Goal: Transaction & Acquisition: Purchase product/service

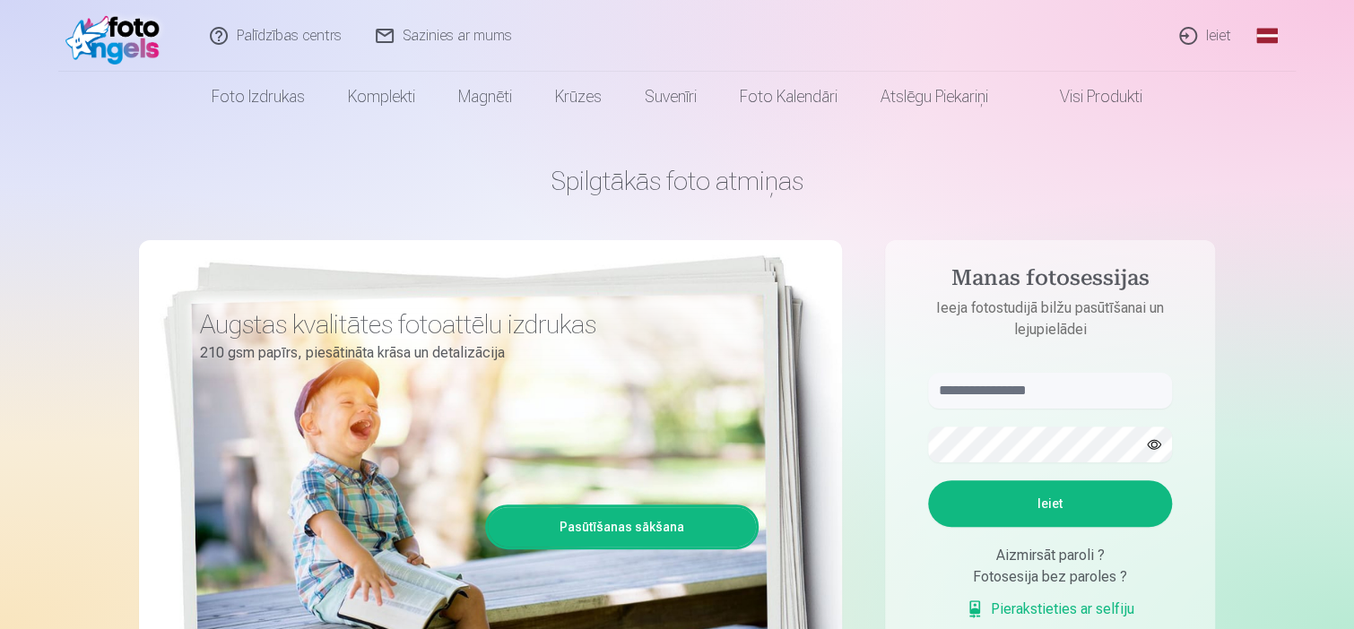
click at [1186, 33] on link "Ieiet" at bounding box center [1206, 36] width 86 height 72
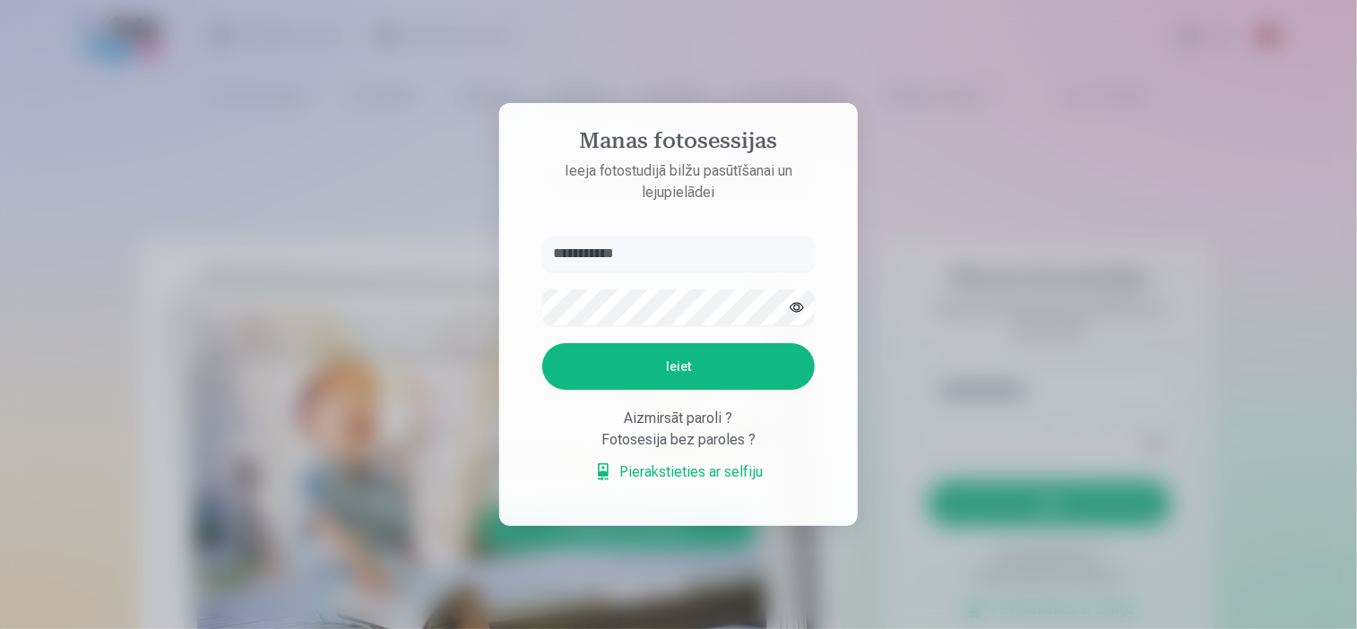
type input "**********"
click at [542, 343] on button "Ieiet" at bounding box center [678, 366] width 273 height 47
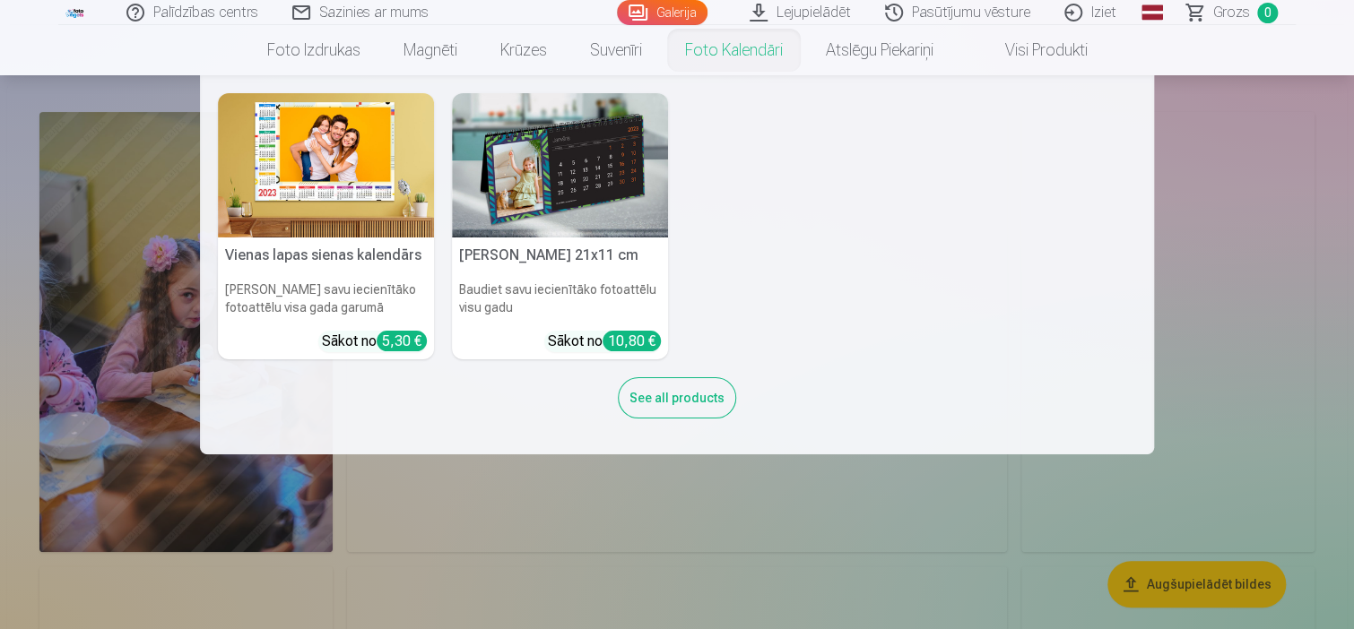
scroll to position [90, 0]
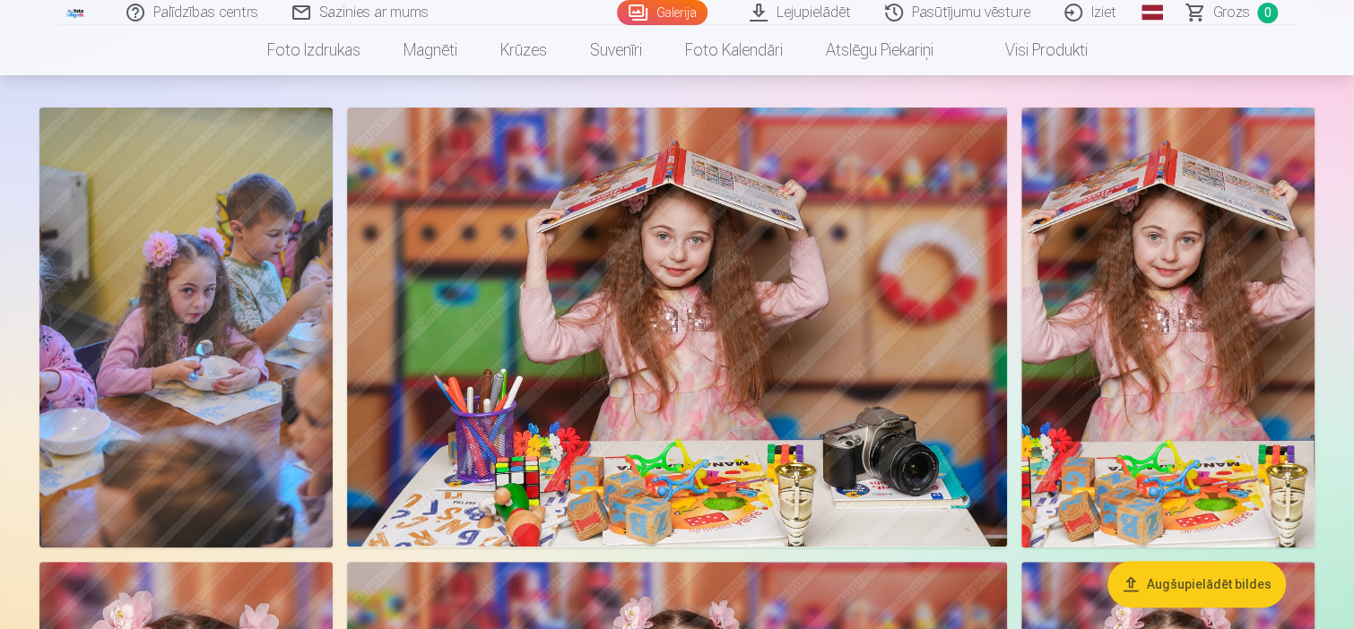
click at [259, 261] on img at bounding box center [185, 328] width 293 height 440
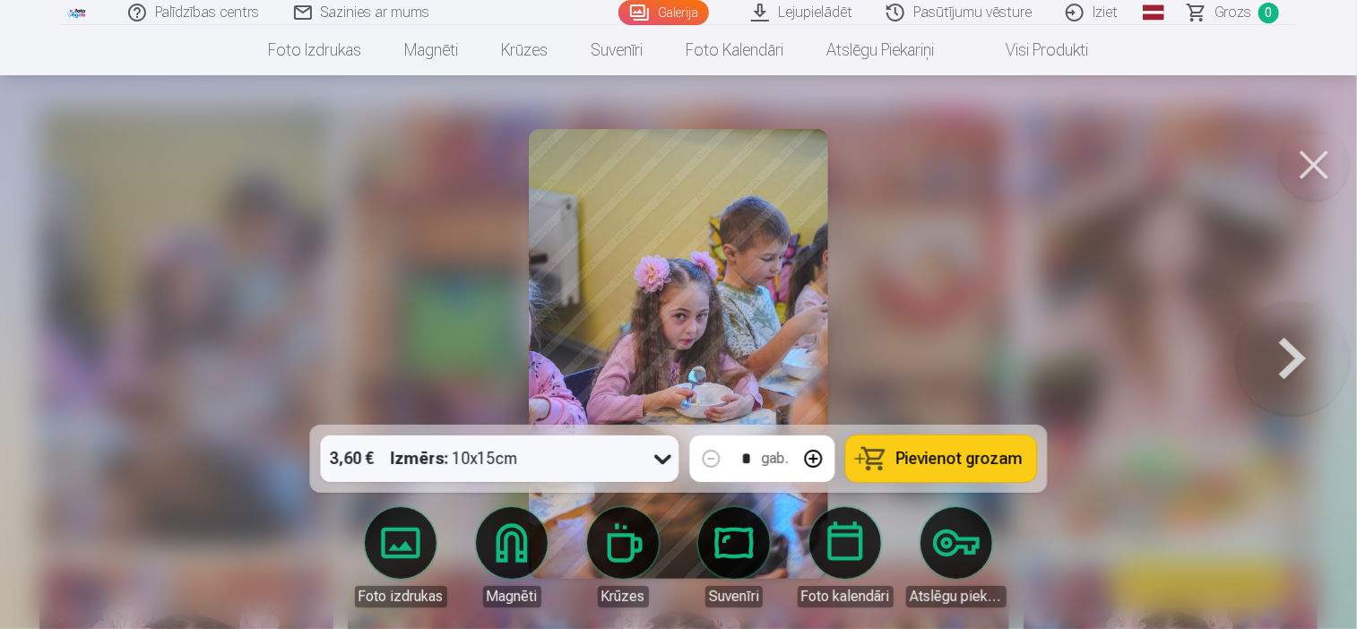
click at [1335, 169] on button at bounding box center [1314, 165] width 72 height 72
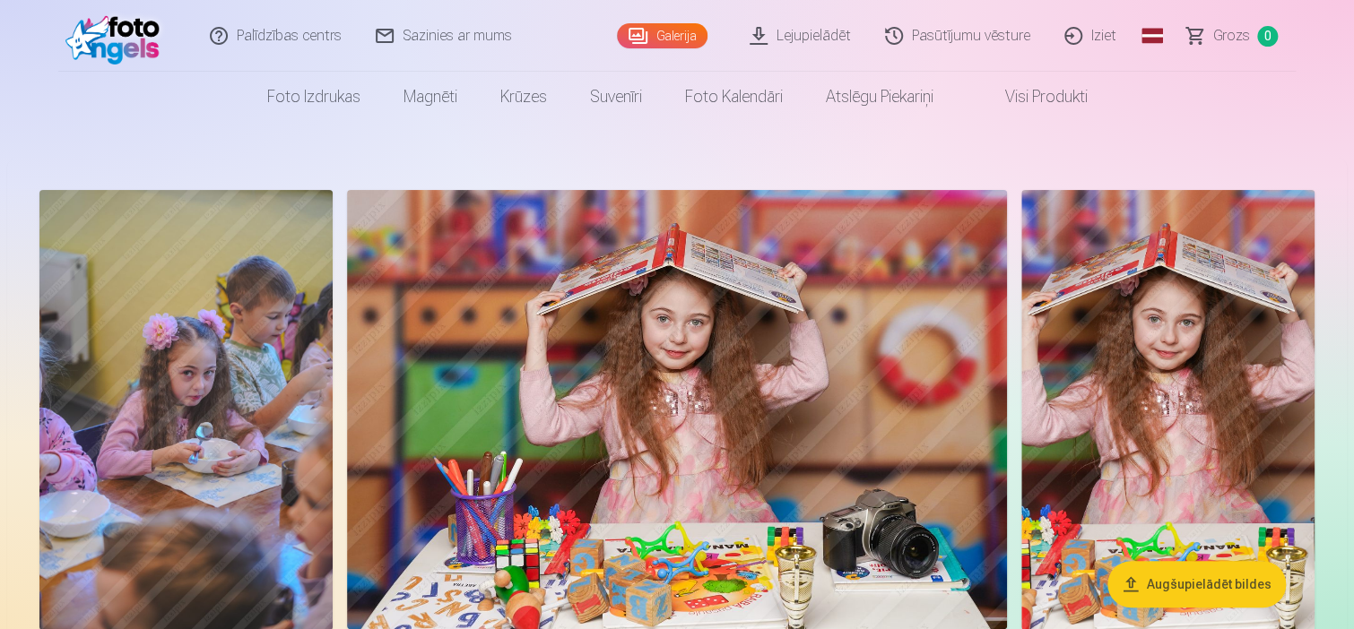
scroll to position [0, 0]
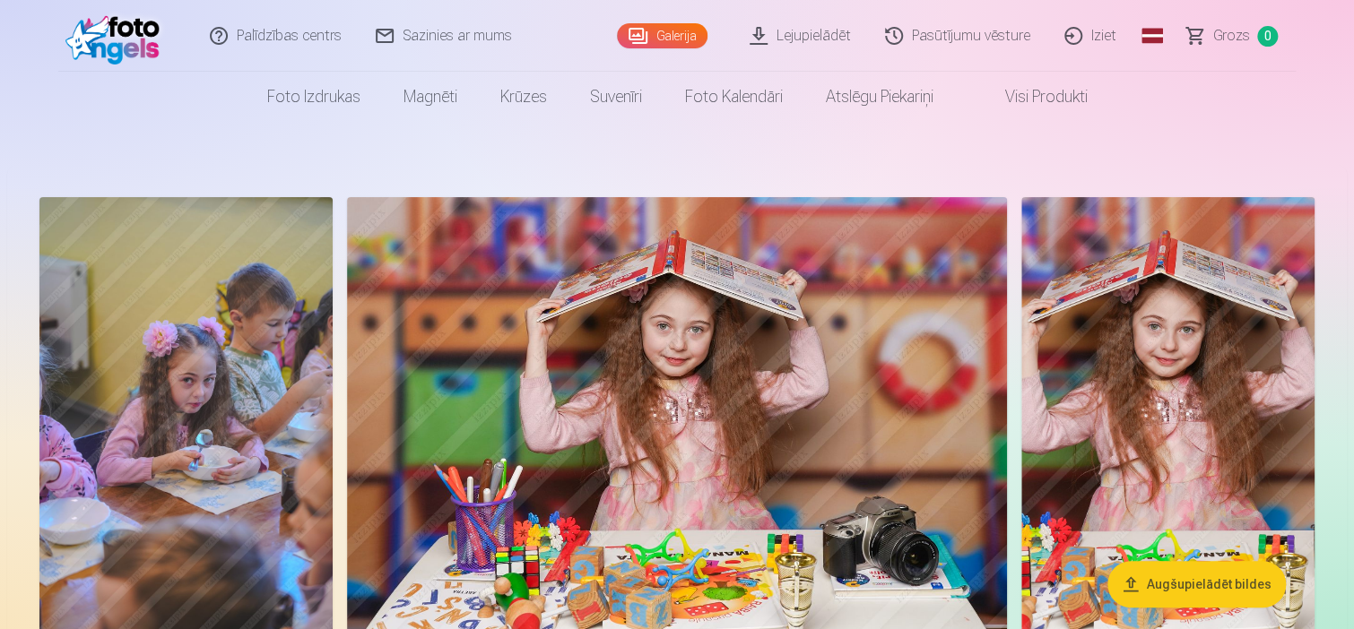
click at [213, 389] on img at bounding box center [185, 417] width 293 height 440
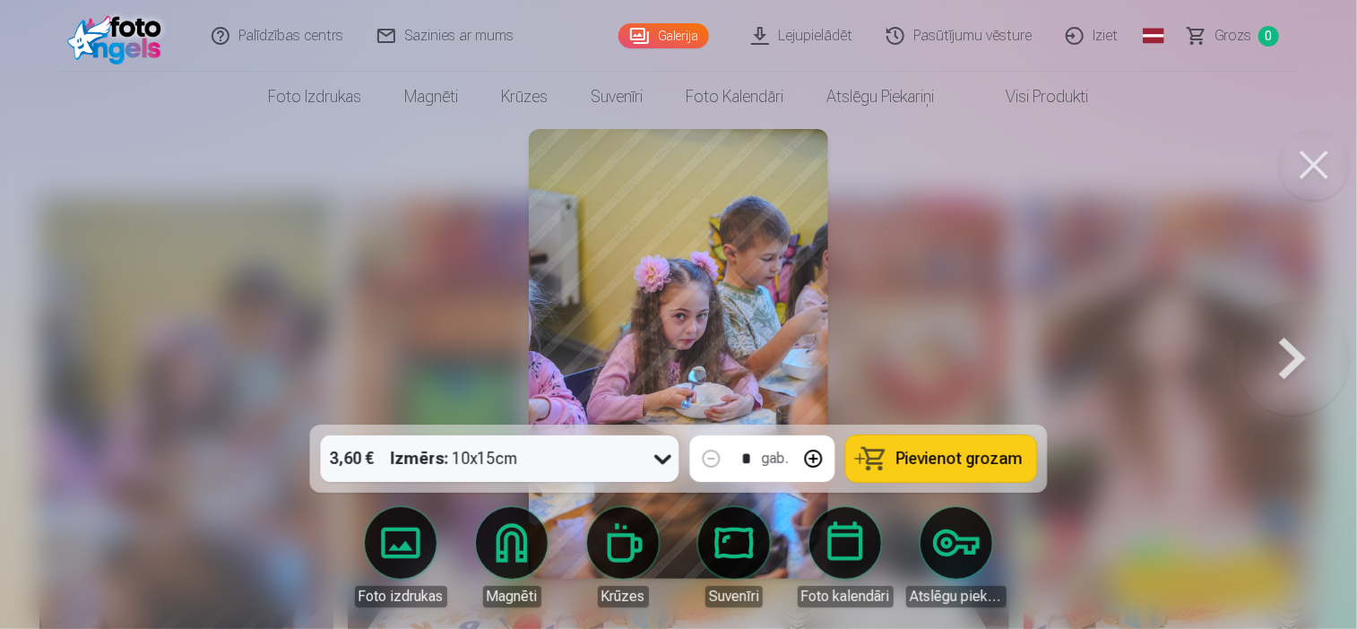
click at [665, 456] on icon at bounding box center [663, 459] width 29 height 29
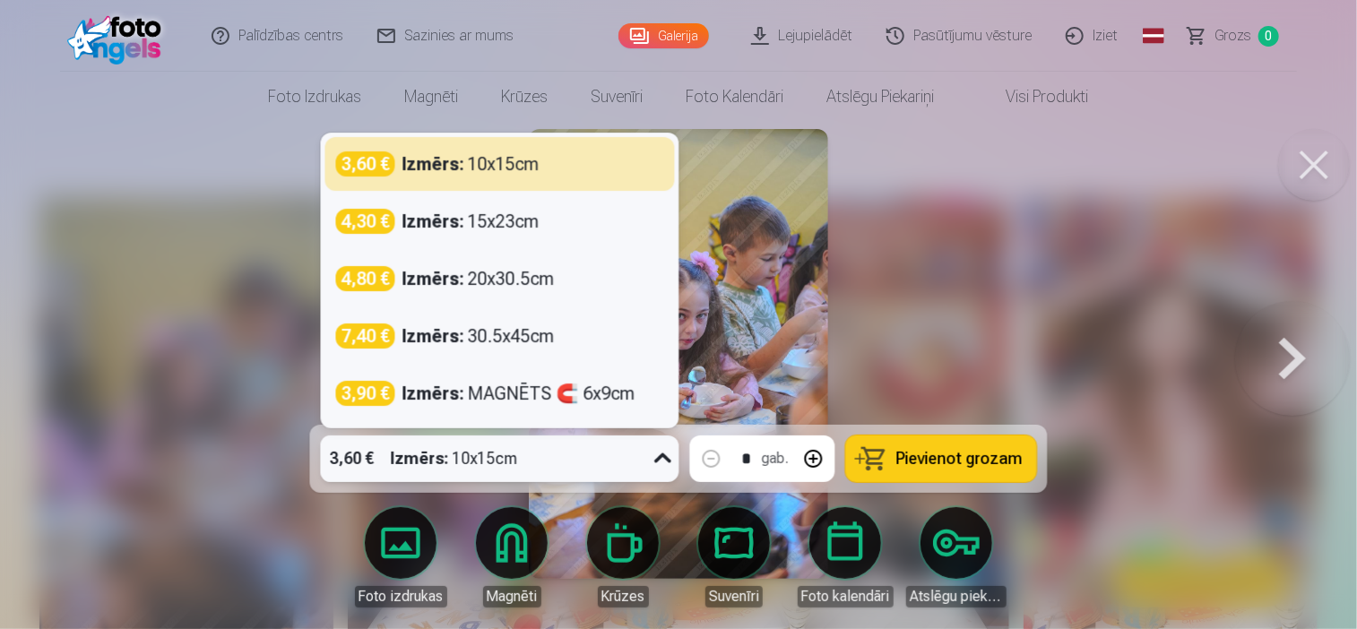
click at [1018, 296] on div at bounding box center [678, 314] width 1357 height 629
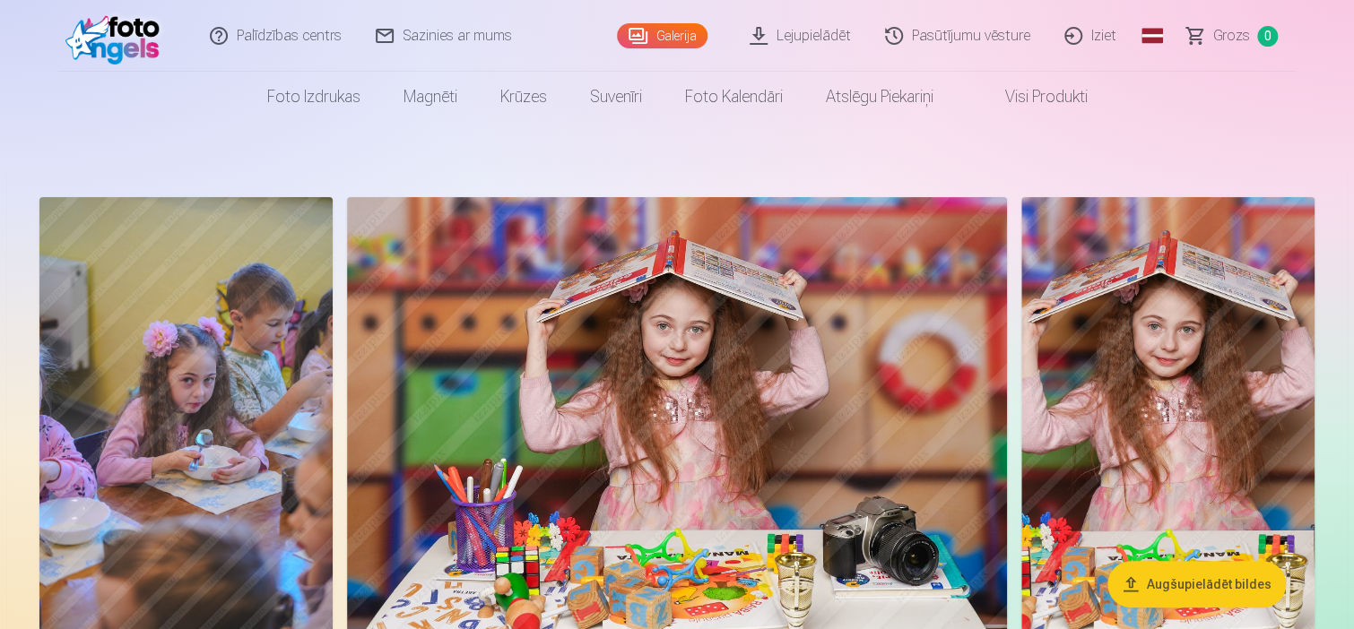
click at [1183, 591] on button "Augšupielādēt bildes" at bounding box center [1196, 584] width 178 height 47
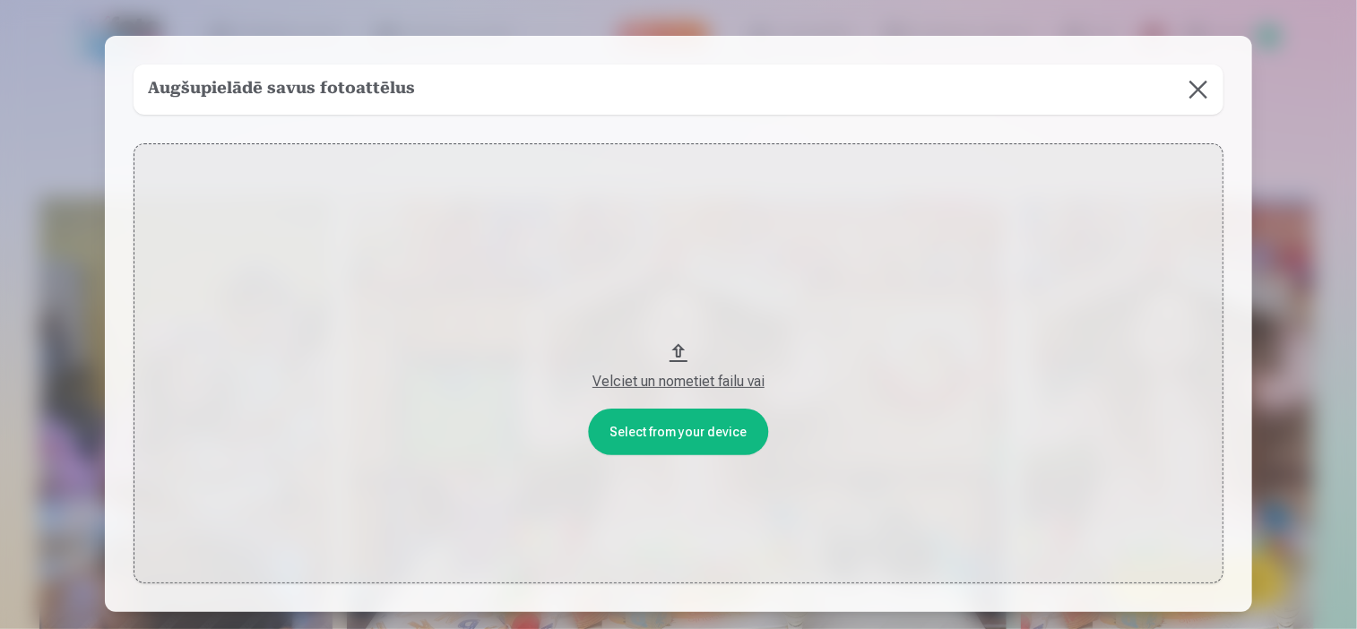
click at [1196, 83] on button at bounding box center [1198, 90] width 50 height 50
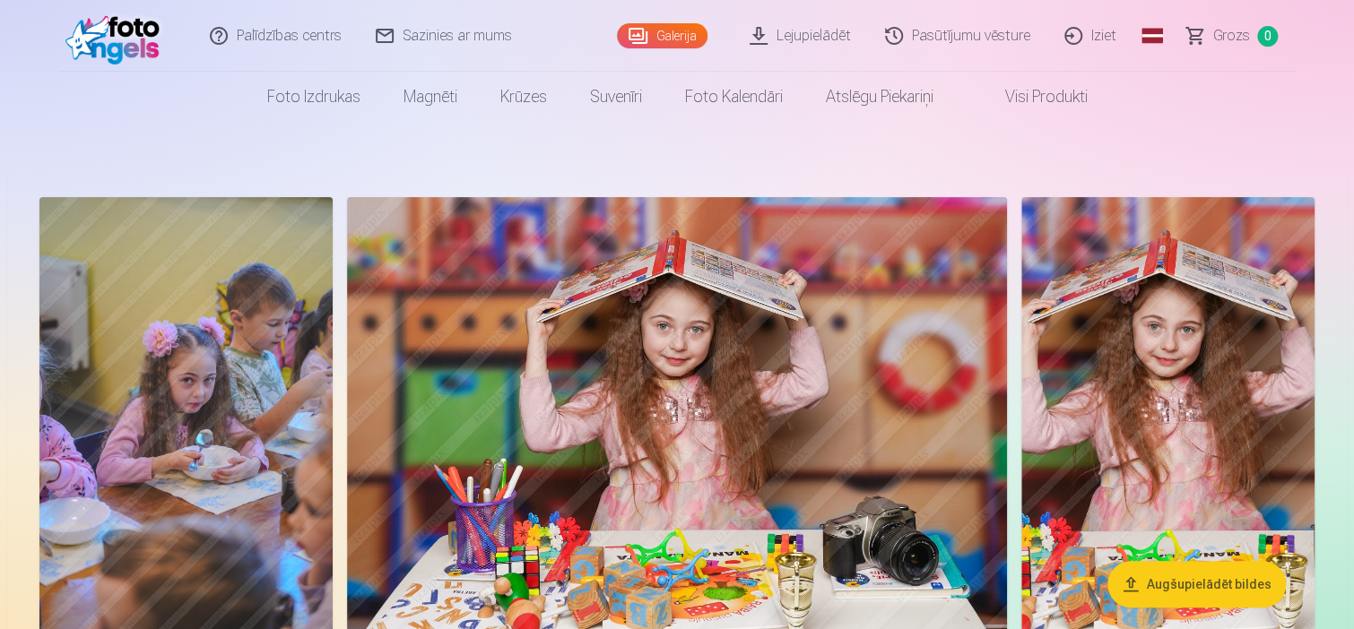
click at [784, 342] on img at bounding box center [677, 416] width 660 height 439
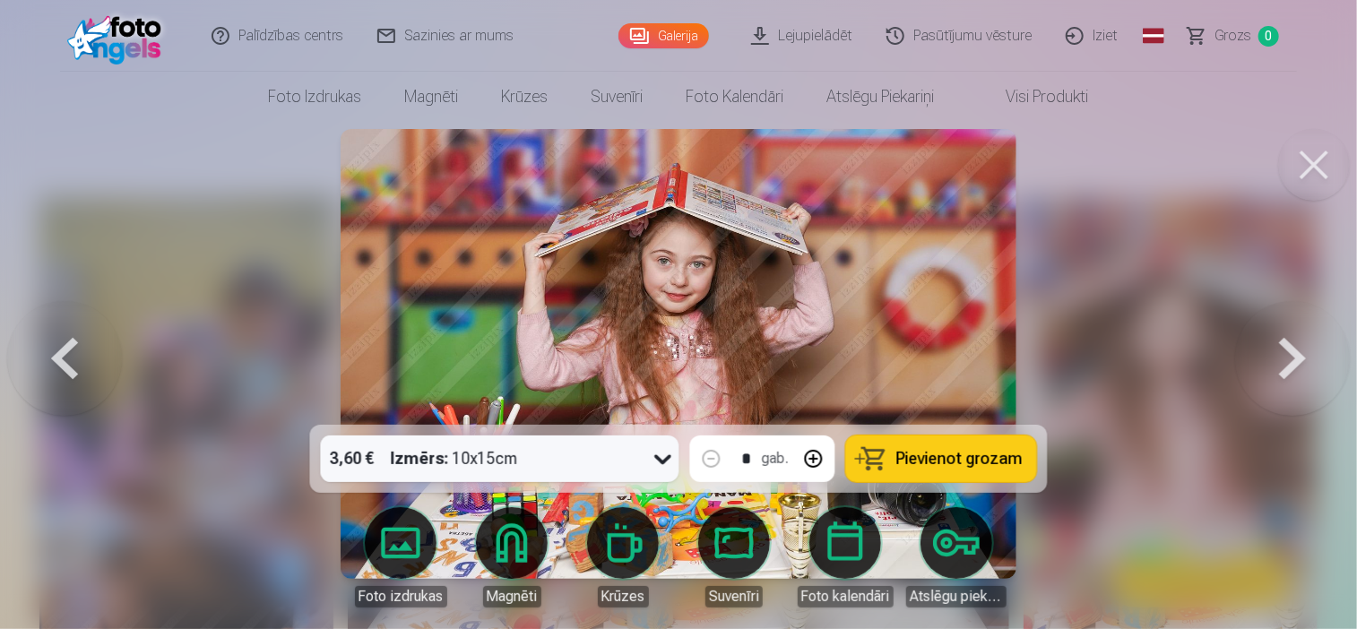
click at [1323, 162] on button at bounding box center [1314, 165] width 72 height 72
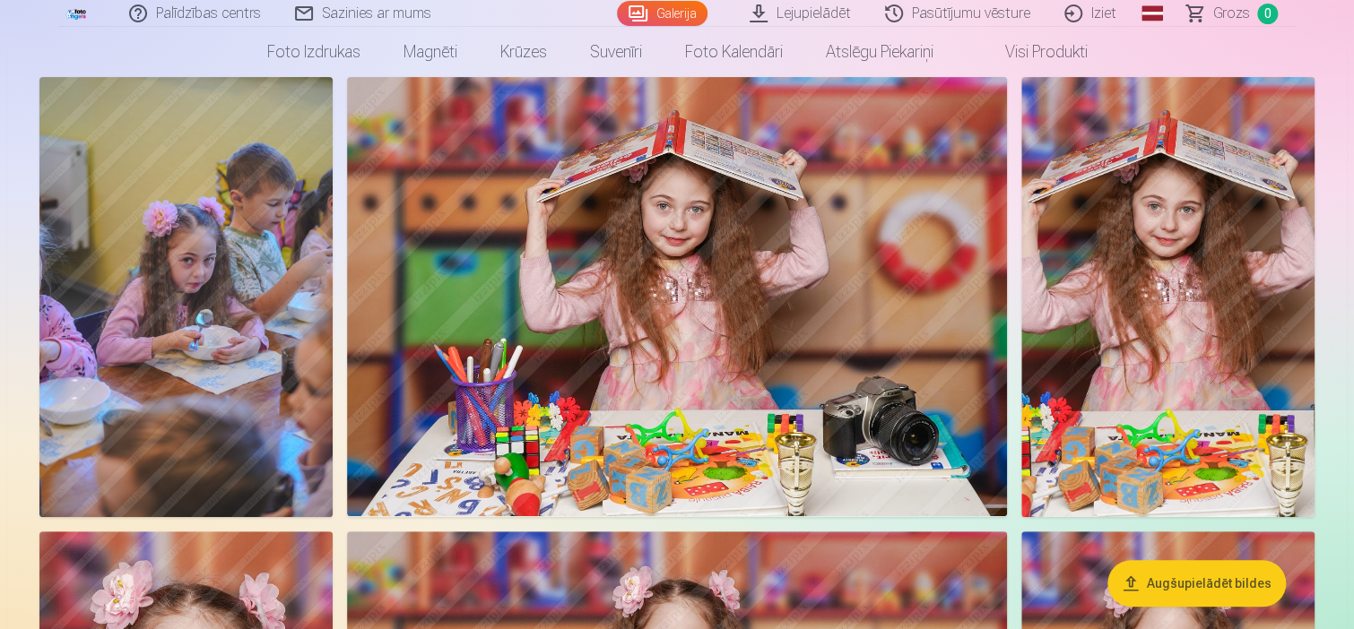
scroll to position [126, 0]
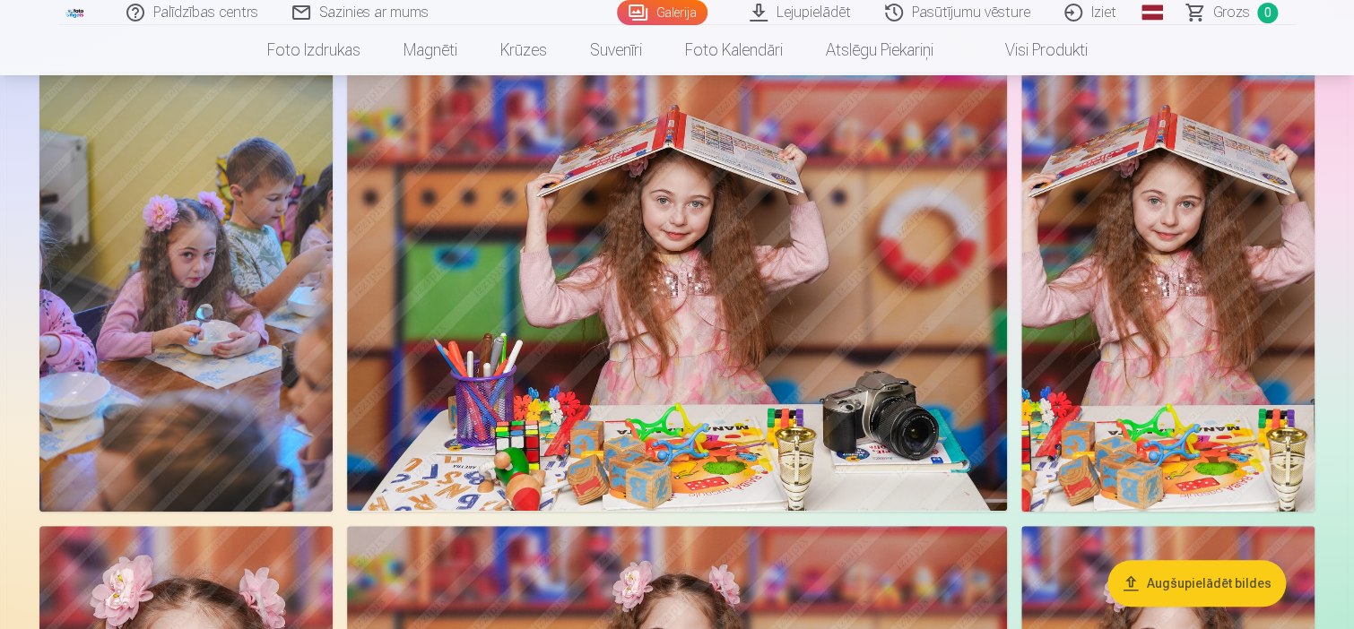
click at [810, 374] on img at bounding box center [677, 291] width 660 height 439
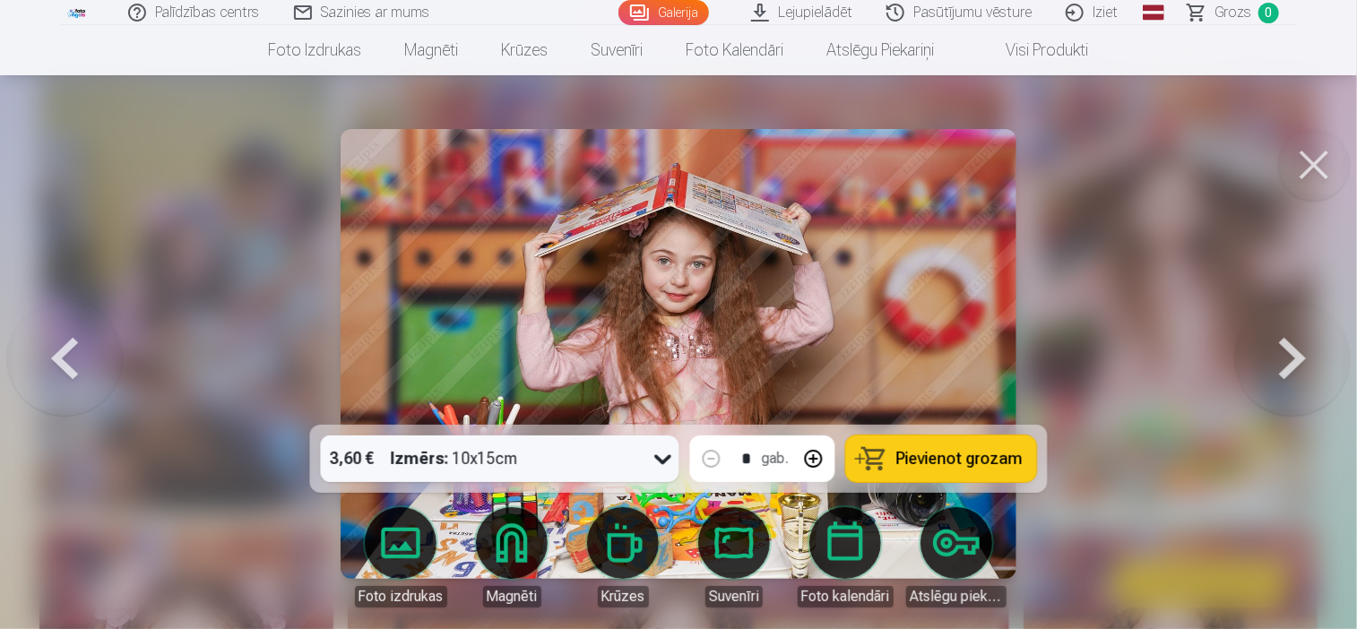
click at [909, 456] on span "Pievienot grozam" at bounding box center [959, 459] width 126 height 16
click at [1305, 160] on button at bounding box center [1314, 165] width 72 height 72
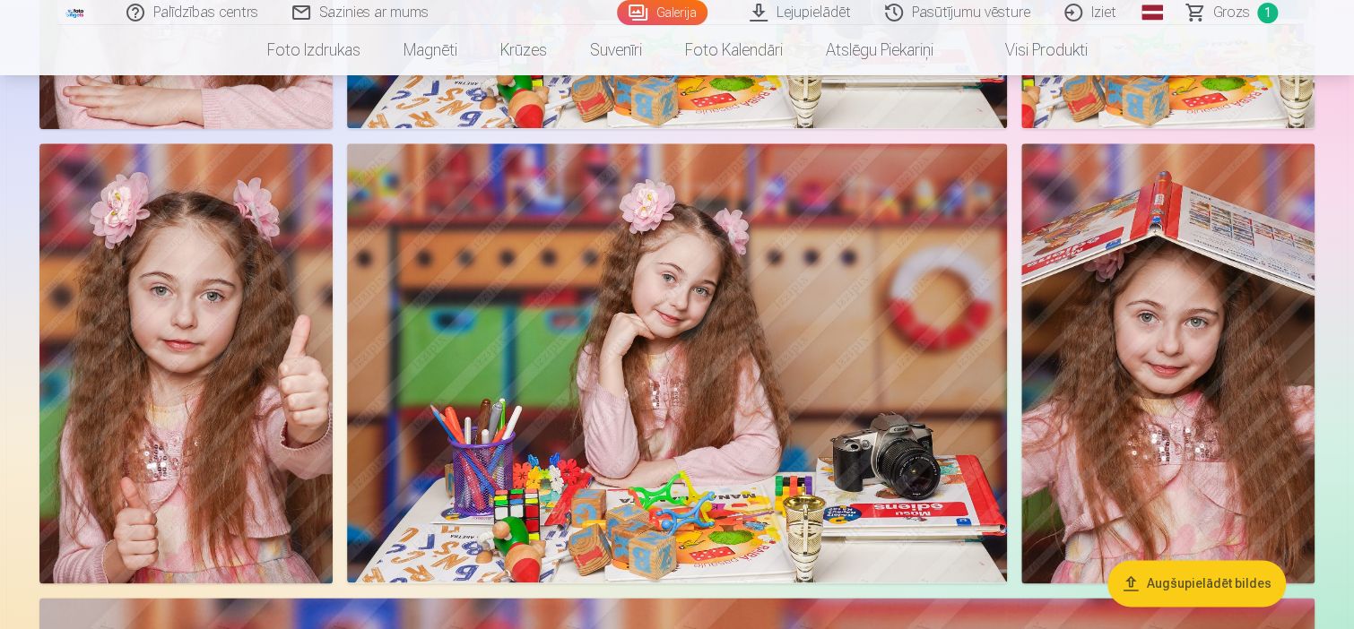
scroll to position [986, 0]
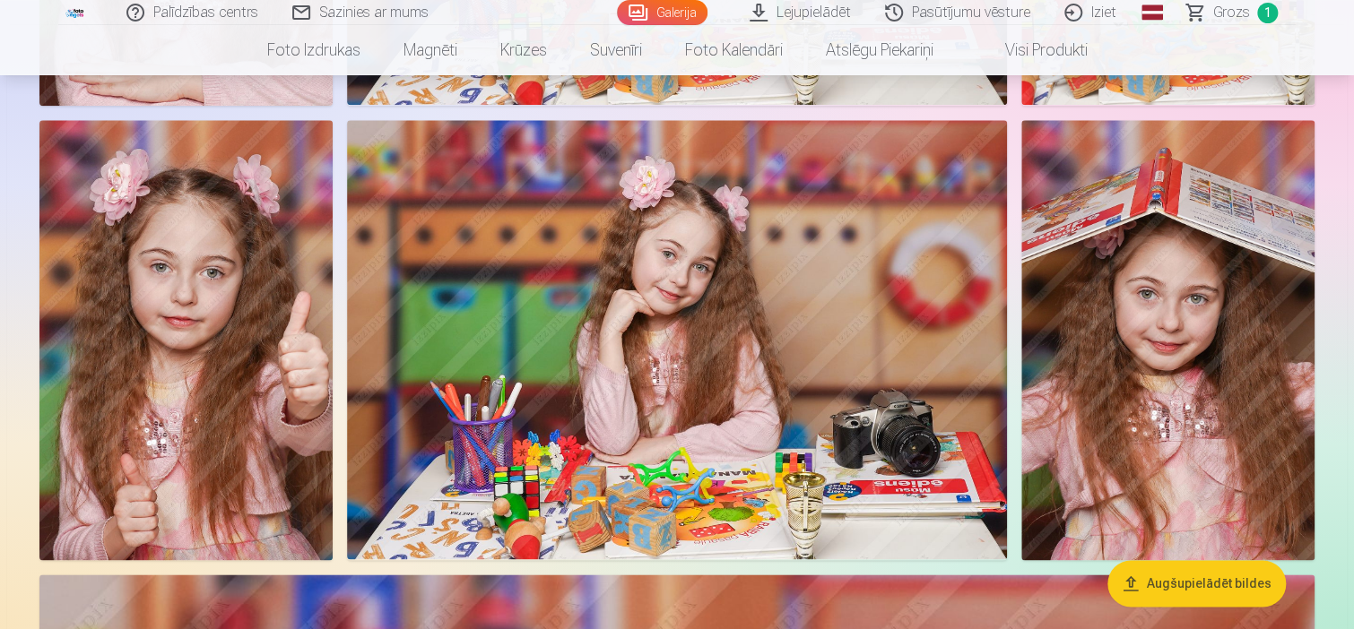
click at [893, 287] on img at bounding box center [677, 339] width 660 height 439
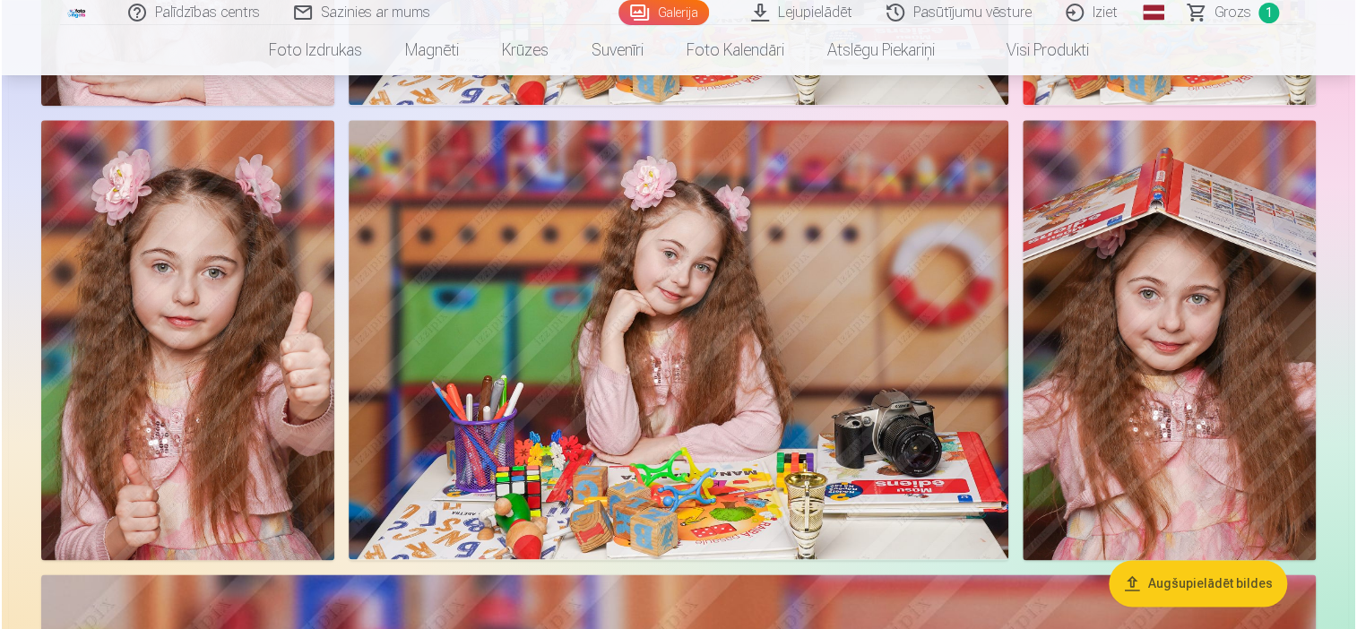
scroll to position [988, 0]
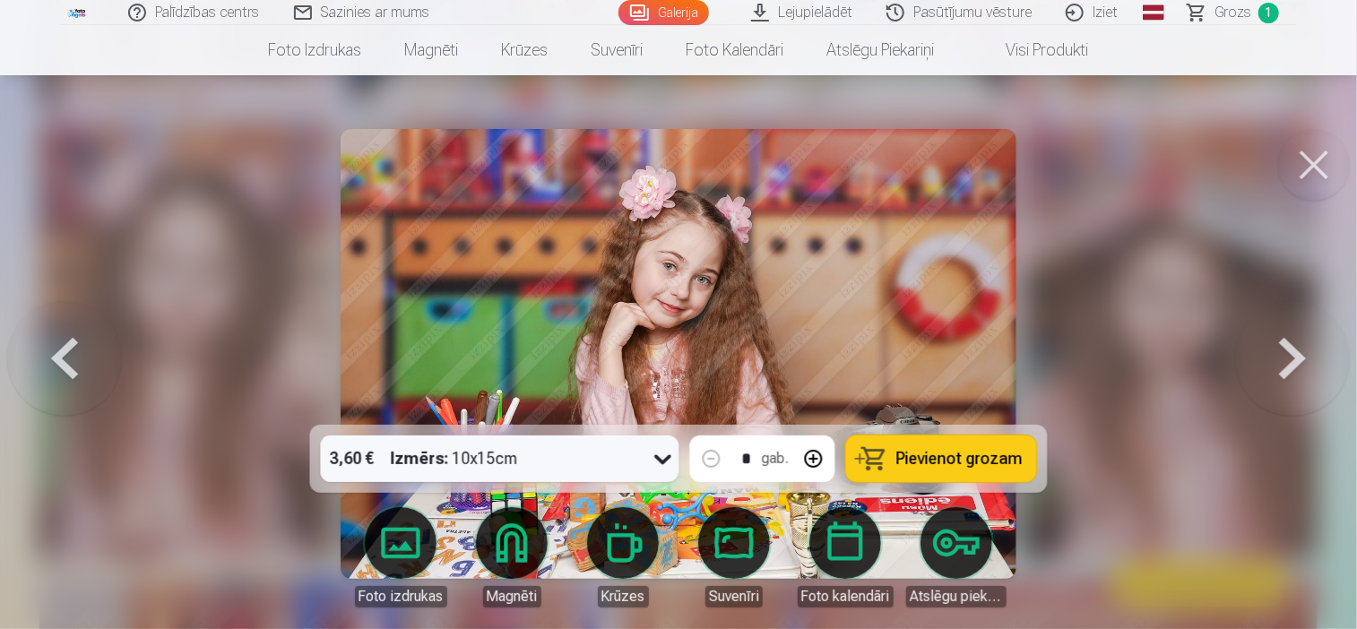
click at [893, 456] on button "Pievienot grozam" at bounding box center [941, 459] width 191 height 47
click at [1295, 182] on button at bounding box center [1314, 165] width 72 height 72
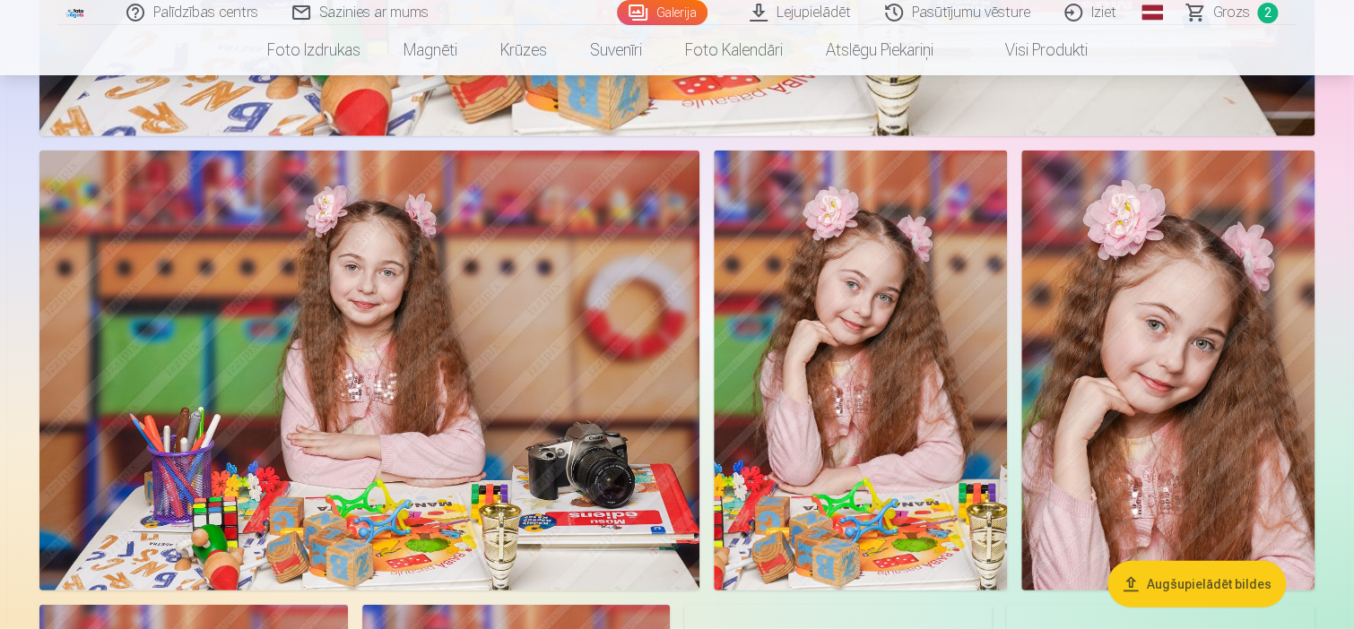
scroll to position [2331, 0]
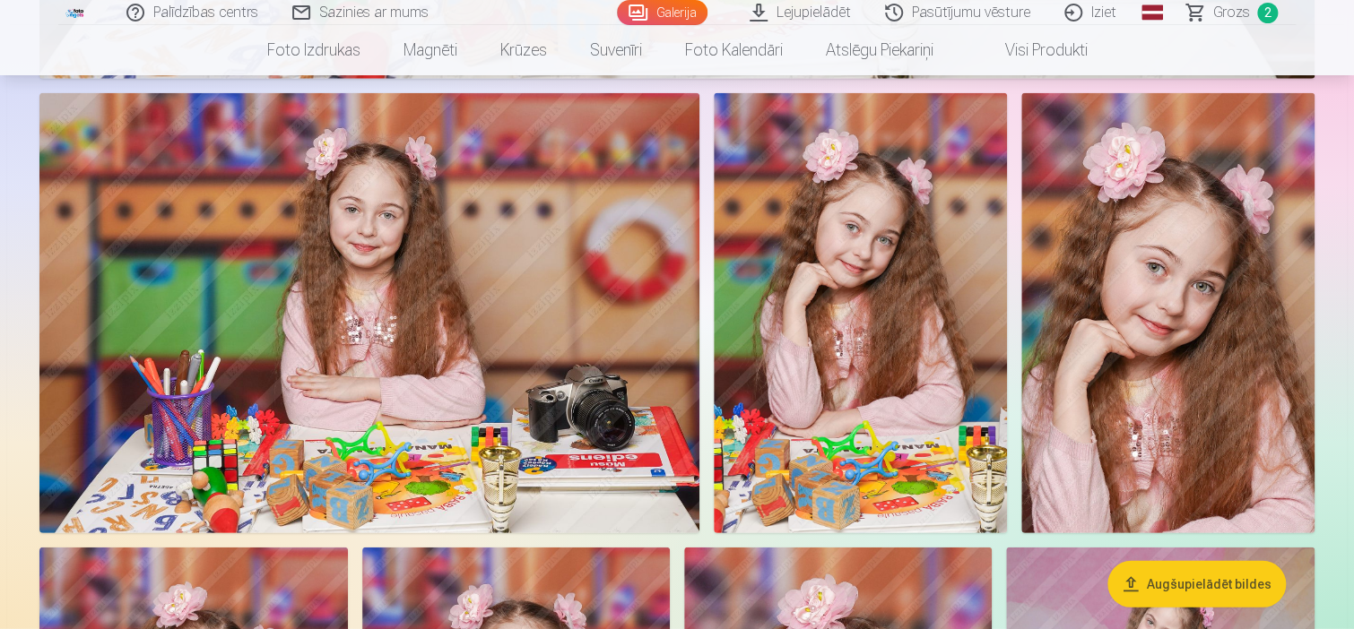
click at [870, 285] on img at bounding box center [860, 313] width 293 height 440
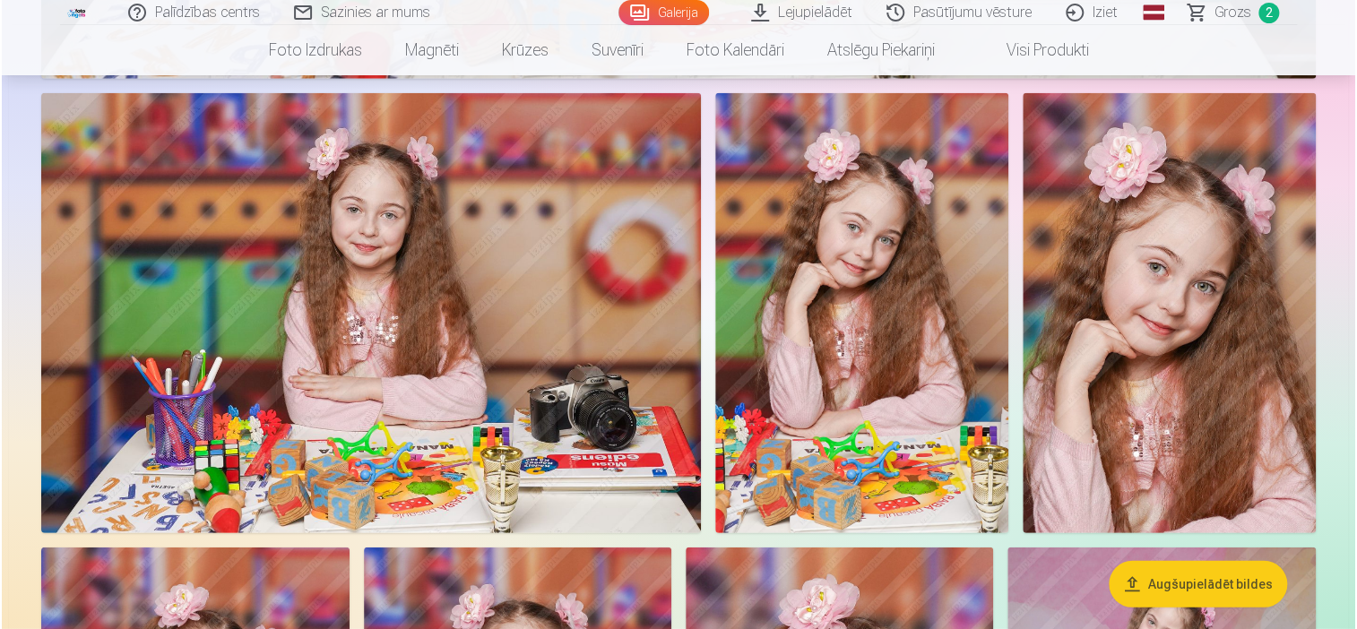
scroll to position [2334, 0]
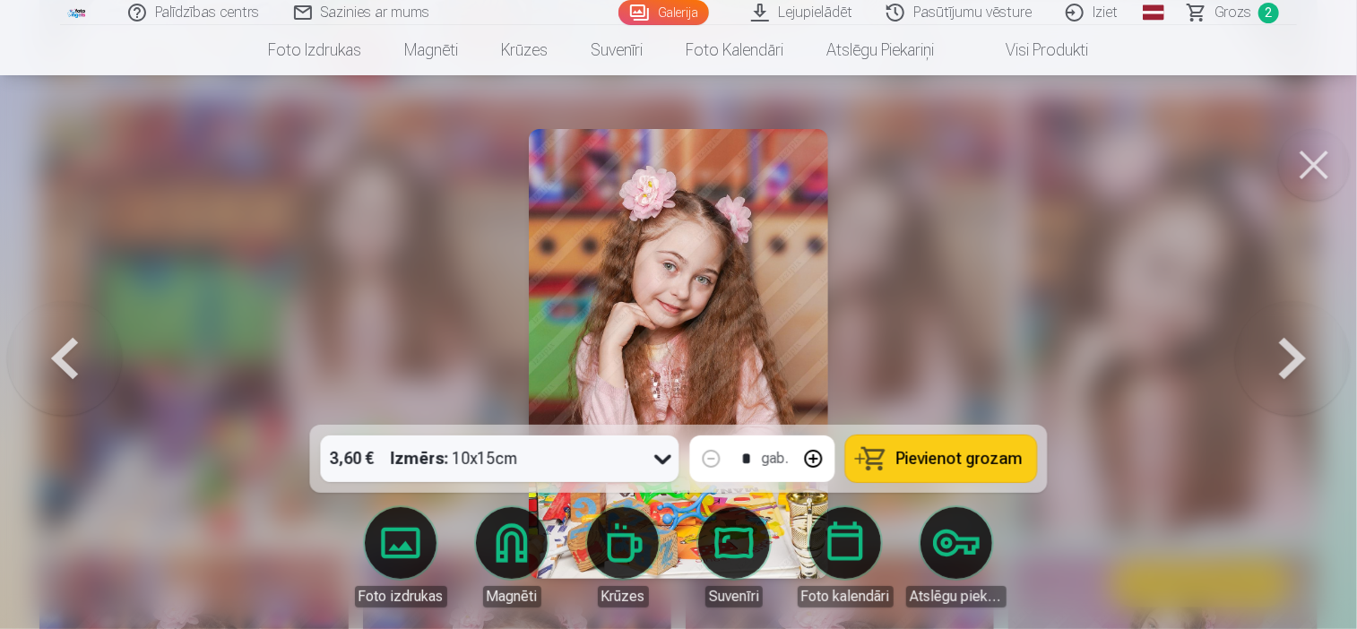
click at [950, 456] on span "Pievienot grozam" at bounding box center [959, 459] width 126 height 16
click at [1305, 180] on button at bounding box center [1314, 165] width 72 height 72
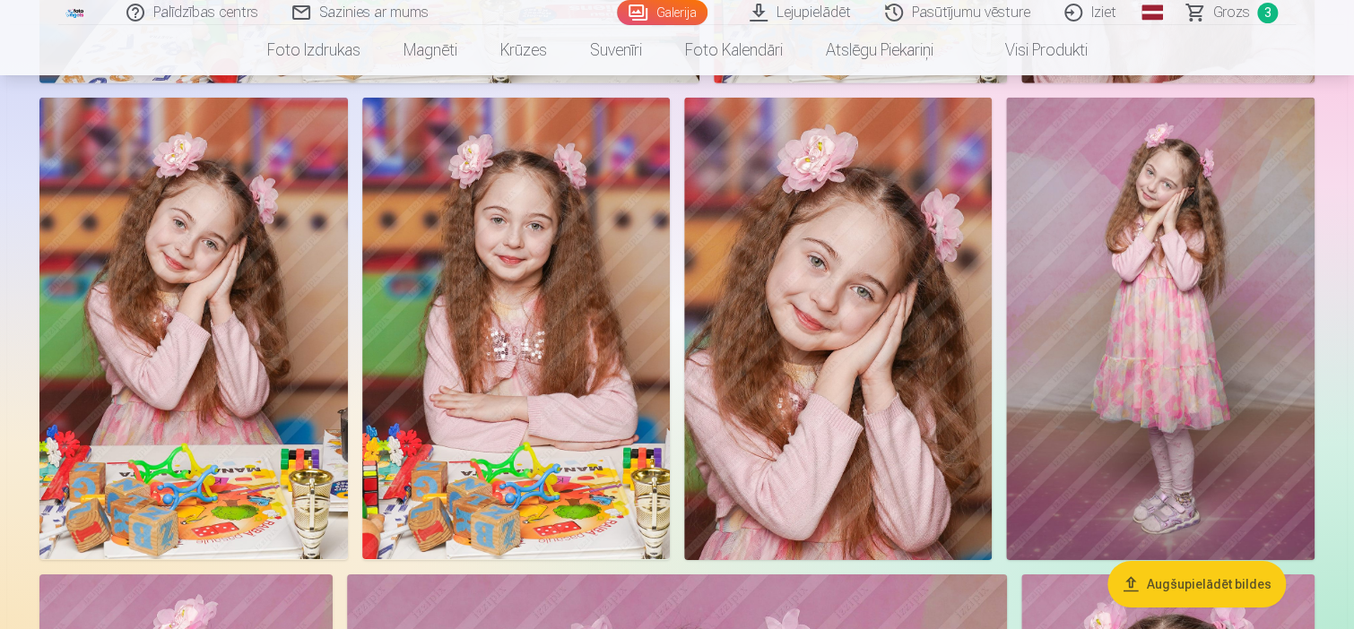
scroll to position [2779, 0]
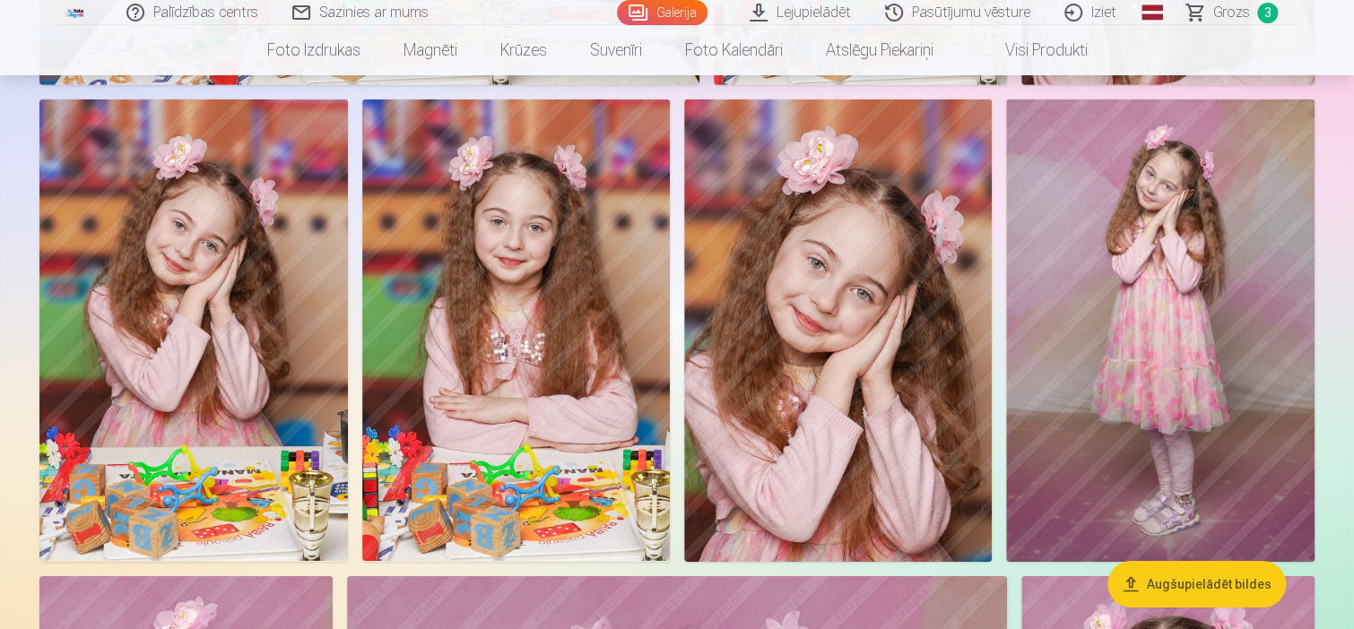
click at [219, 235] on img at bounding box center [193, 331] width 308 height 462
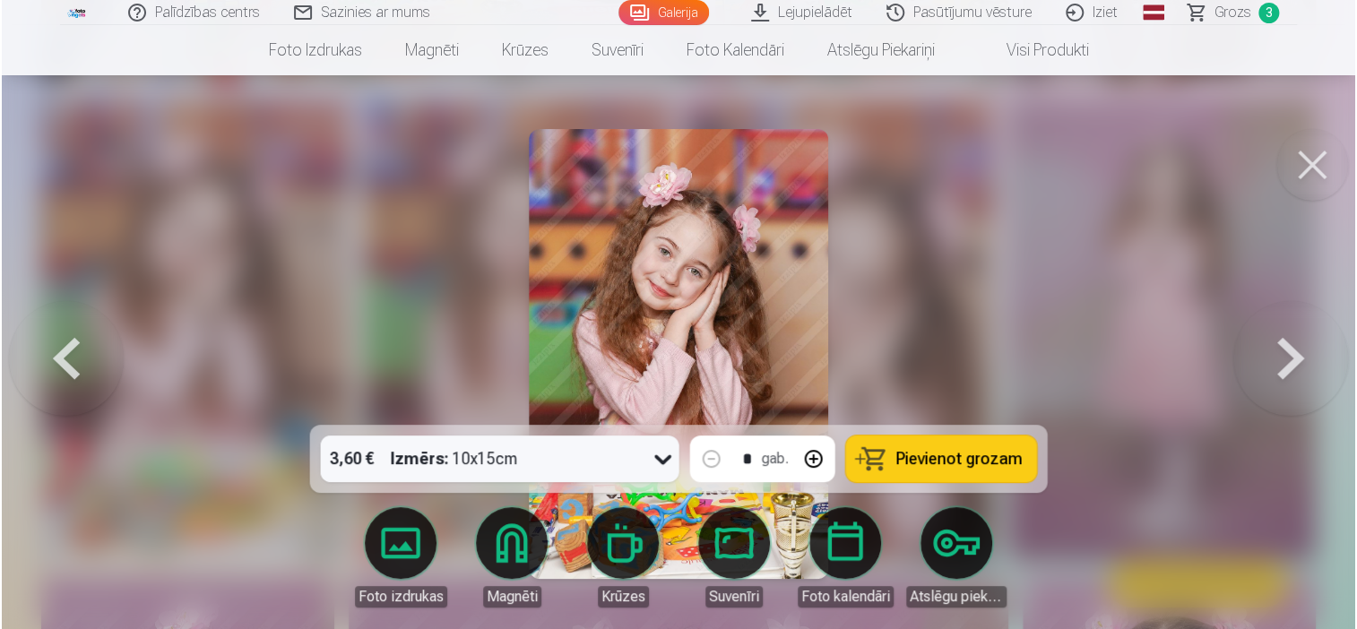
scroll to position [2786, 0]
click at [911, 460] on span "Pievienot grozam" at bounding box center [959, 459] width 126 height 16
click at [1313, 176] on button at bounding box center [1314, 165] width 72 height 72
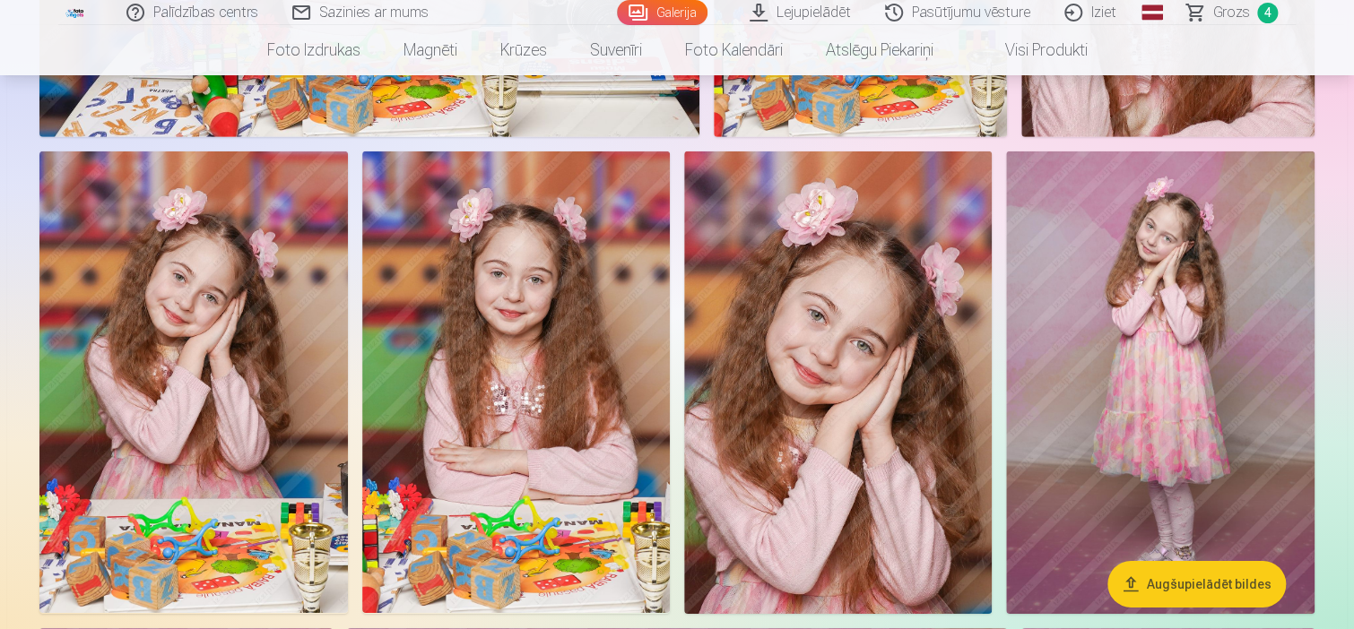
scroll to position [2779, 0]
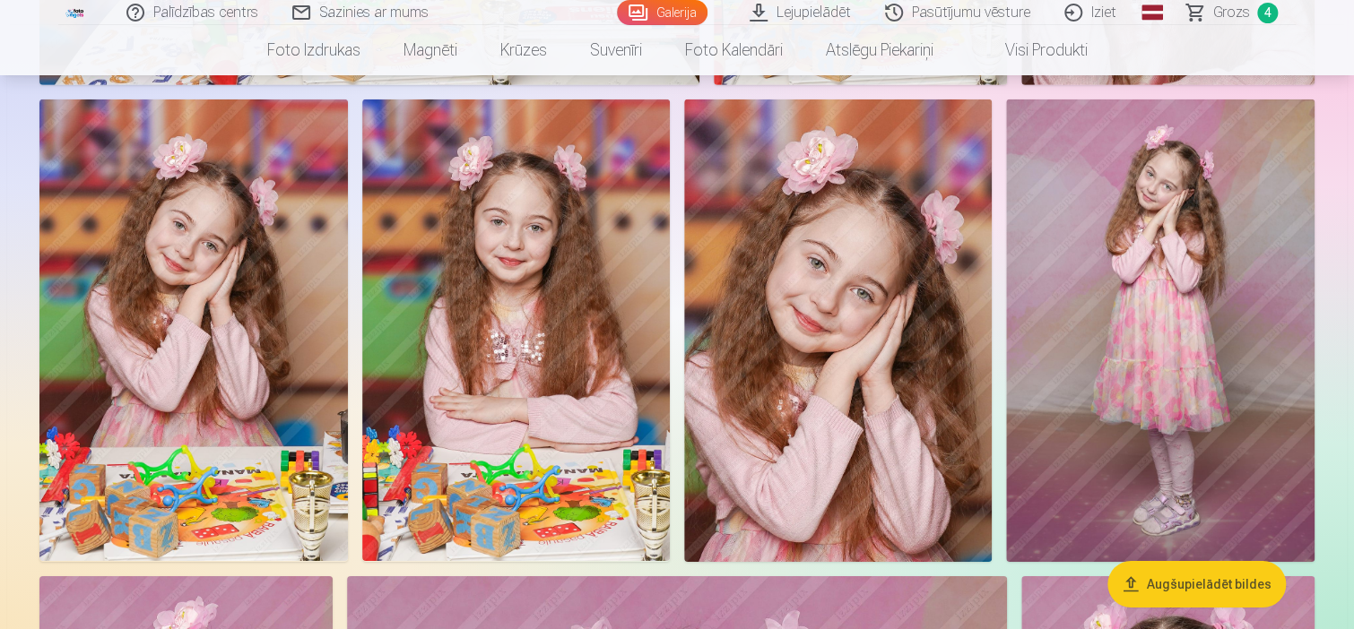
click at [1116, 313] on img at bounding box center [1160, 331] width 308 height 463
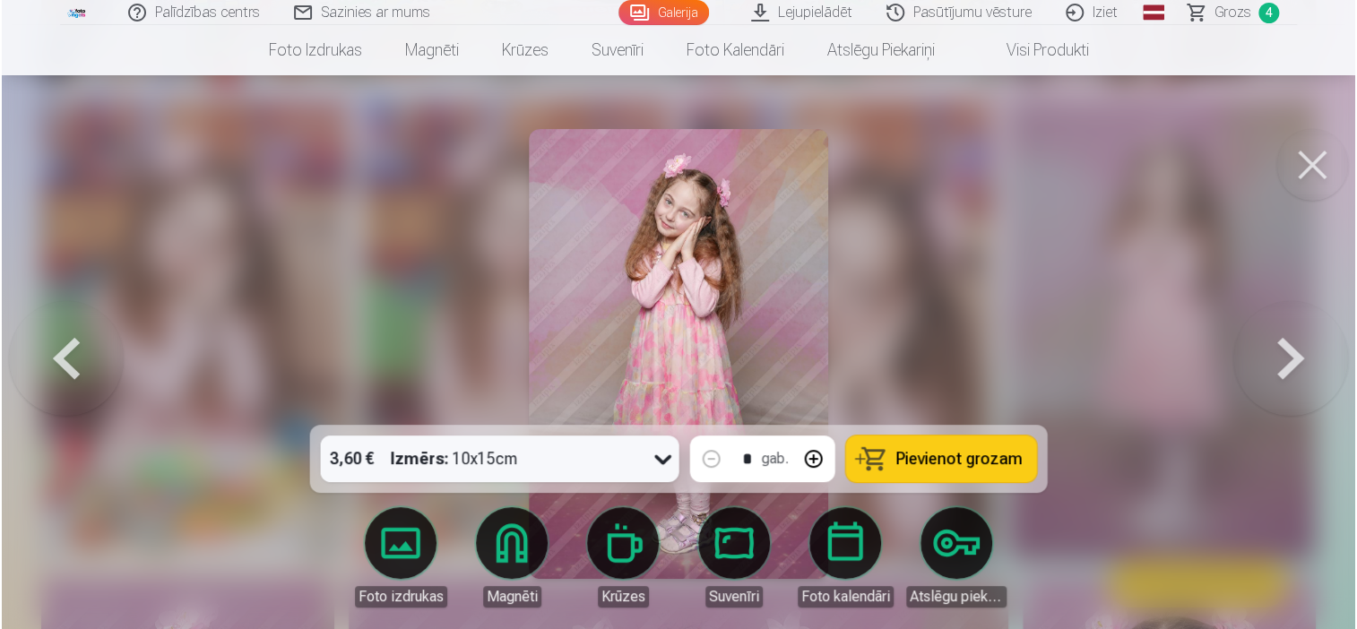
scroll to position [2786, 0]
click at [922, 457] on span "Pievienot grozam" at bounding box center [959, 459] width 126 height 16
click at [1309, 185] on button at bounding box center [1314, 165] width 72 height 72
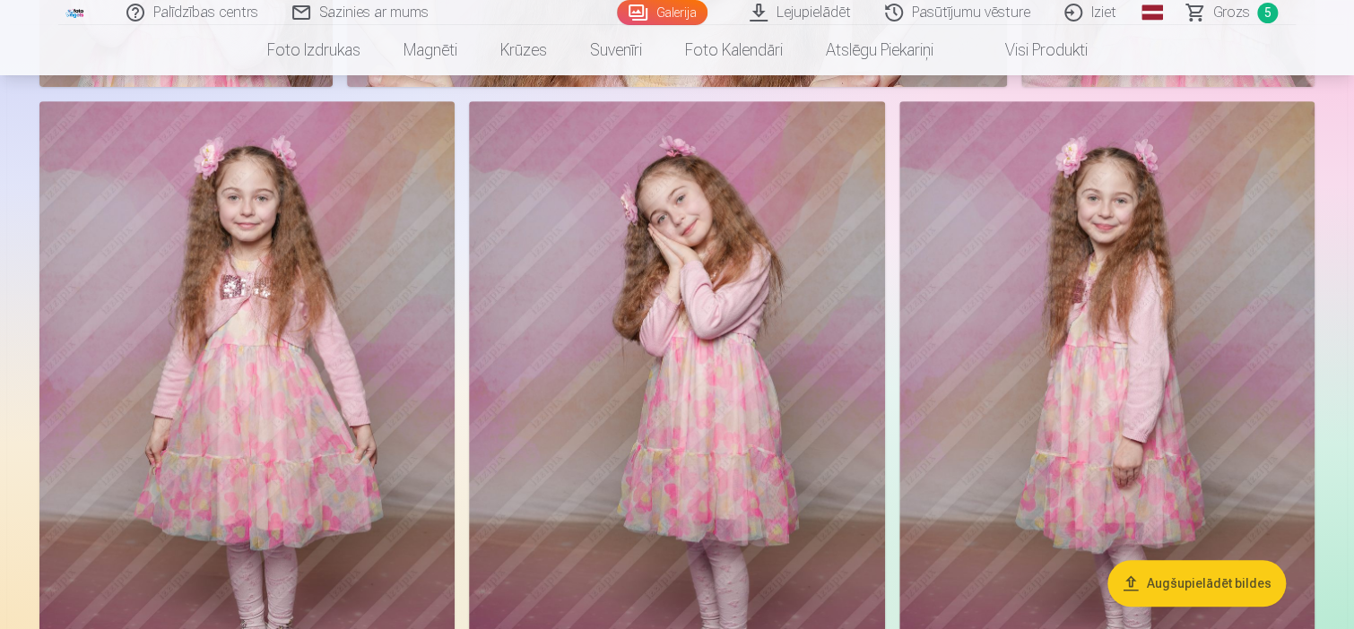
scroll to position [3765, 0]
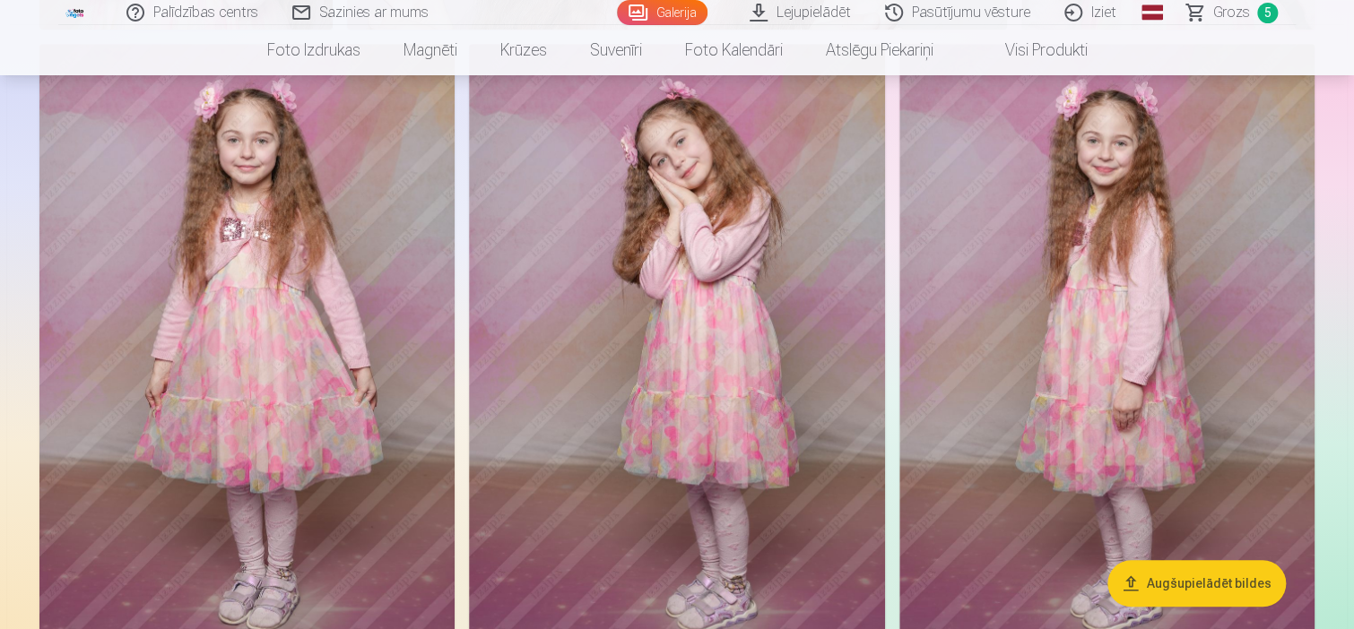
click at [1104, 353] on img at bounding box center [1106, 355] width 415 height 623
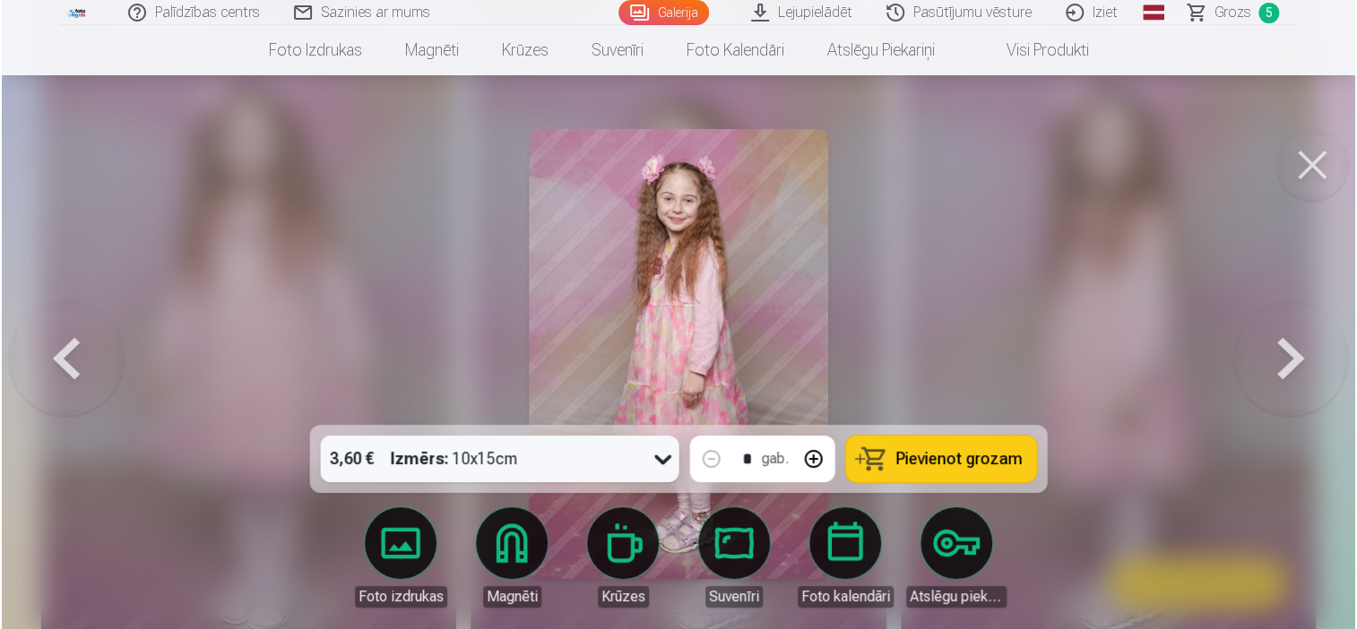
scroll to position [3776, 0]
click at [929, 463] on span "Pievienot grozam" at bounding box center [959, 459] width 126 height 16
click at [1309, 162] on button at bounding box center [1314, 165] width 72 height 72
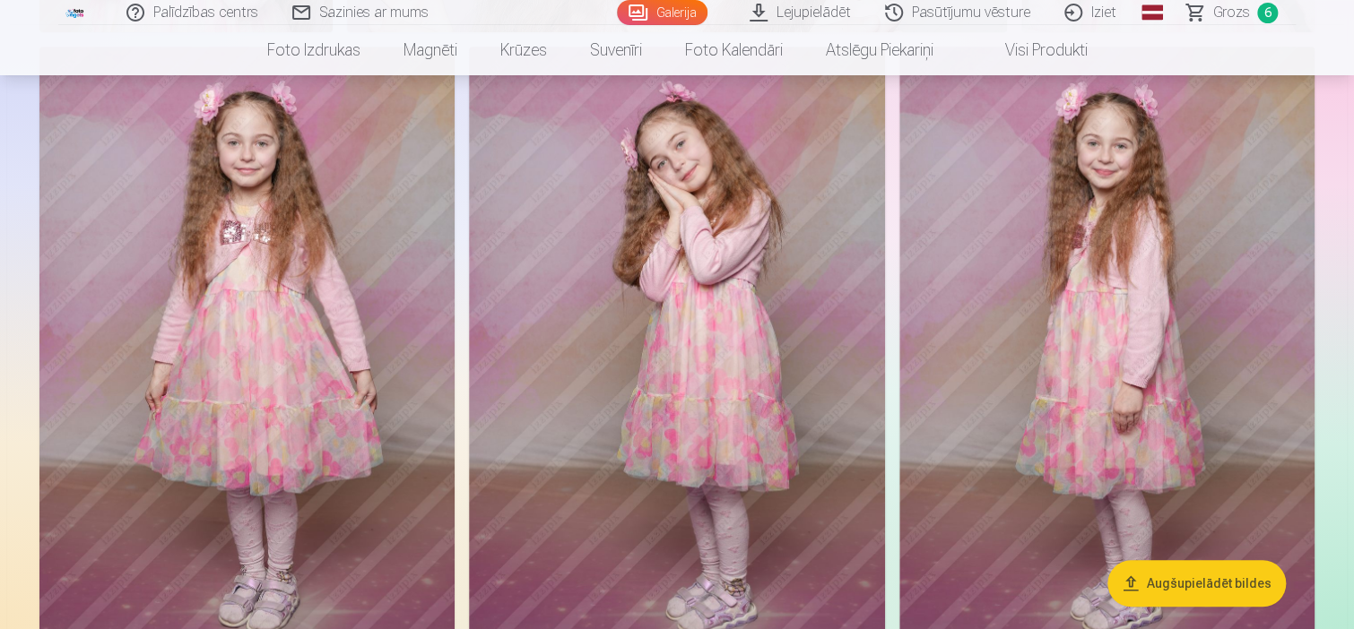
scroll to position [3765, 0]
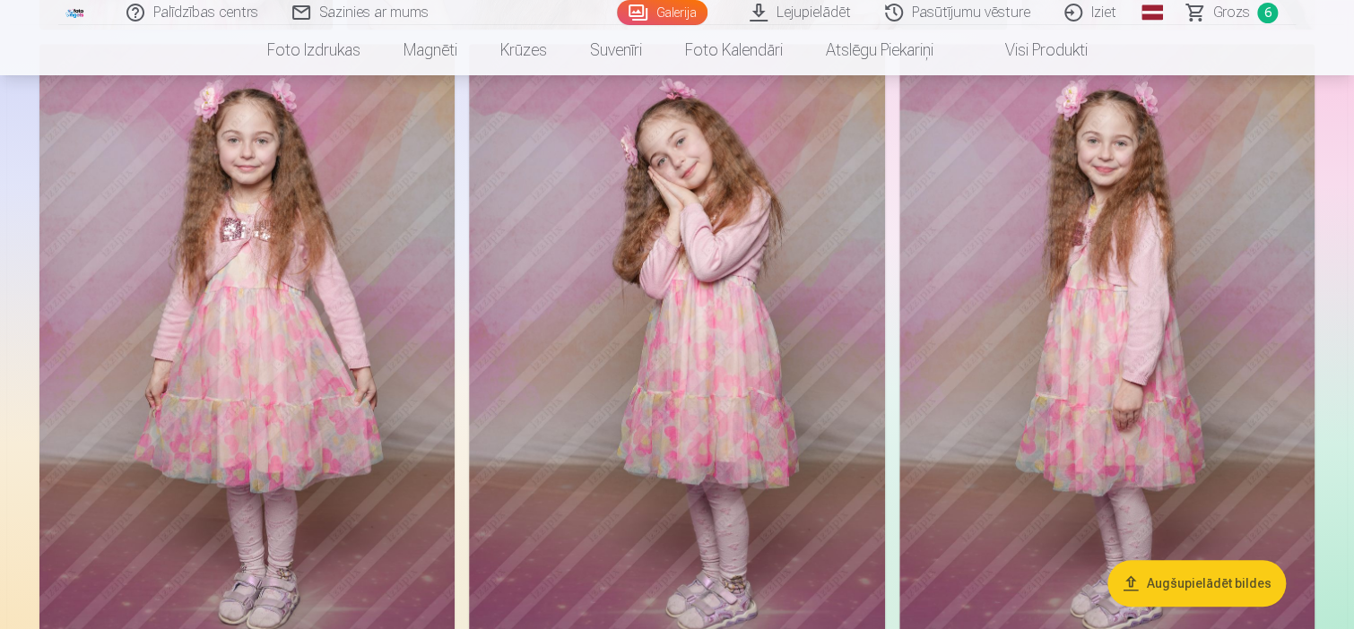
click at [736, 169] on img at bounding box center [676, 355] width 415 height 623
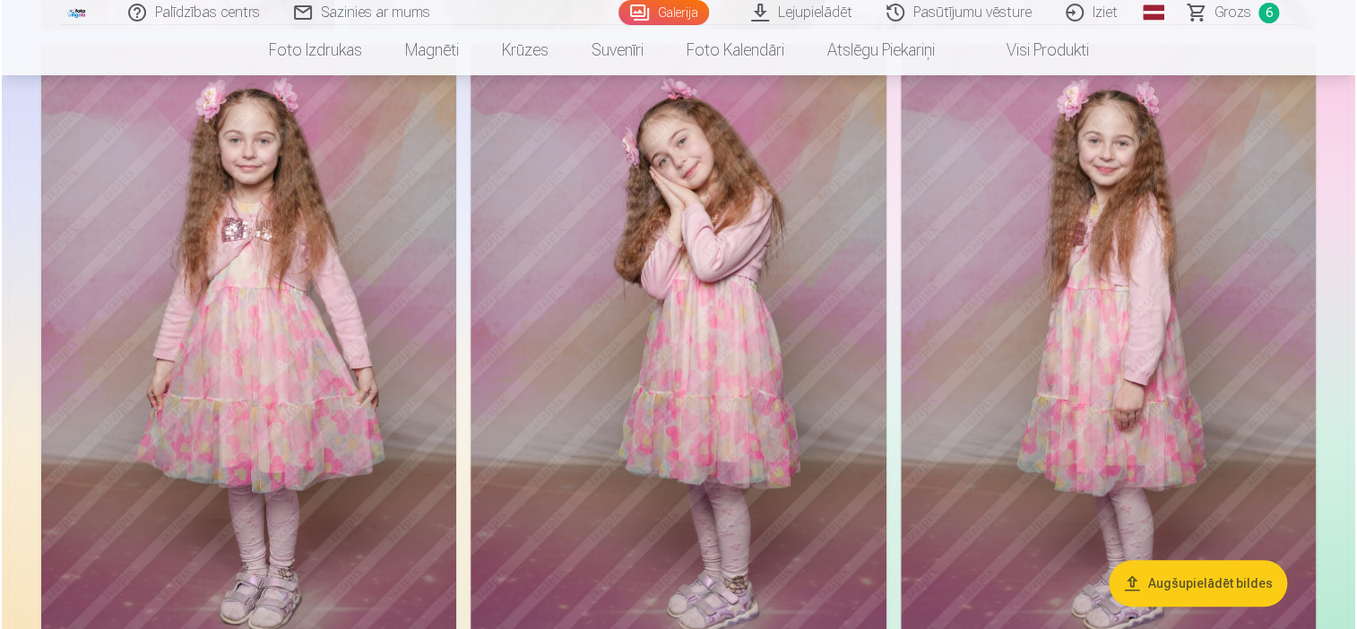
scroll to position [3776, 0]
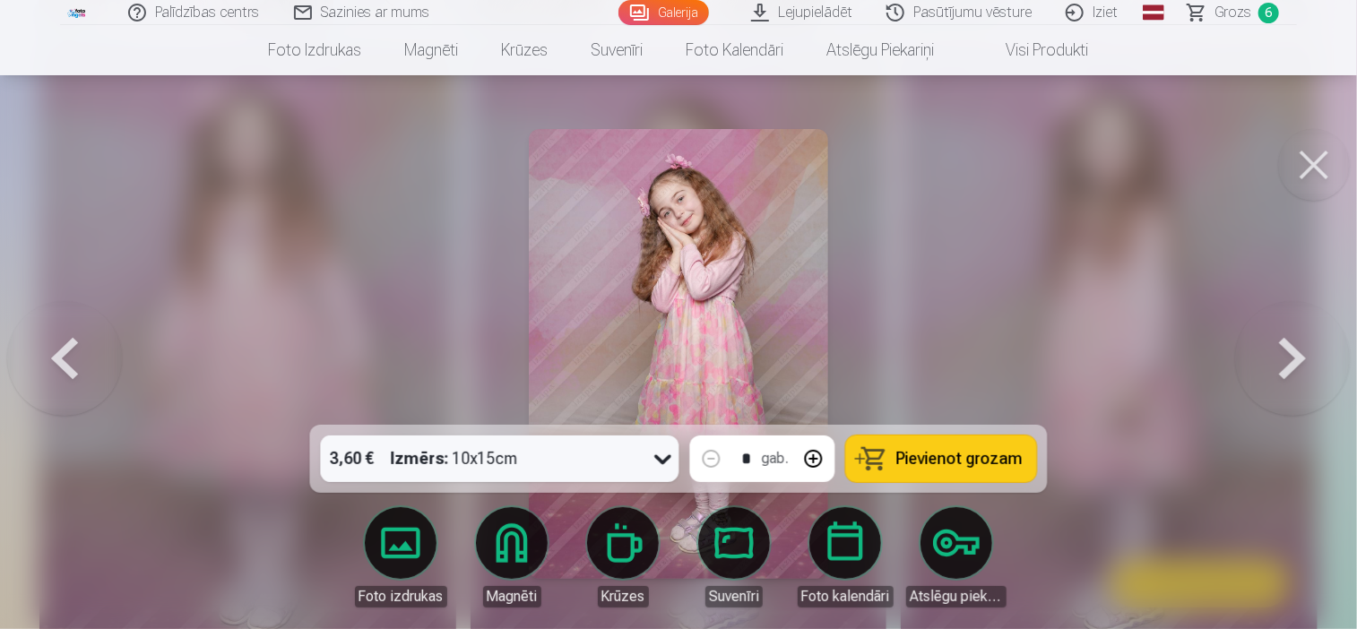
click at [918, 451] on span "Pievienot grozam" at bounding box center [959, 459] width 126 height 16
click at [1313, 172] on button at bounding box center [1314, 165] width 72 height 72
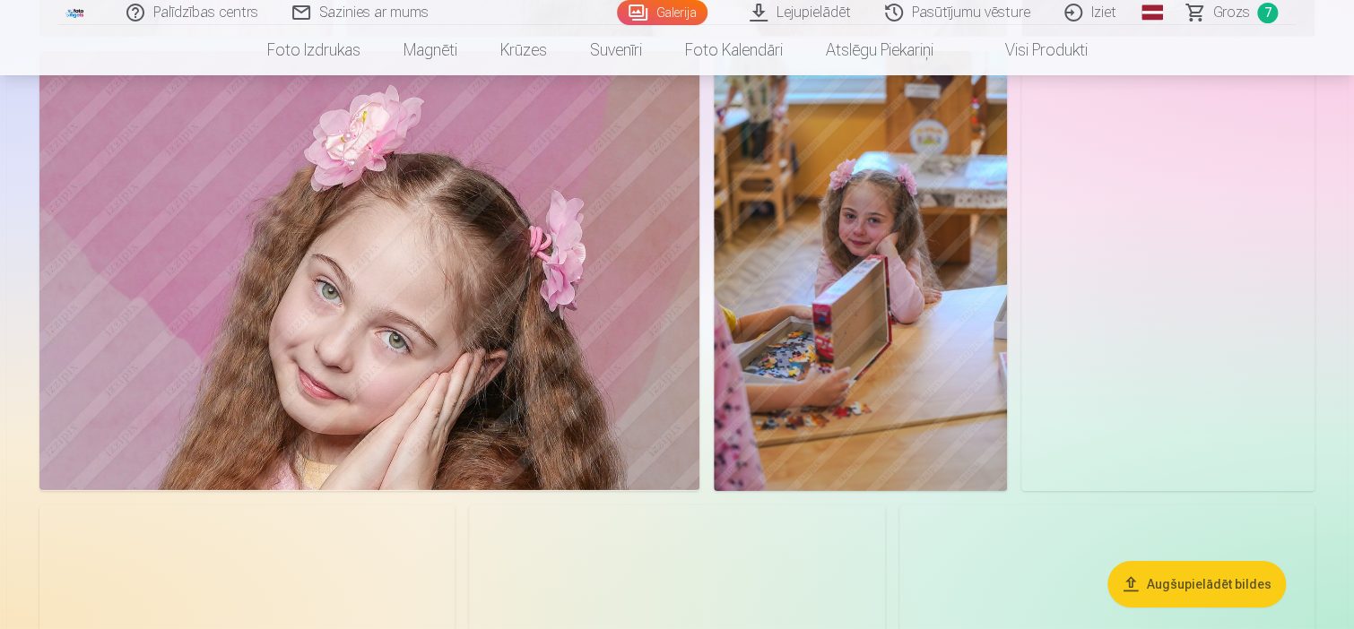
scroll to position [5917, 0]
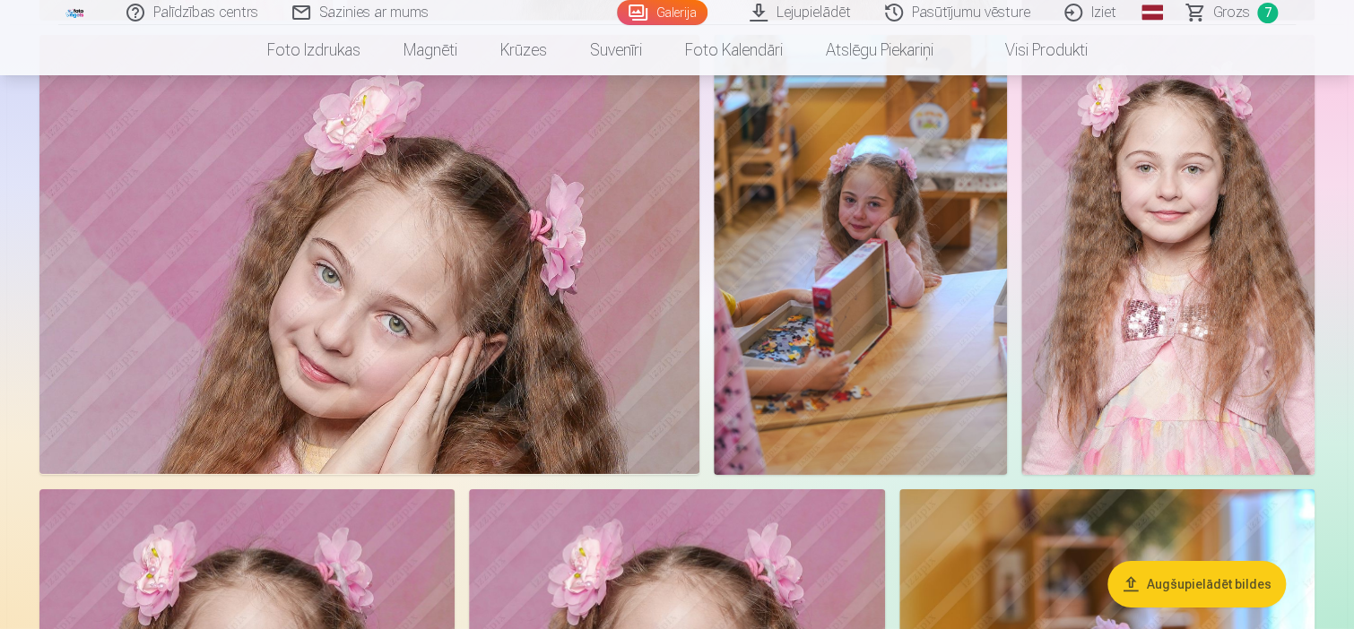
click at [951, 362] on img at bounding box center [860, 255] width 293 height 440
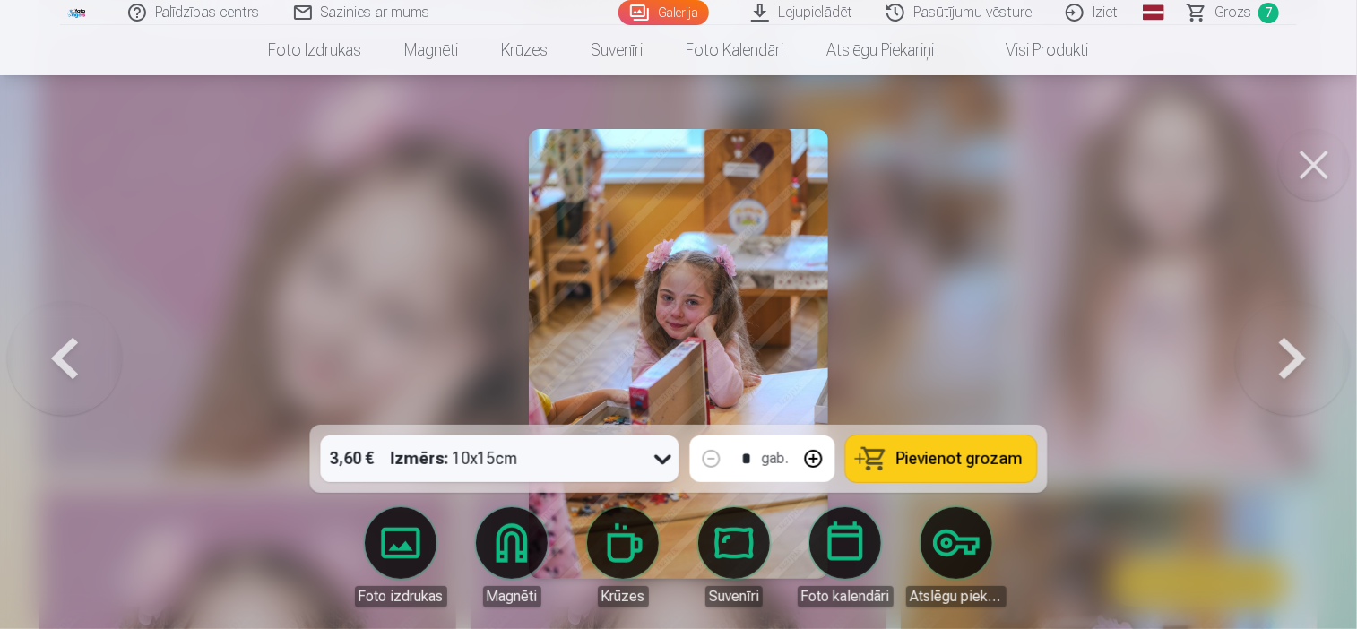
click at [909, 465] on span "Pievienot grozam" at bounding box center [959, 459] width 126 height 16
click at [1321, 177] on button at bounding box center [1314, 165] width 72 height 72
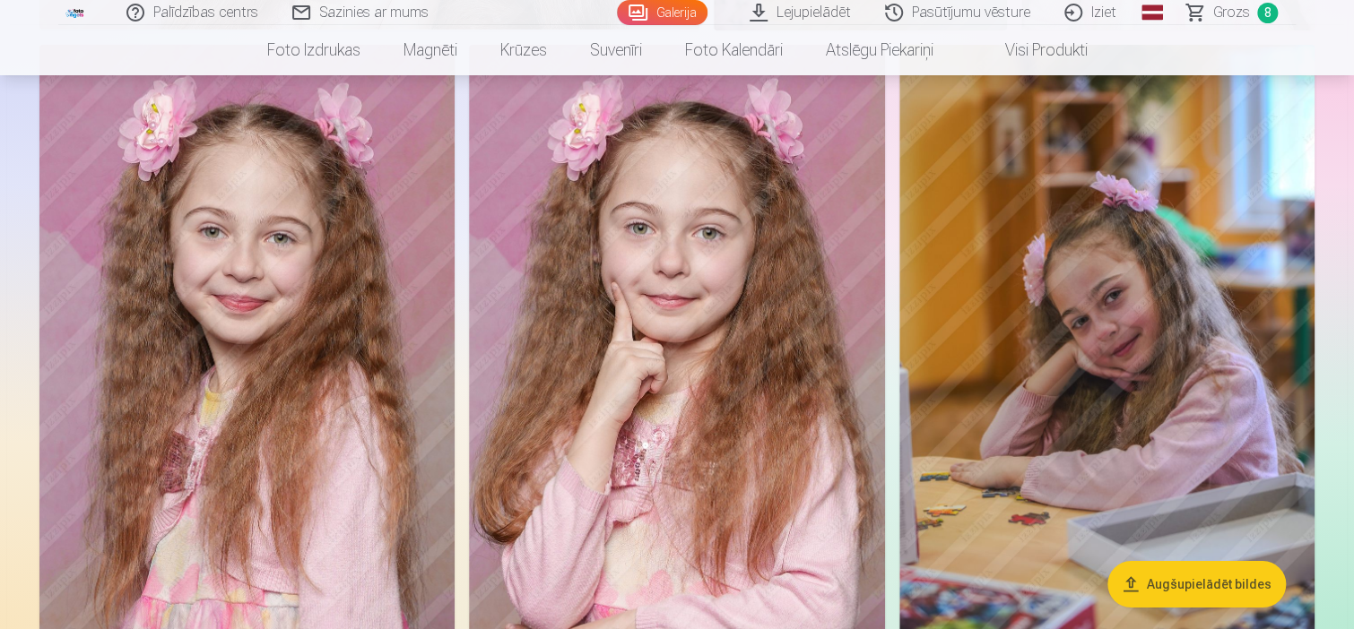
scroll to position [6365, 0]
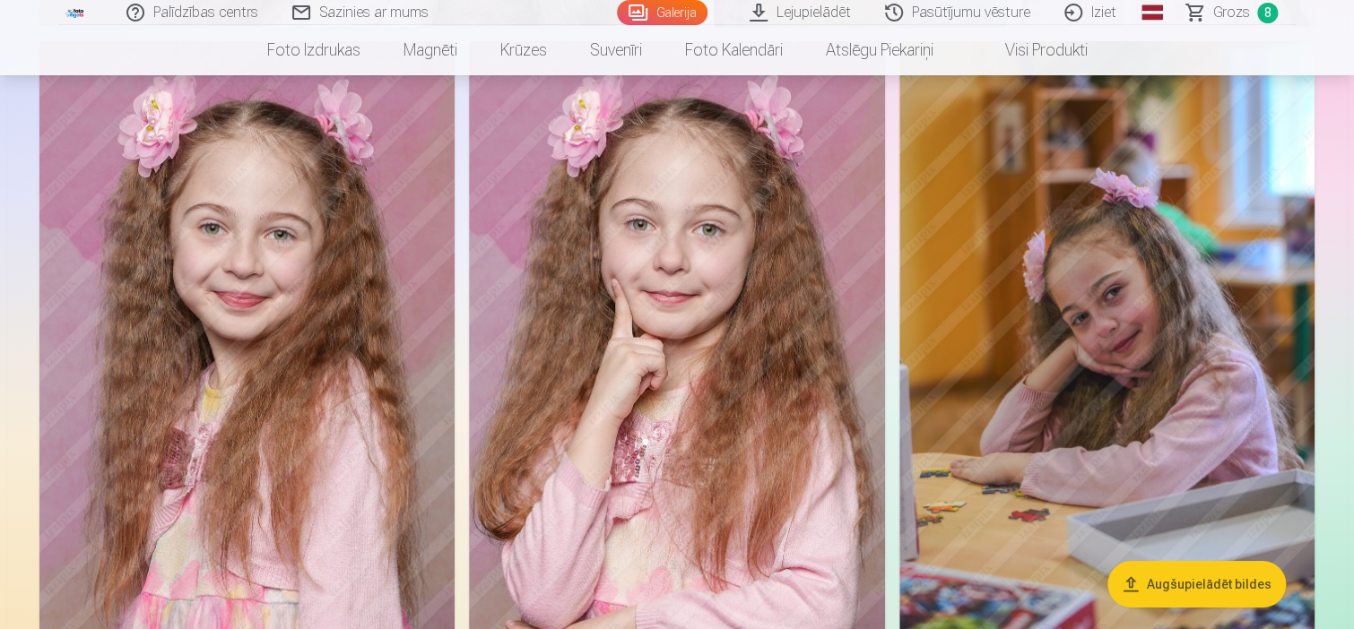
click at [290, 307] on img at bounding box center [246, 352] width 415 height 623
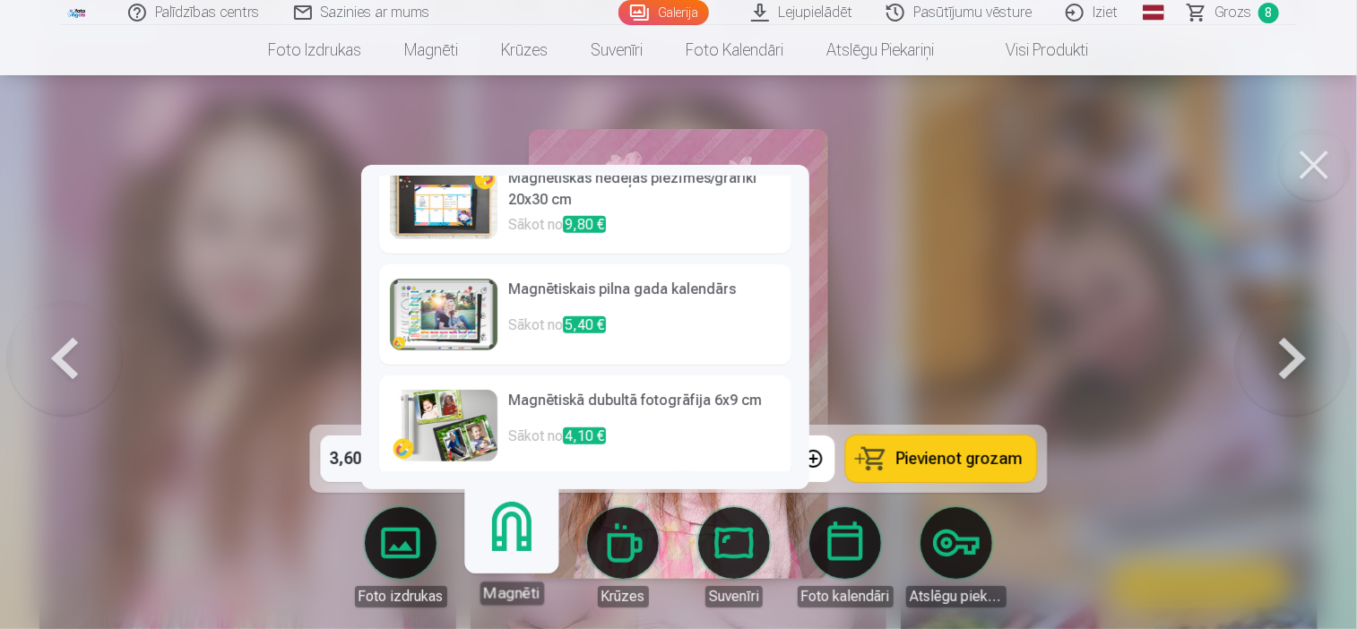
scroll to position [589, 0]
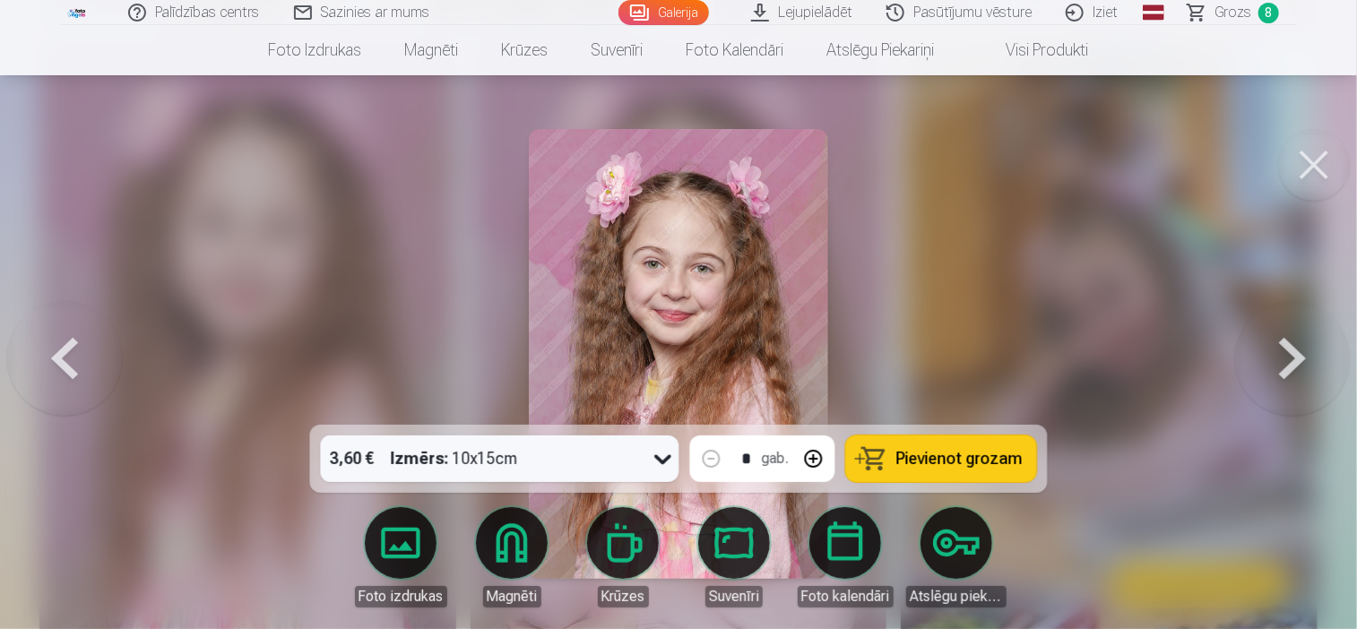
click at [937, 460] on span "Pievienot grozam" at bounding box center [959, 459] width 126 height 16
click at [1315, 166] on button at bounding box center [1314, 165] width 72 height 72
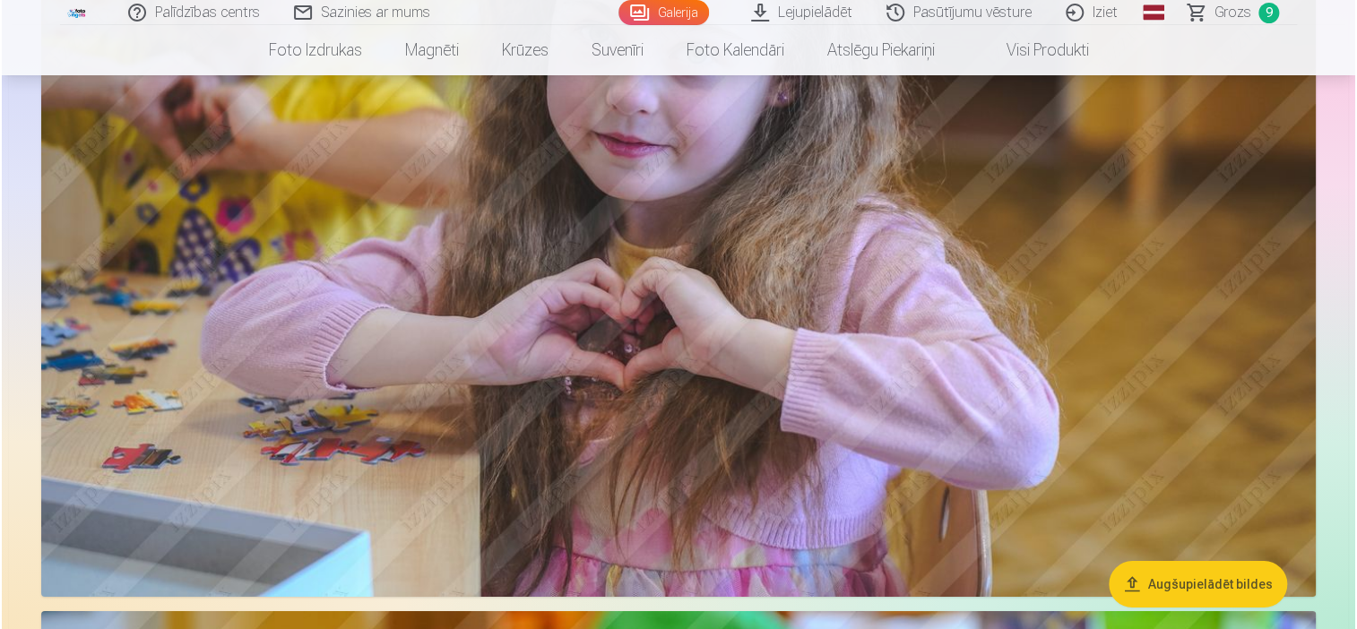
scroll to position [9682, 0]
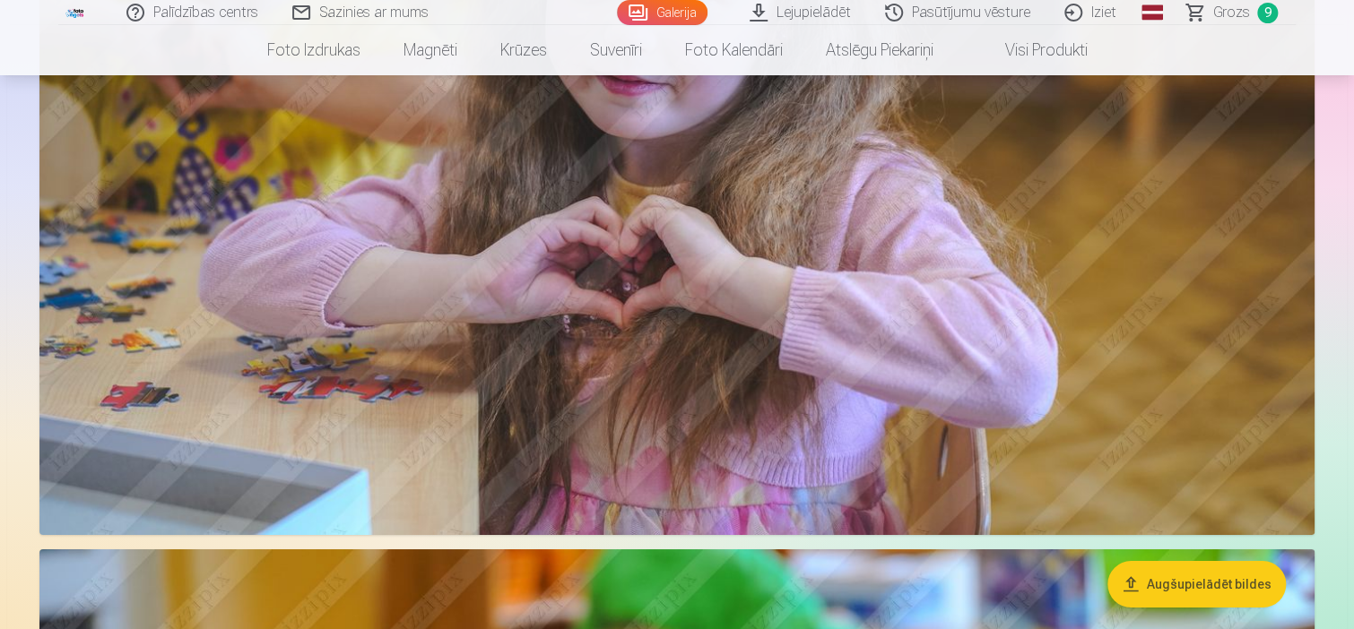
click at [631, 253] on img at bounding box center [676, 110] width 1275 height 850
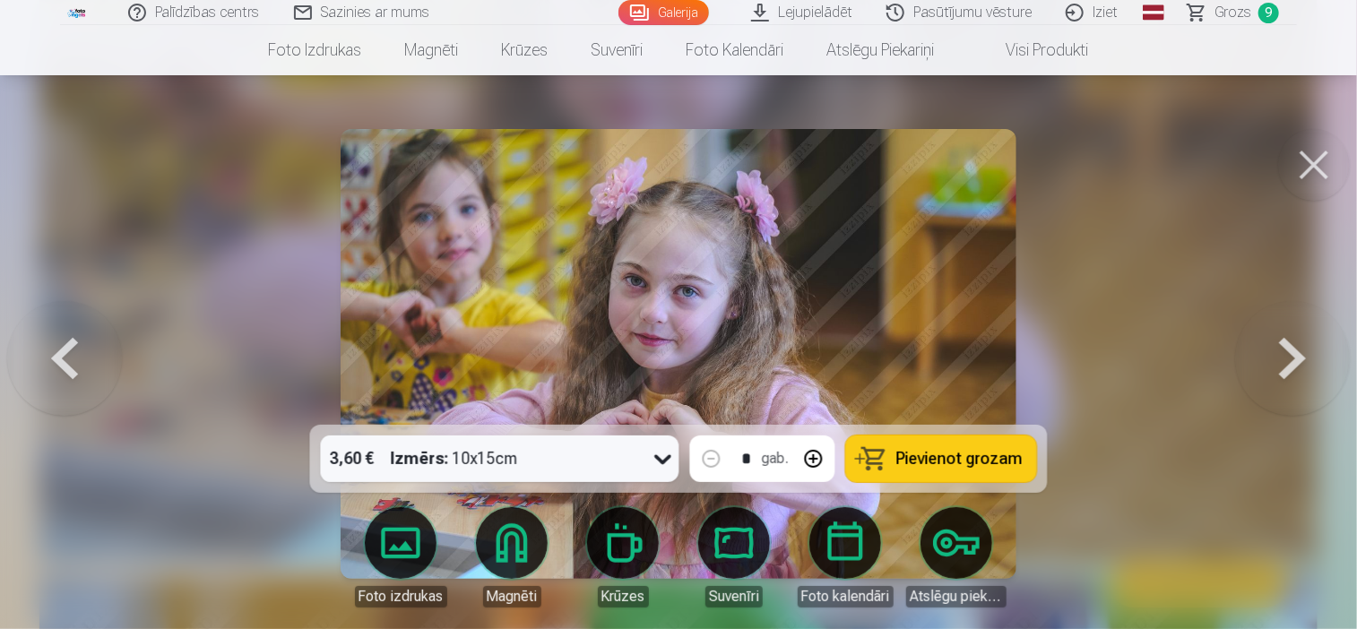
click at [904, 455] on span "Pievienot grozam" at bounding box center [959, 459] width 126 height 16
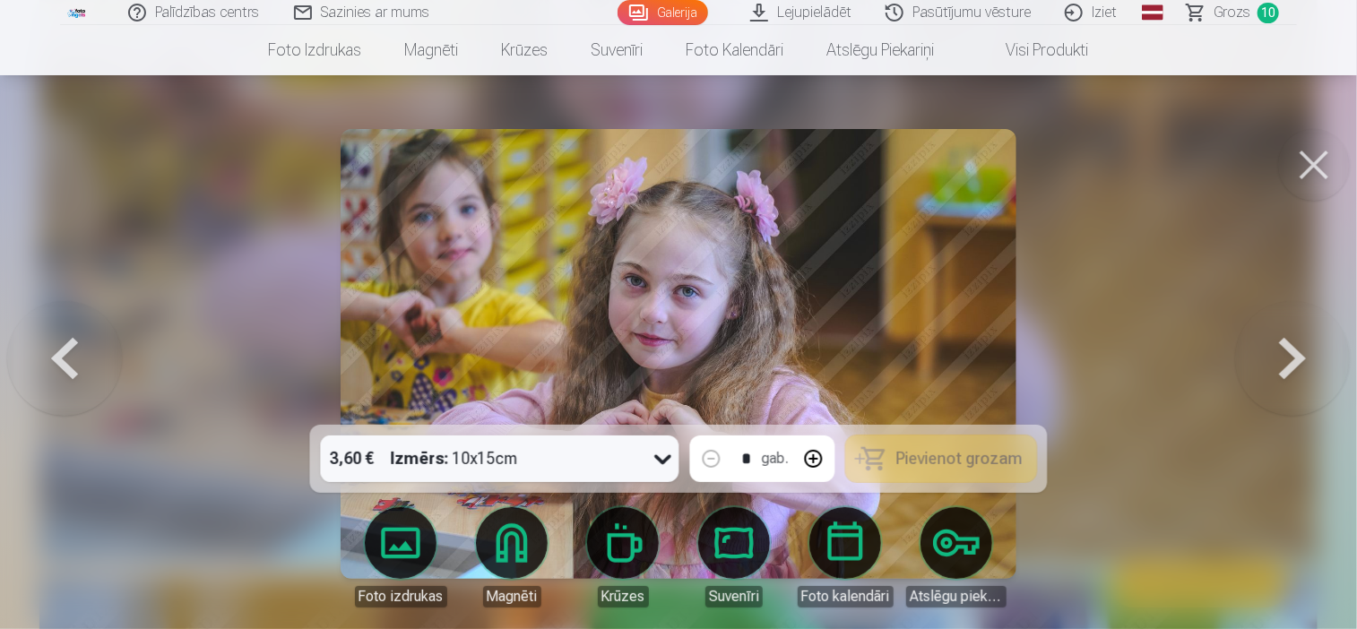
click at [1305, 170] on button at bounding box center [1314, 165] width 72 height 72
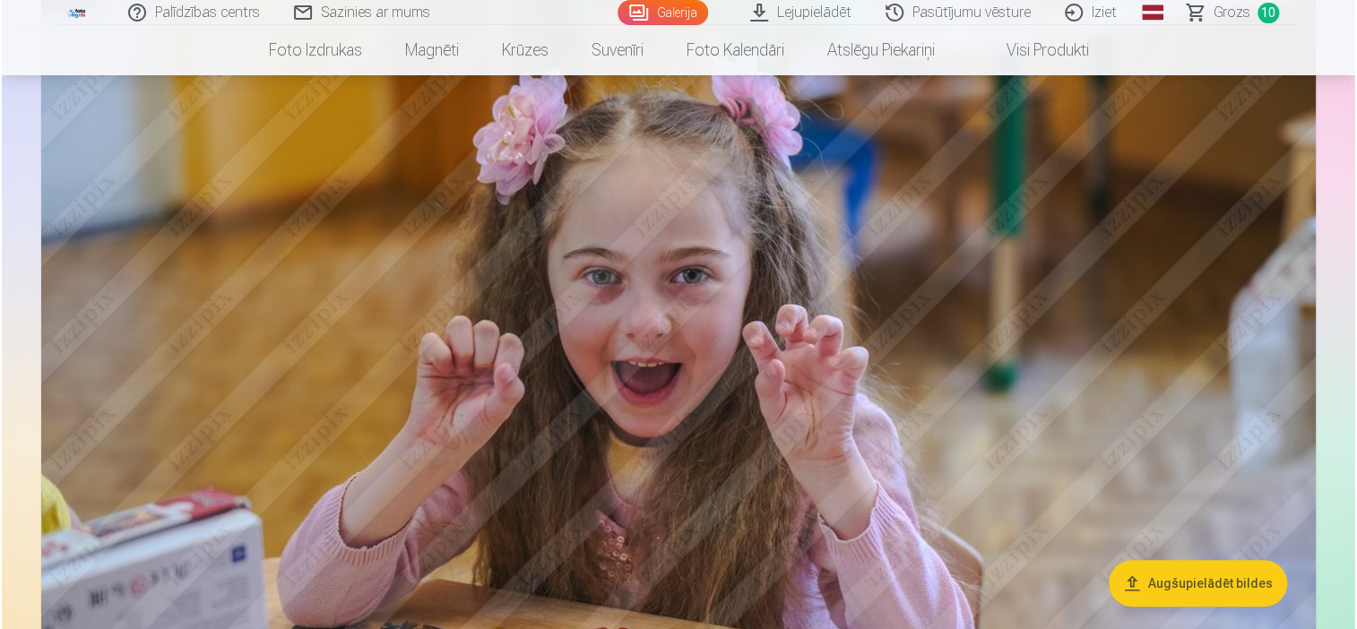
scroll to position [10368, 0]
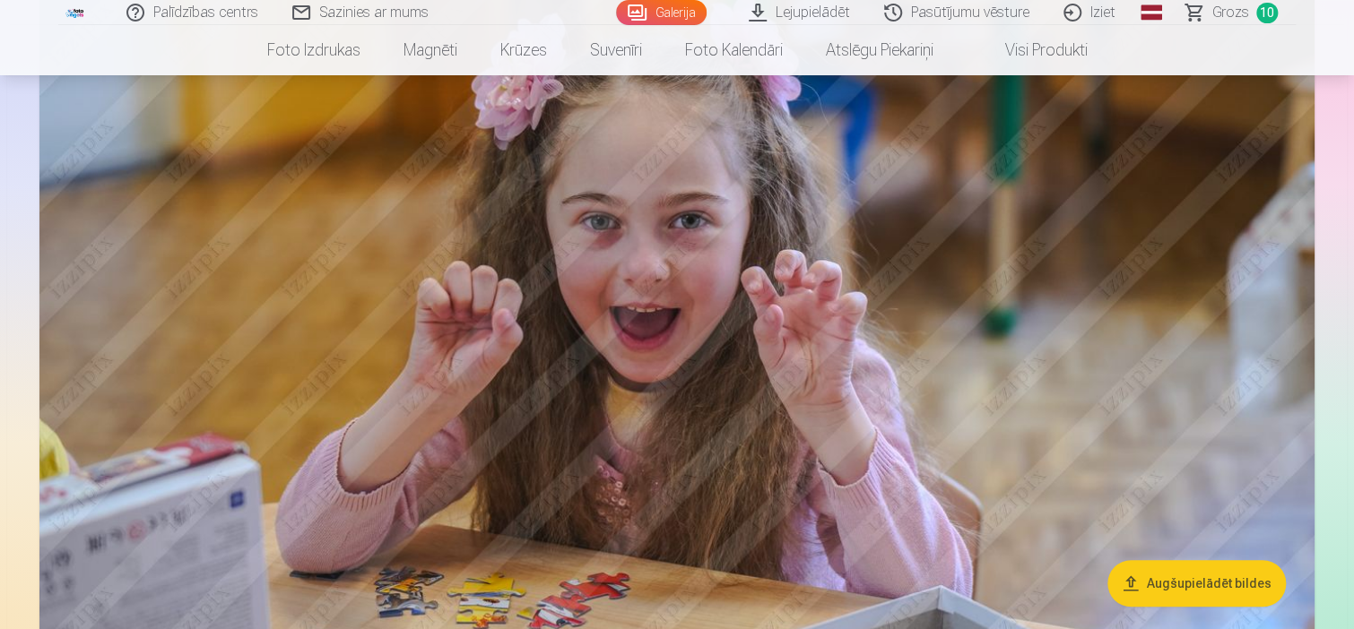
click at [751, 346] on img at bounding box center [676, 289] width 1275 height 850
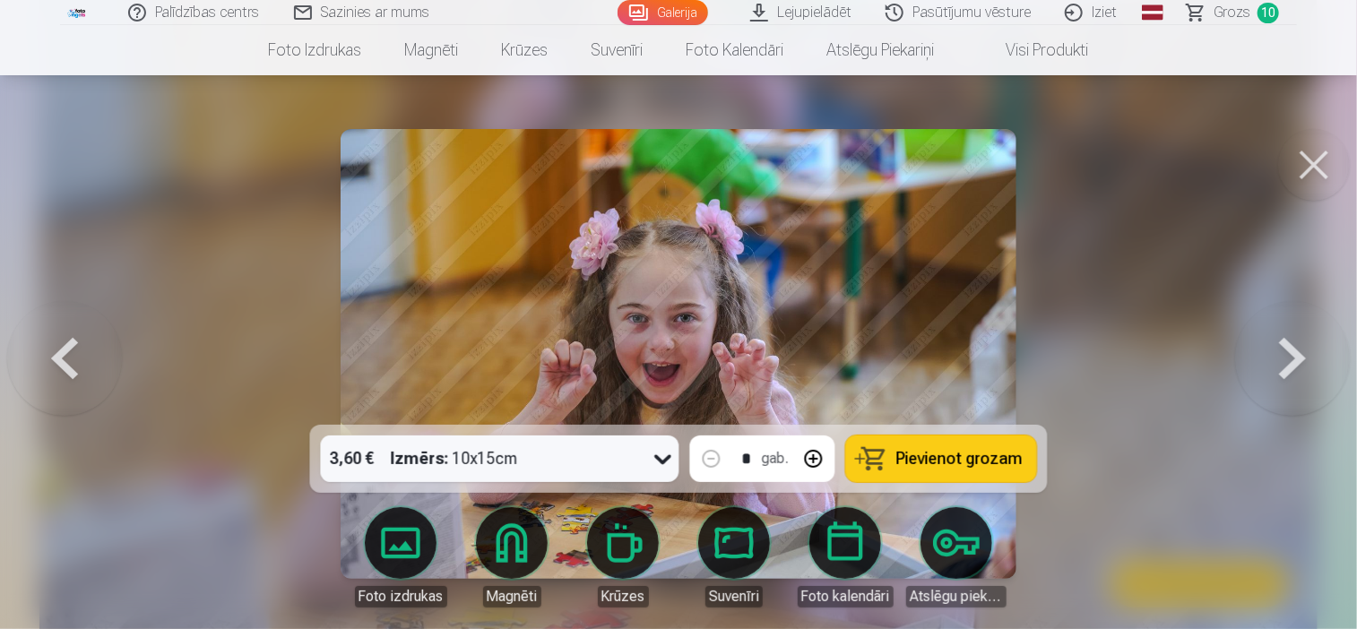
click at [901, 453] on span "Pievienot grozam" at bounding box center [959, 459] width 126 height 16
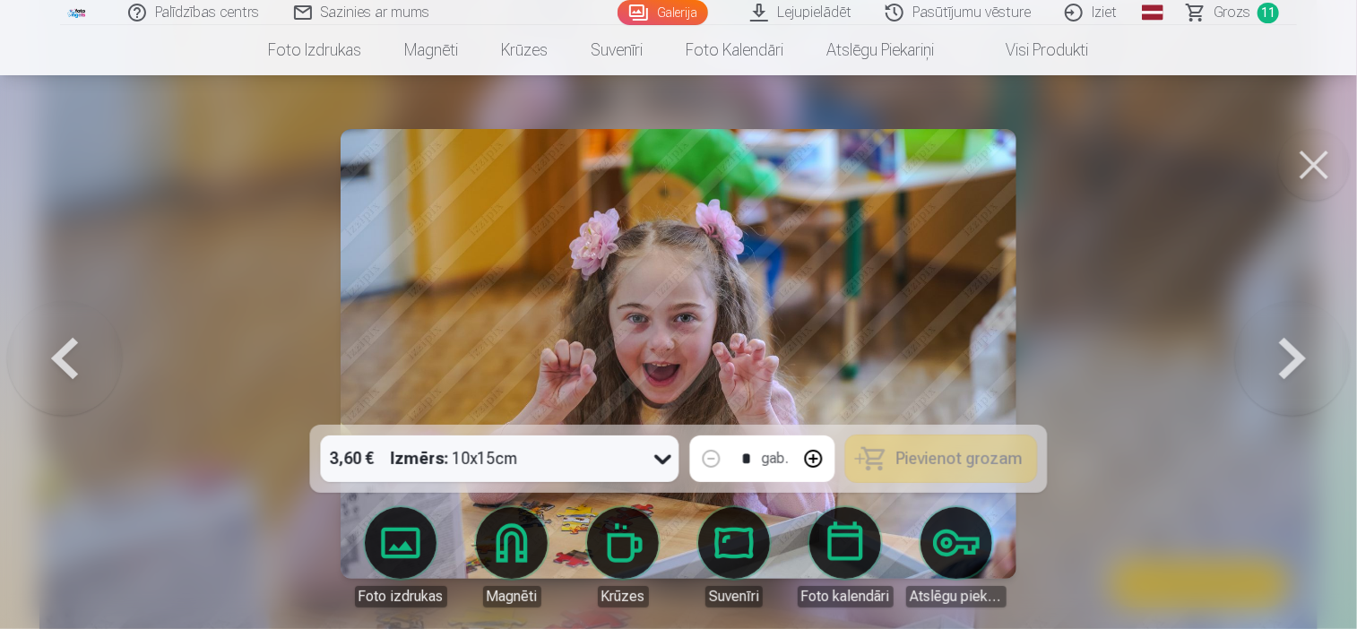
click at [1333, 164] on button at bounding box center [1314, 165] width 72 height 72
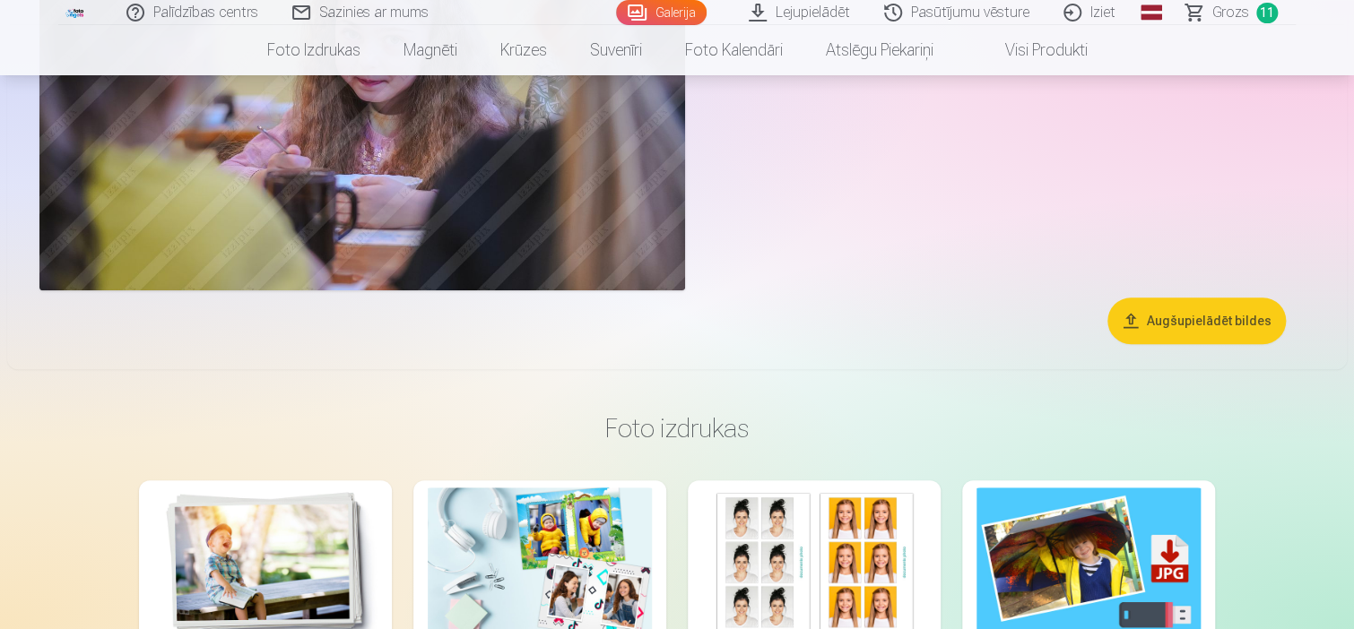
scroll to position [13831, 0]
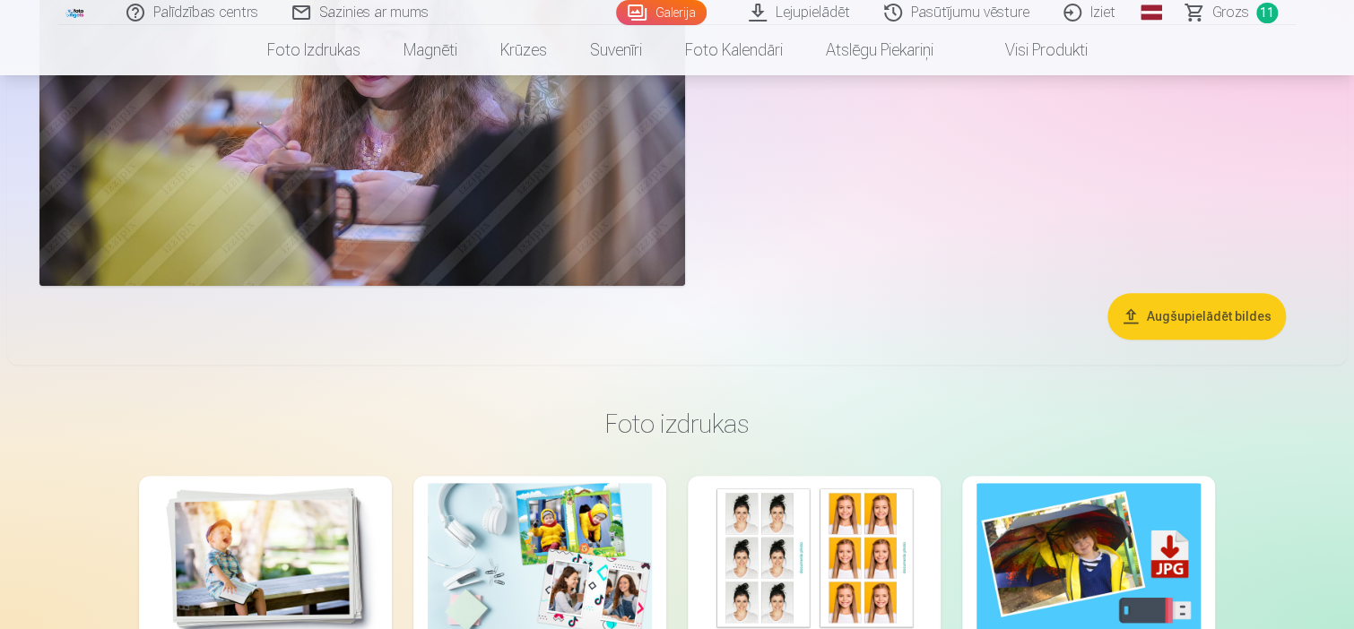
click at [1235, 14] on span "Grozs" at bounding box center [1230, 13] width 37 height 22
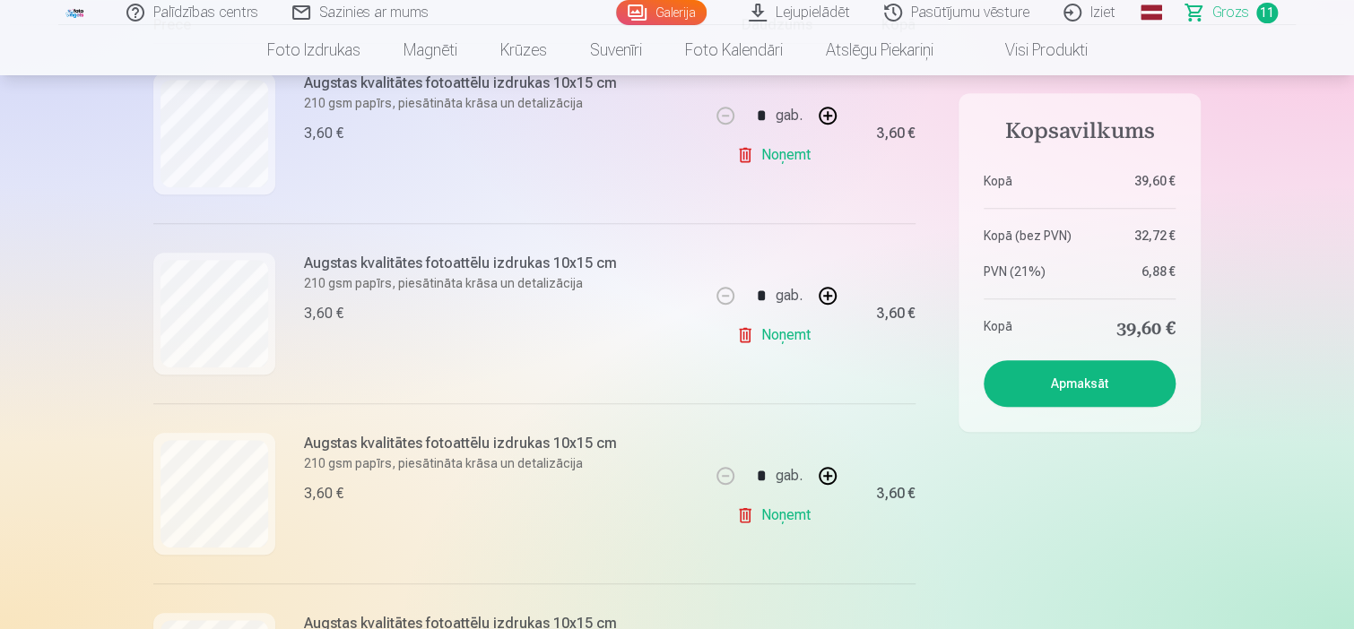
scroll to position [359, 0]
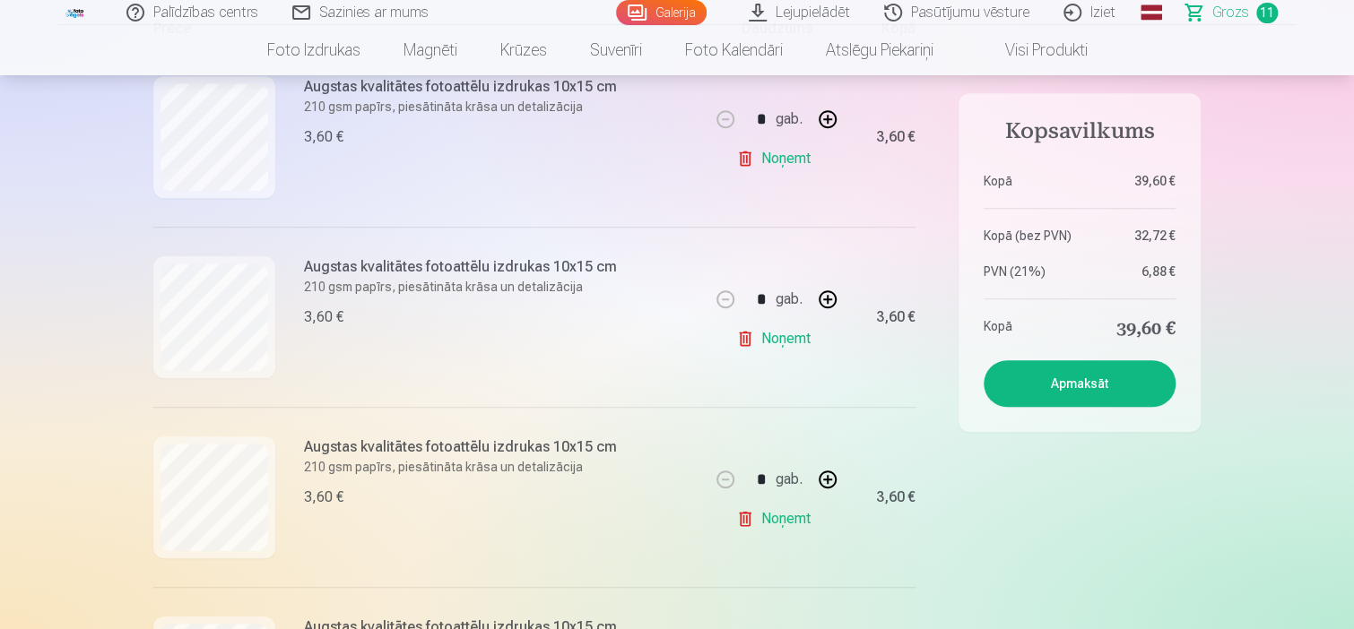
click at [772, 342] on link "Noņemt" at bounding box center [777, 339] width 82 height 36
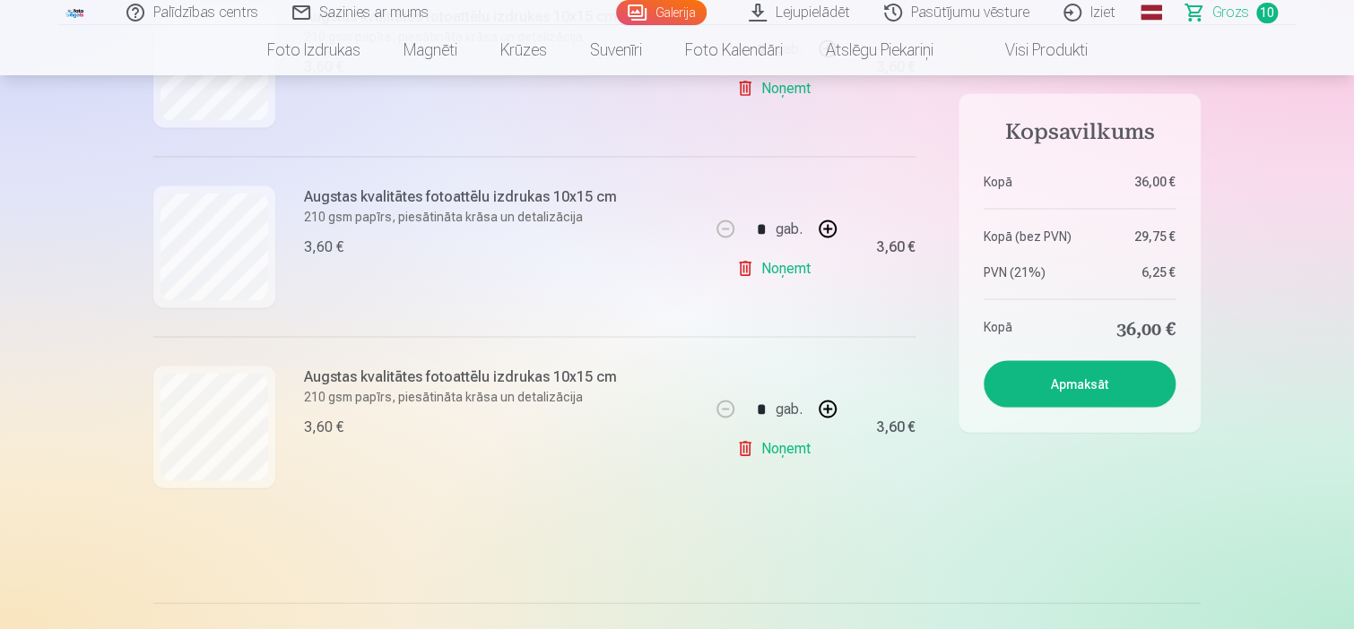
scroll to position [1703, 0]
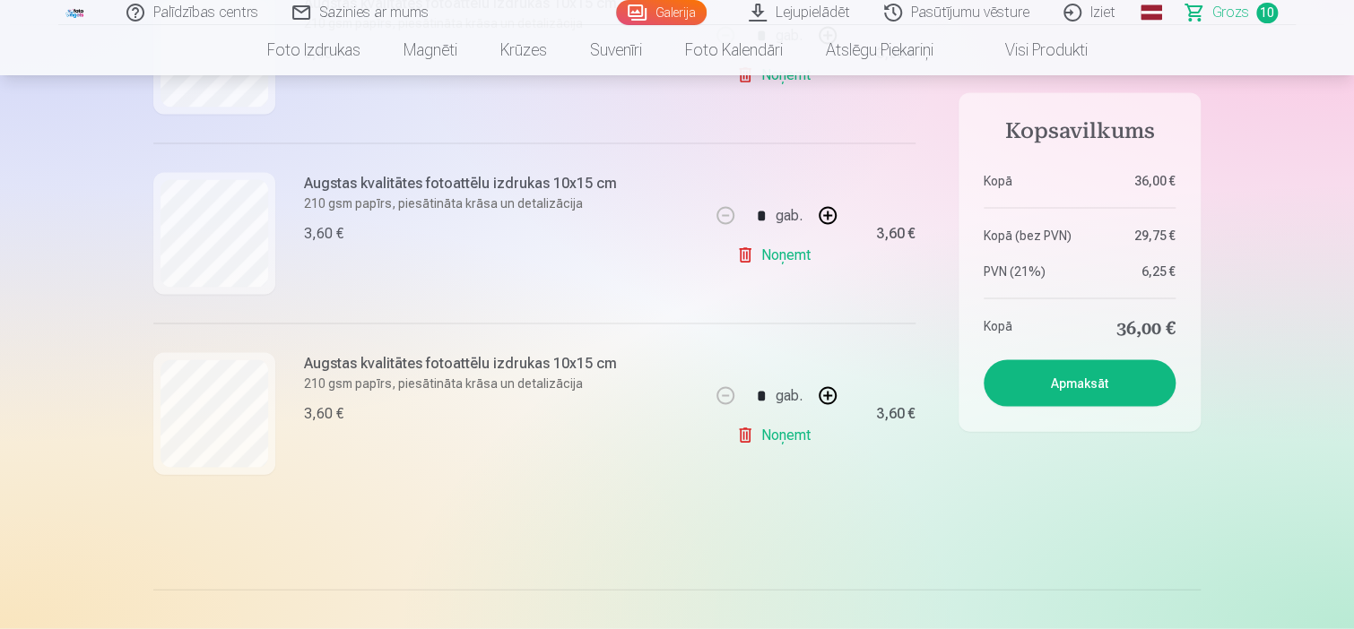
click at [798, 259] on link "Noņemt" at bounding box center [777, 256] width 82 height 36
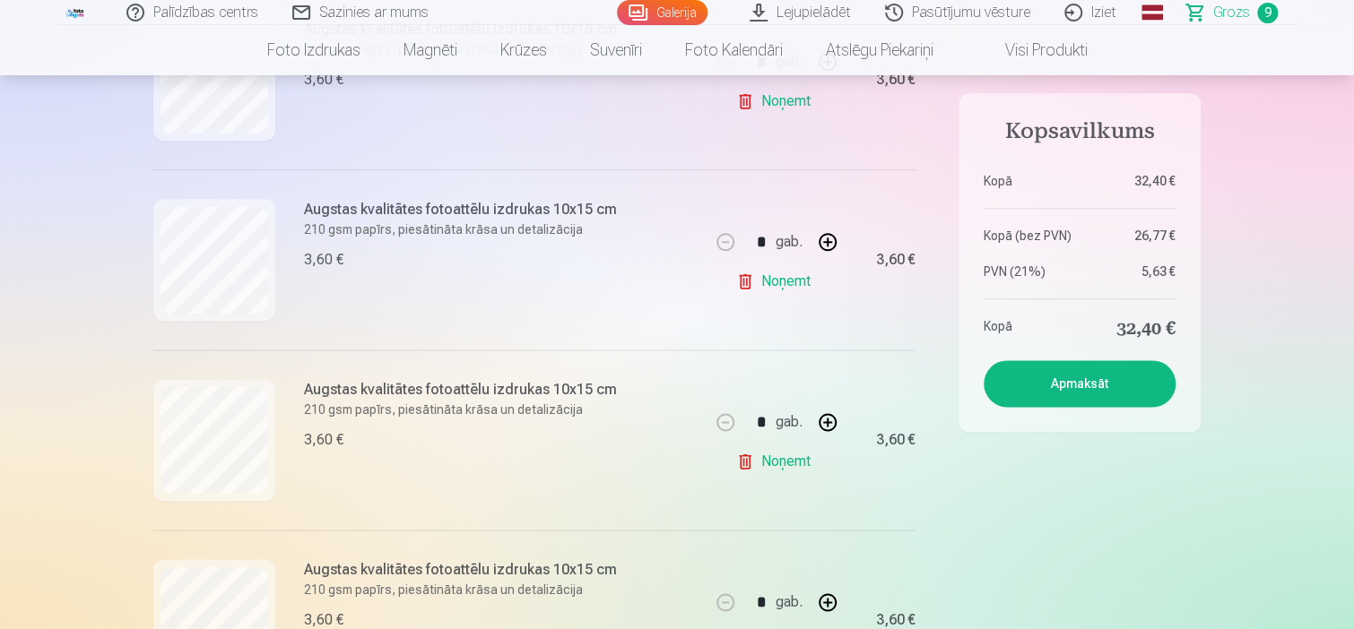
scroll to position [896, 0]
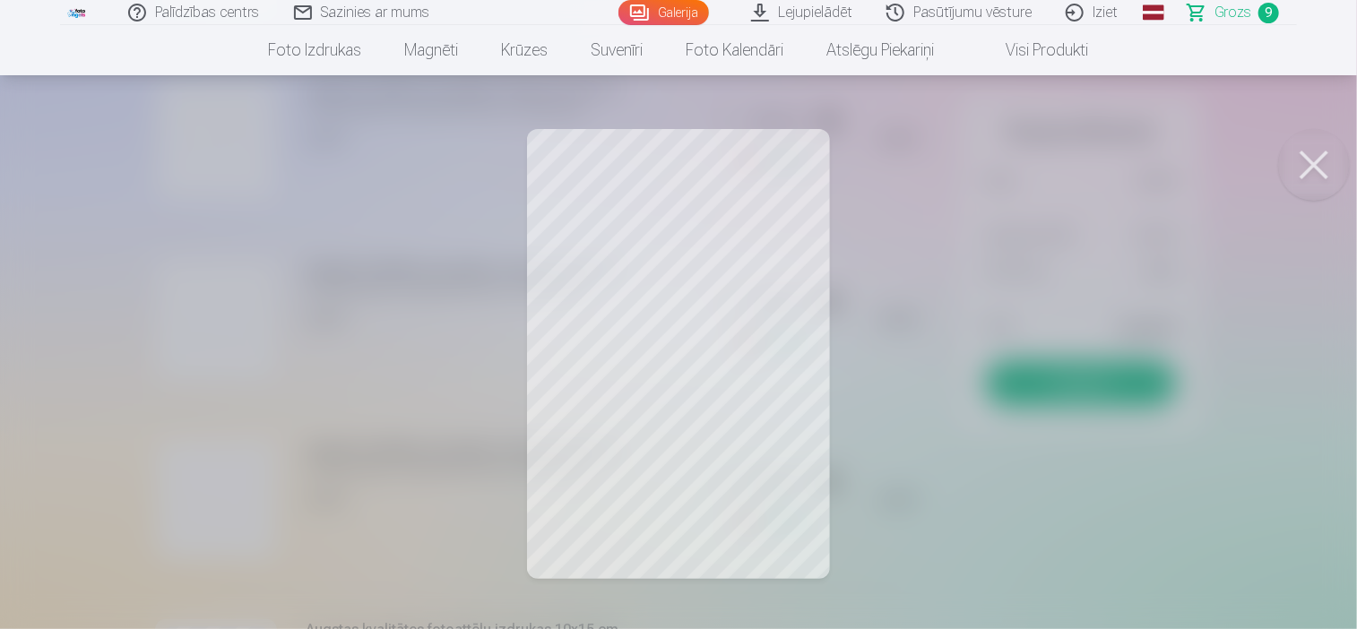
click at [1316, 180] on button at bounding box center [1314, 165] width 72 height 72
click at [1306, 171] on button at bounding box center [1314, 165] width 72 height 72
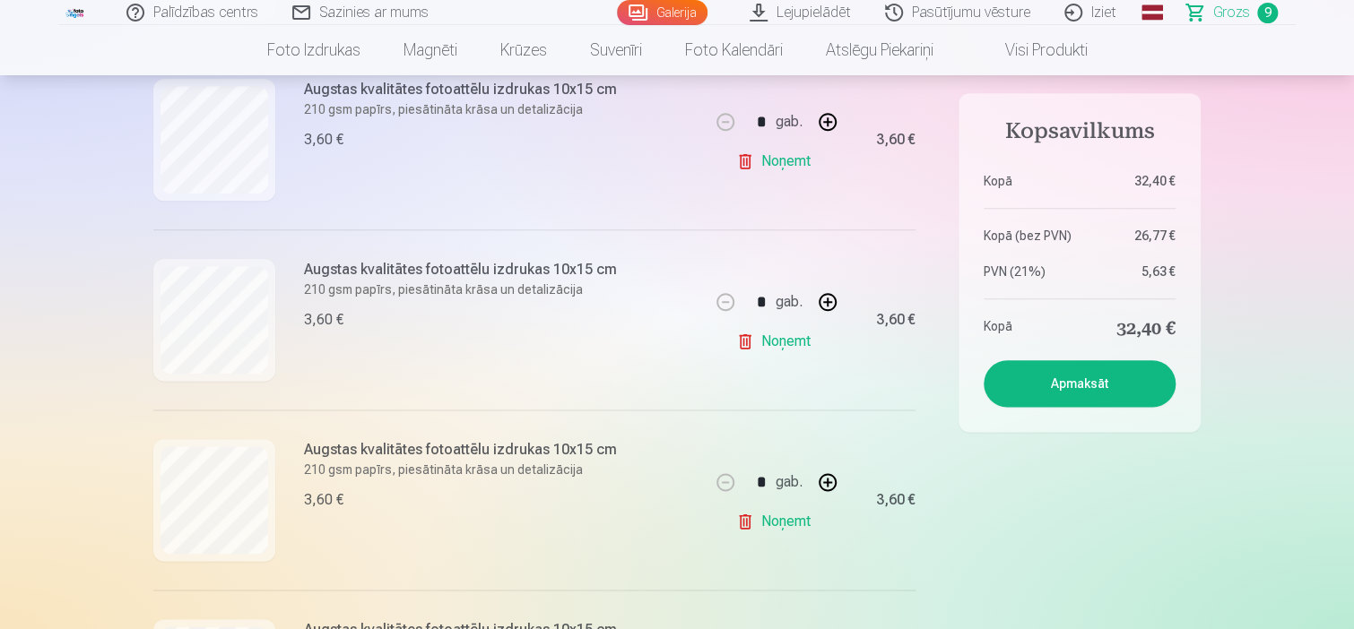
click at [795, 163] on link "Noņemt" at bounding box center [777, 161] width 82 height 36
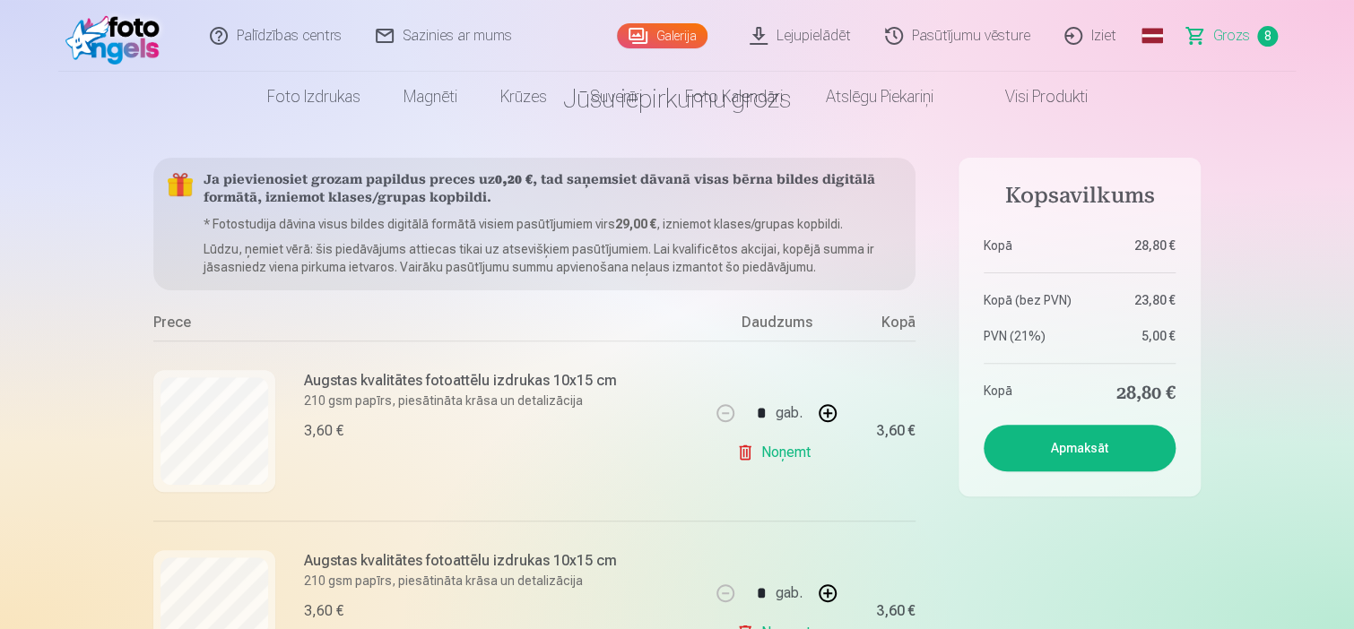
scroll to position [0, 0]
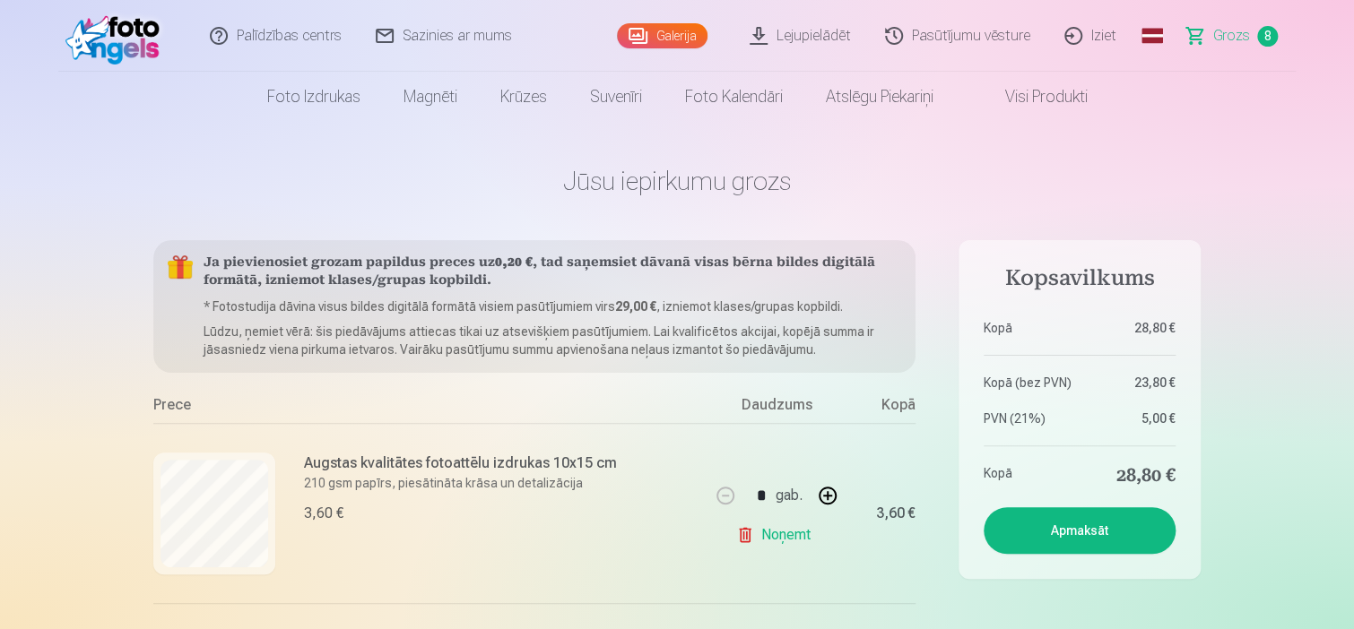
click at [695, 40] on link "Galerija" at bounding box center [662, 35] width 91 height 25
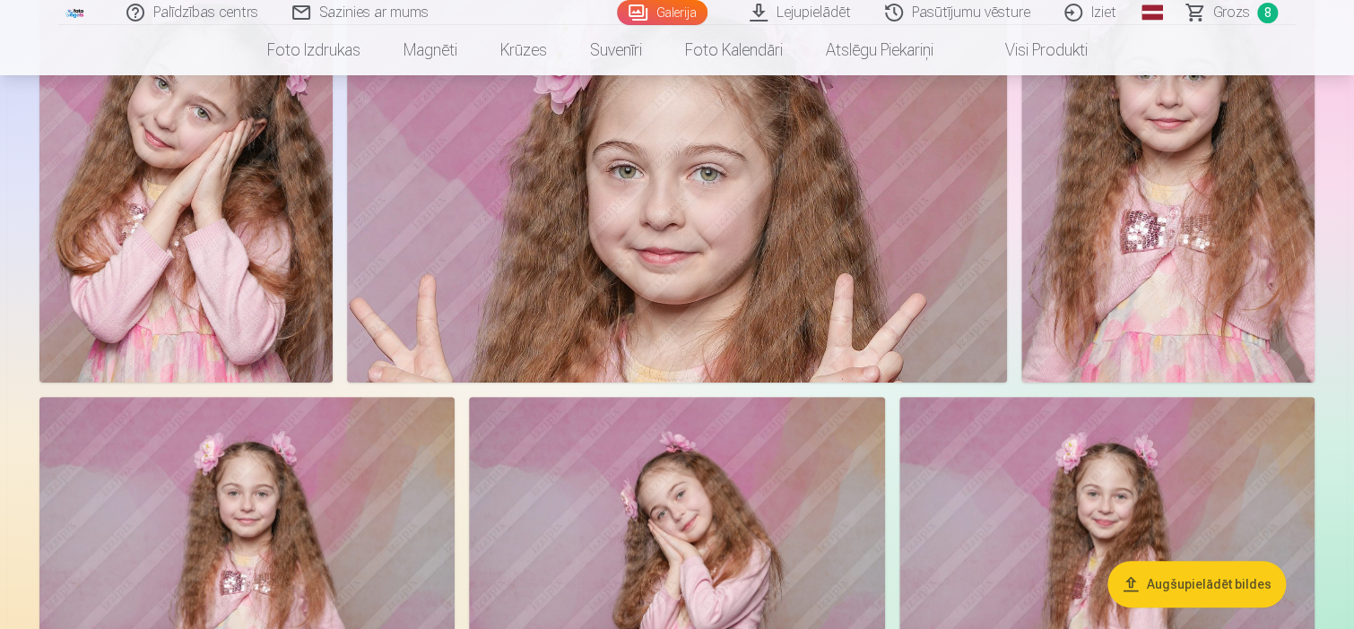
scroll to position [3317, 0]
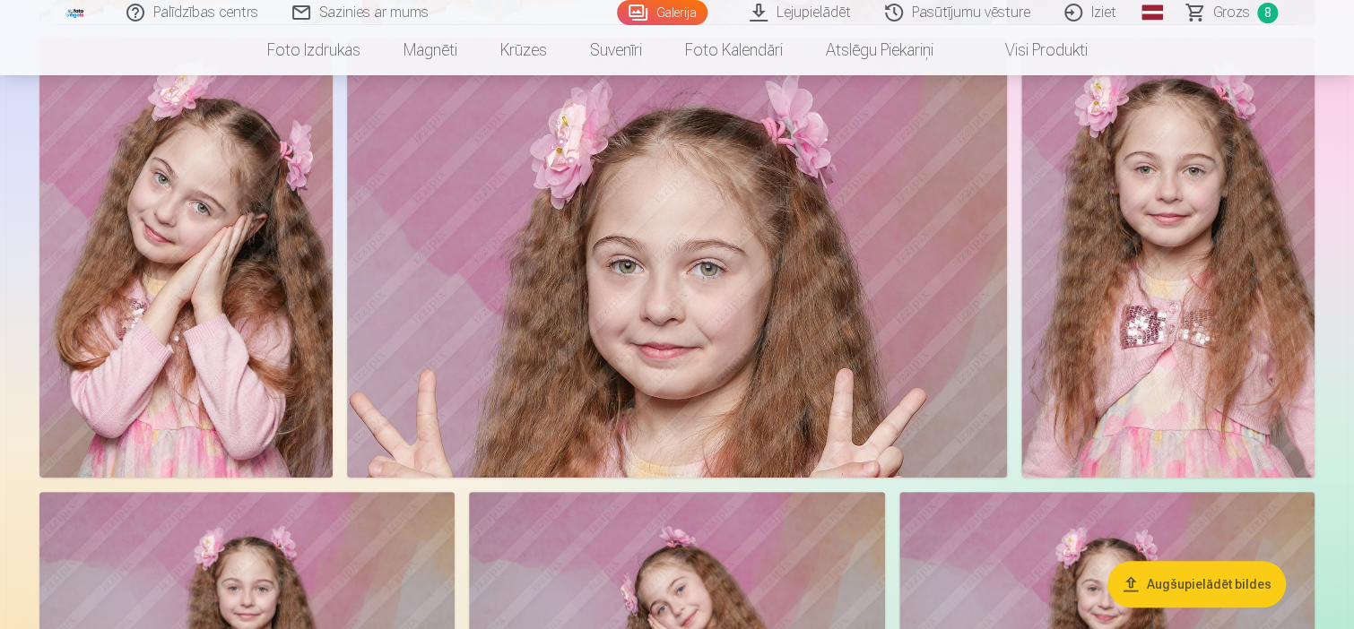
click at [1248, 18] on span "Grozs" at bounding box center [1231, 13] width 37 height 22
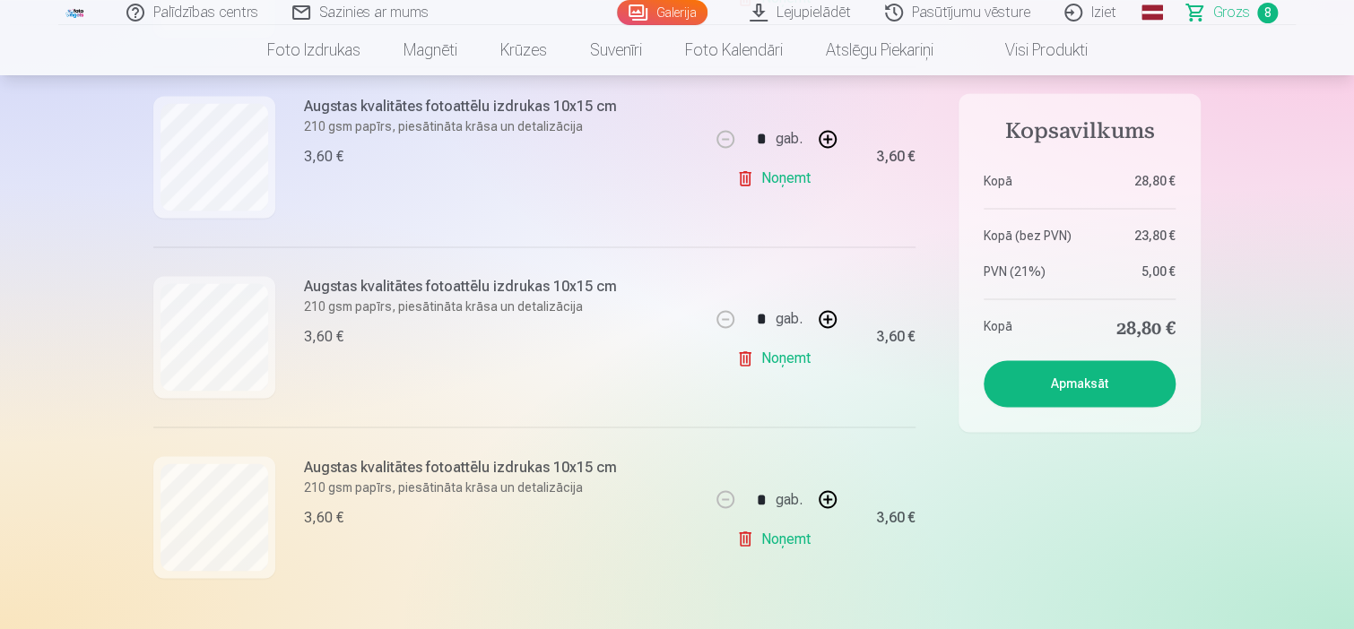
scroll to position [1165, 0]
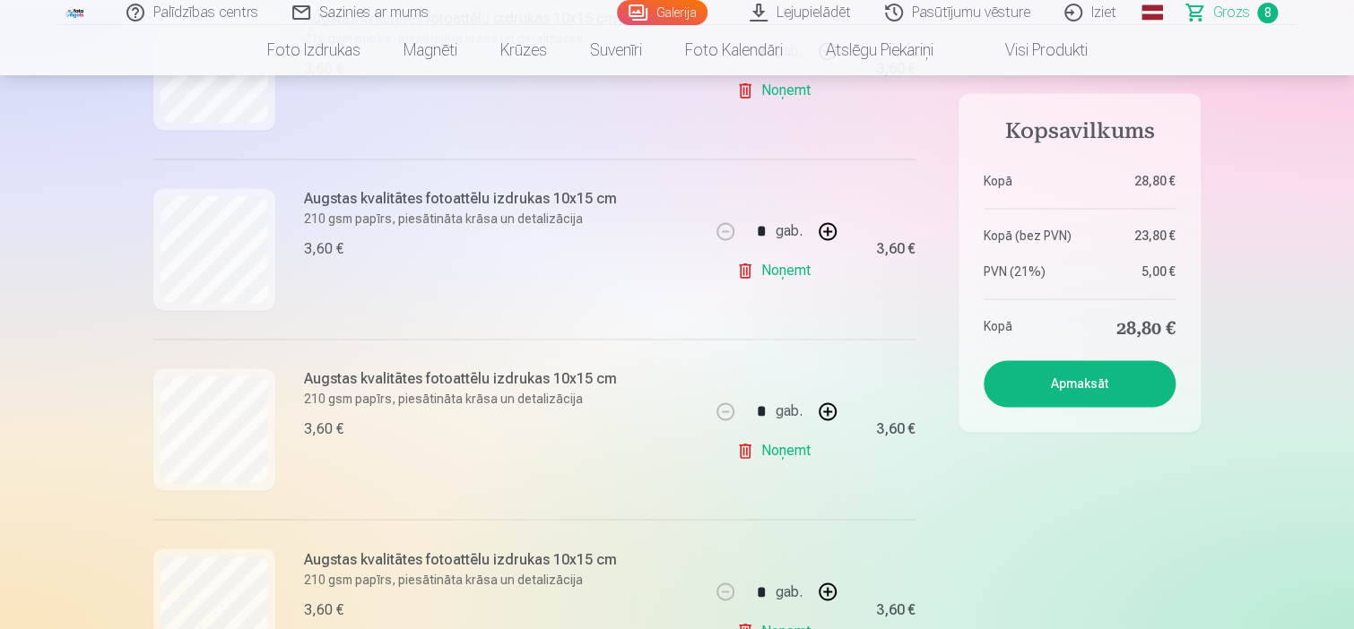
click at [681, 11] on link "Galerija" at bounding box center [662, 12] width 91 height 25
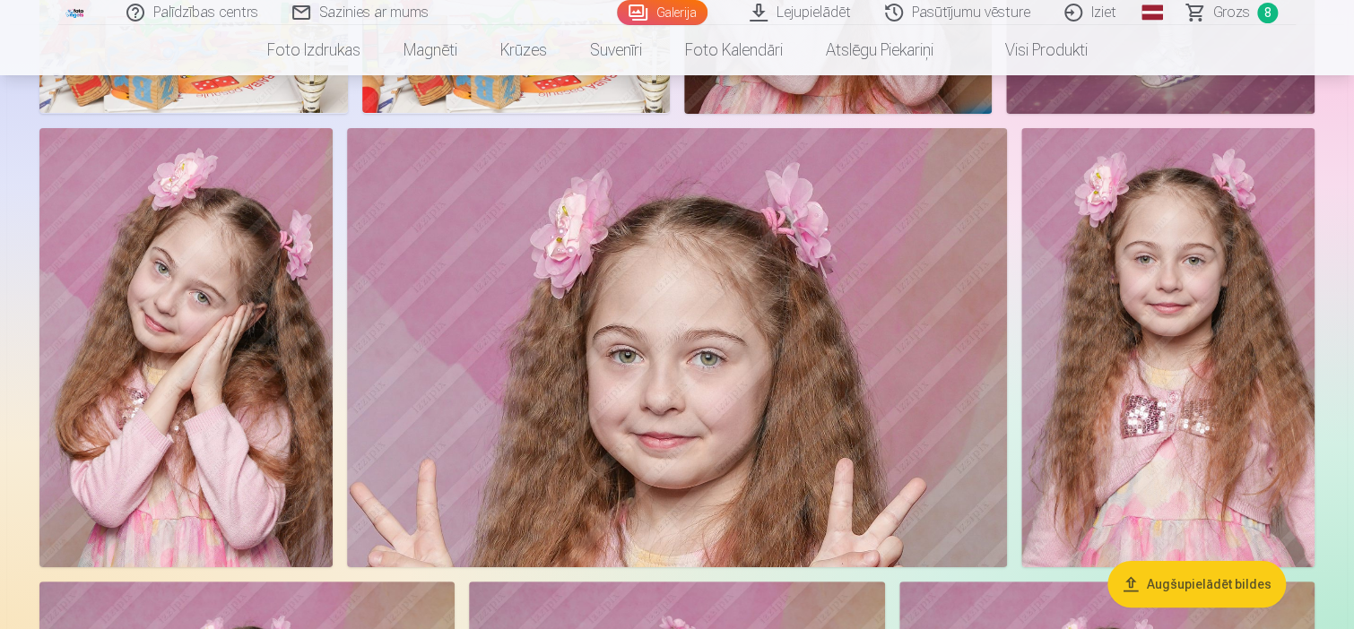
click at [1182, 385] on img at bounding box center [1167, 348] width 293 height 440
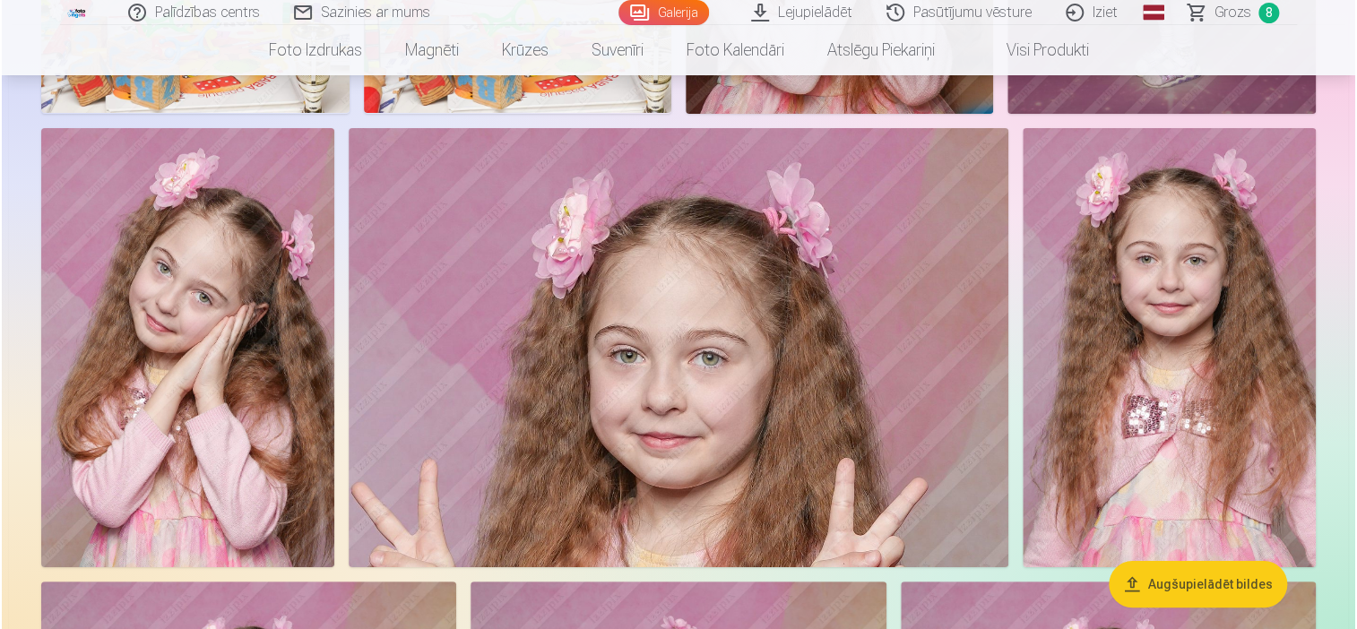
scroll to position [3235, 0]
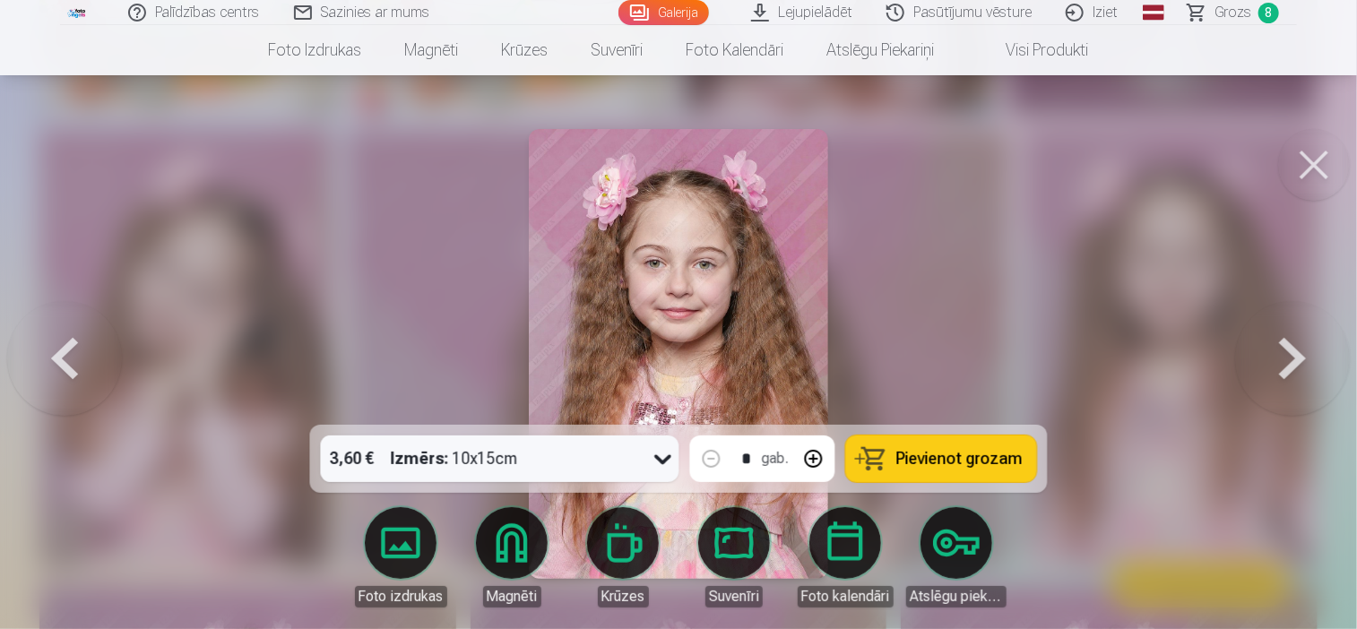
click at [942, 451] on span "Pievienot grozam" at bounding box center [959, 459] width 126 height 16
click at [1302, 168] on button at bounding box center [1314, 165] width 72 height 72
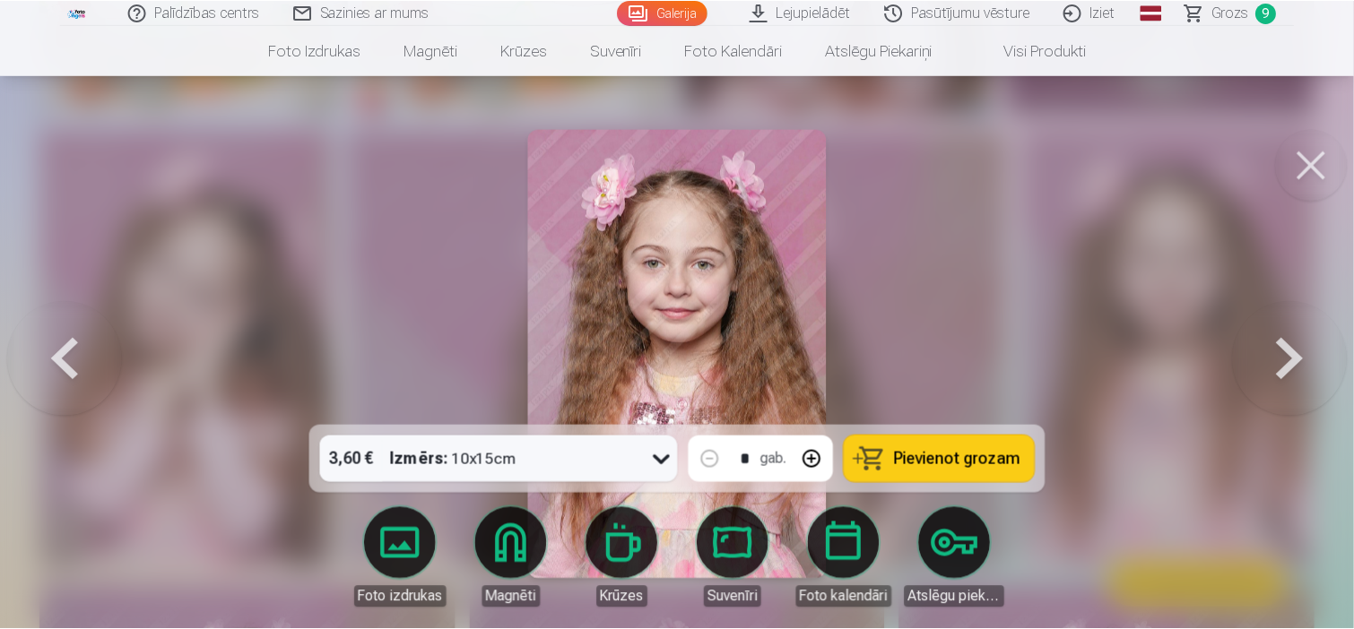
scroll to position [3227, 0]
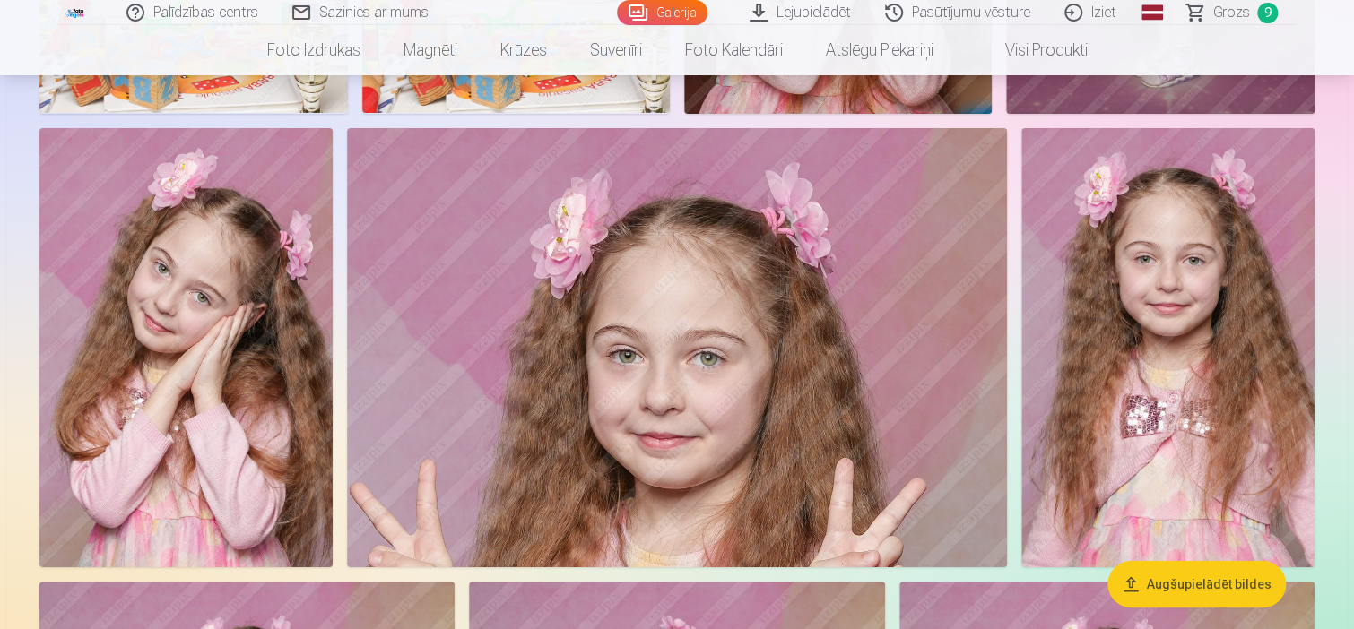
click at [1217, 7] on span "Grozs" at bounding box center [1231, 13] width 37 height 22
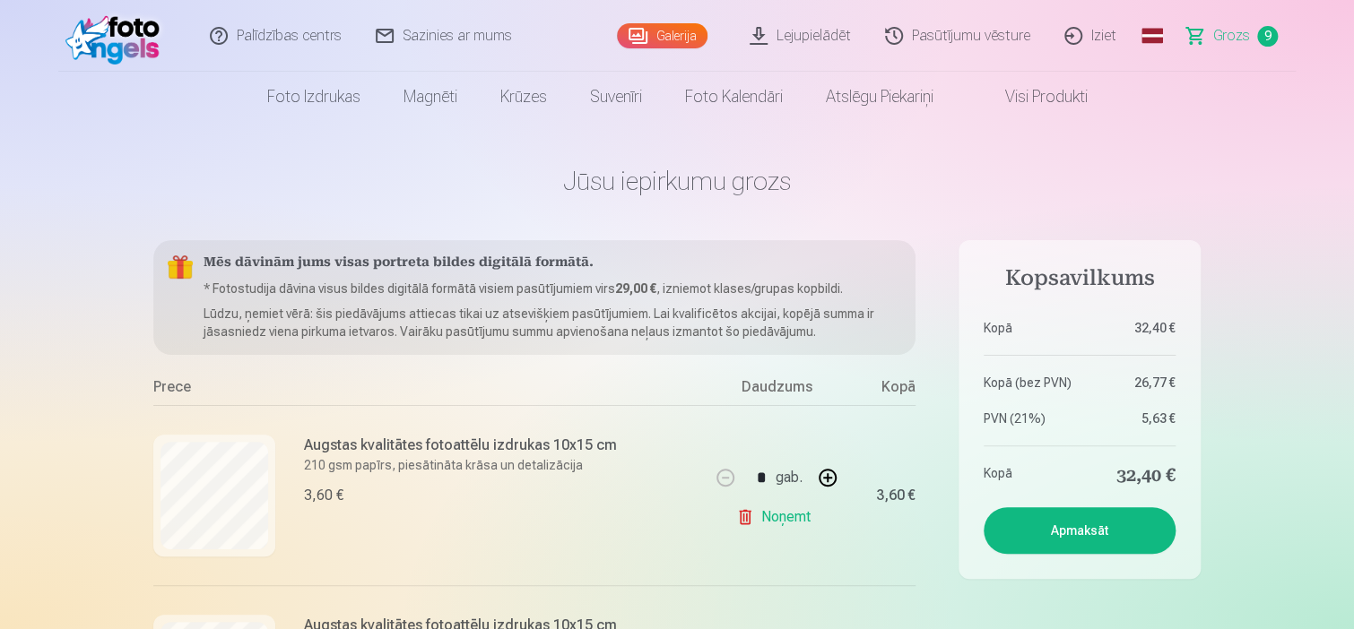
click at [763, 270] on h5 "Mēs dāvinām jums visas portreta bildes digitālā formātā." at bounding box center [551, 264] width 697 height 18
click at [692, 277] on div "Mēs dāvinām jums visas portreta bildes digitālā formātā. * Fotostudija dāvina v…" at bounding box center [534, 297] width 762 height 115
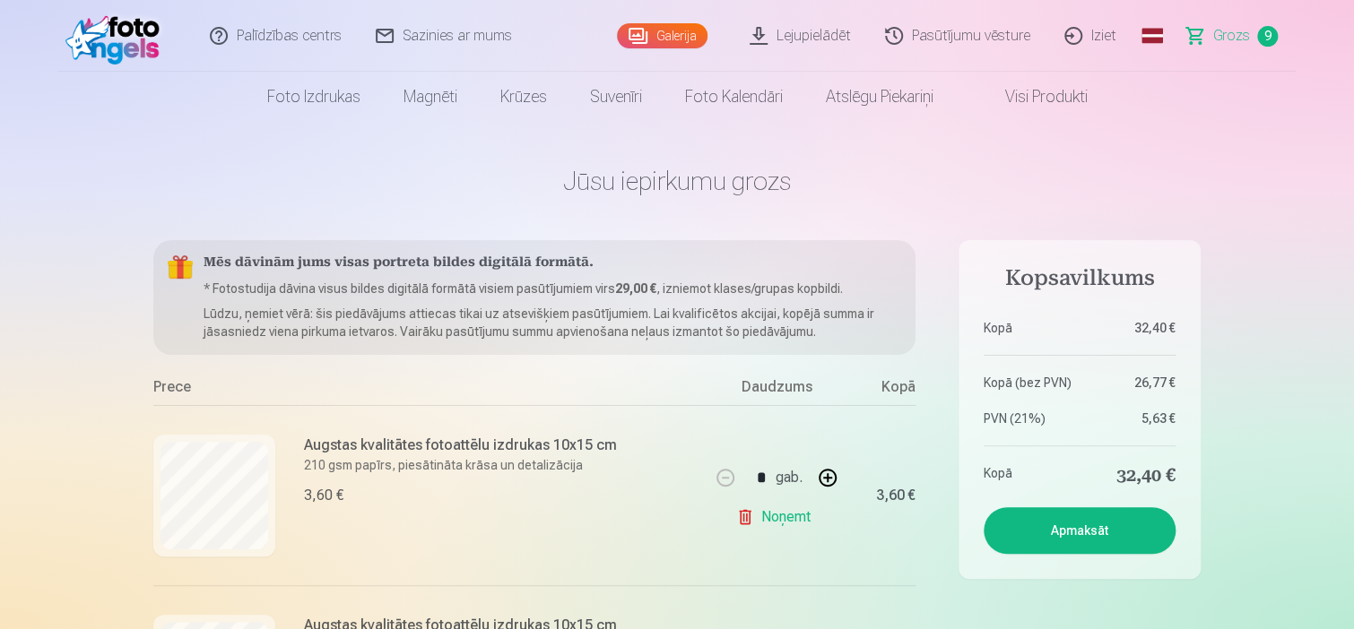
drag, startPoint x: 692, startPoint y: 277, endPoint x: 622, endPoint y: 252, distance: 74.3
click at [622, 252] on div "Mēs dāvinām jums visas portreta bildes digitālā formātā. * Fotostudija dāvina v…" at bounding box center [534, 297] width 762 height 115
click at [464, 264] on h5 "Mēs dāvinām jums visas portreta bildes digitālā formātā." at bounding box center [551, 264] width 697 height 18
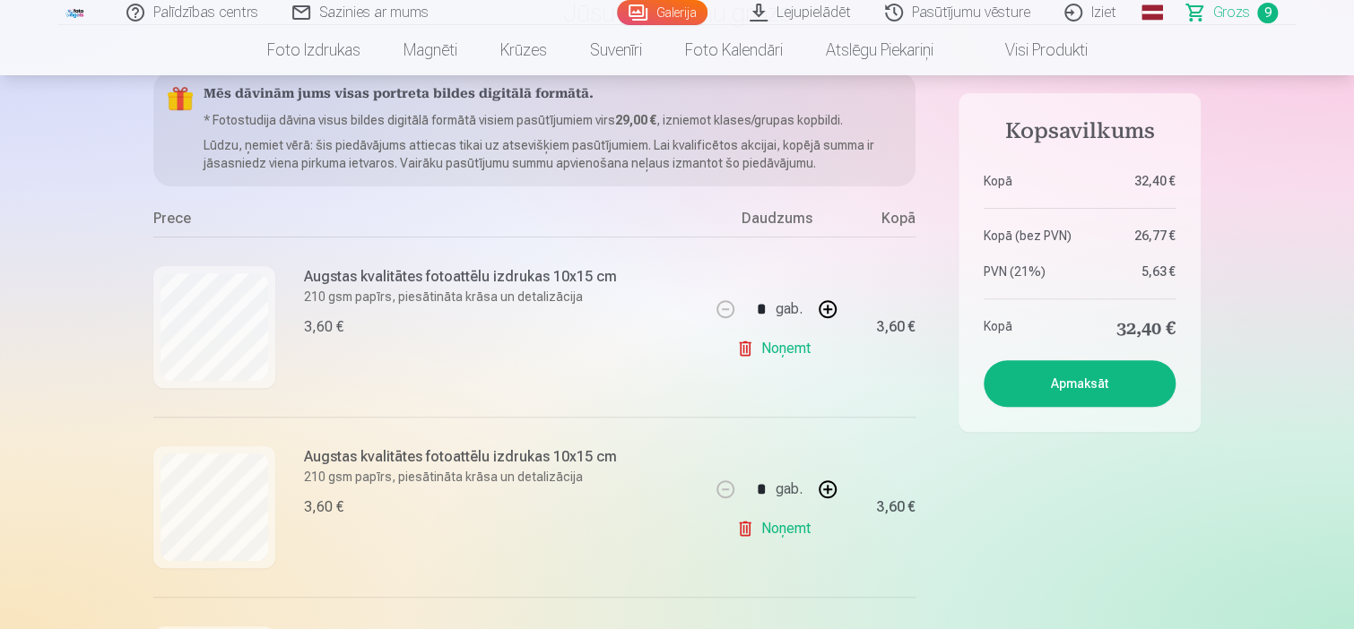
scroll to position [90, 0]
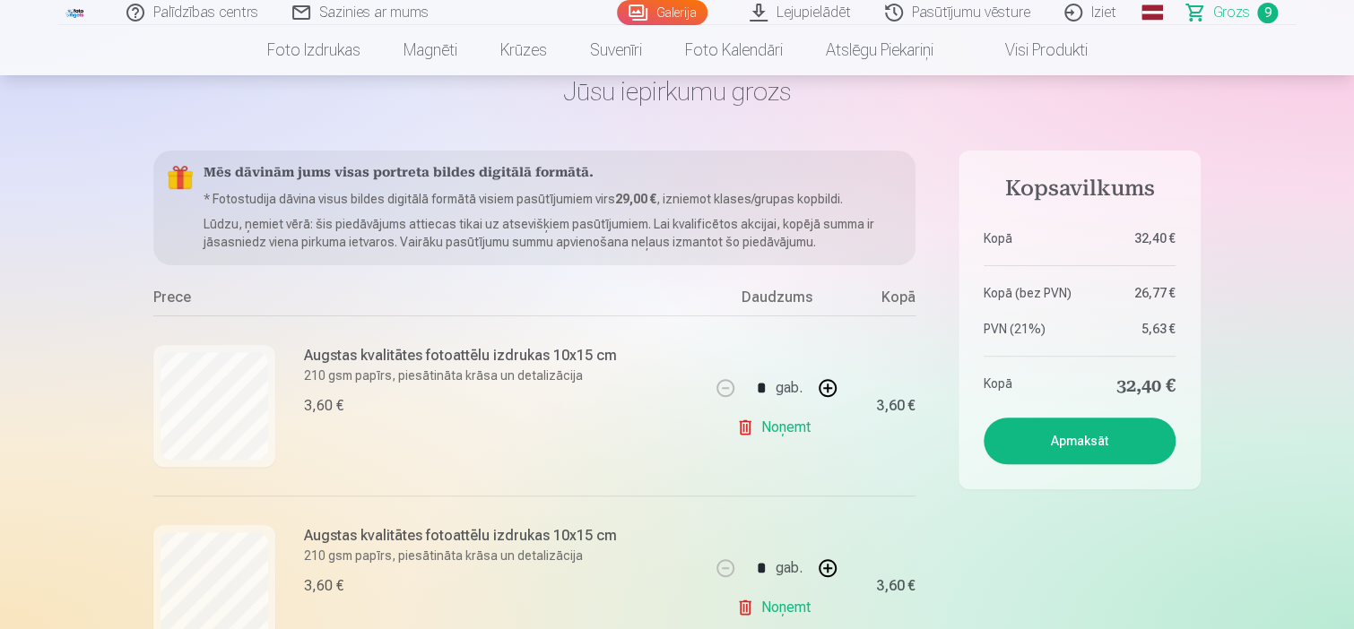
click at [1097, 430] on button "Apmaksāt" at bounding box center [1079, 441] width 192 height 47
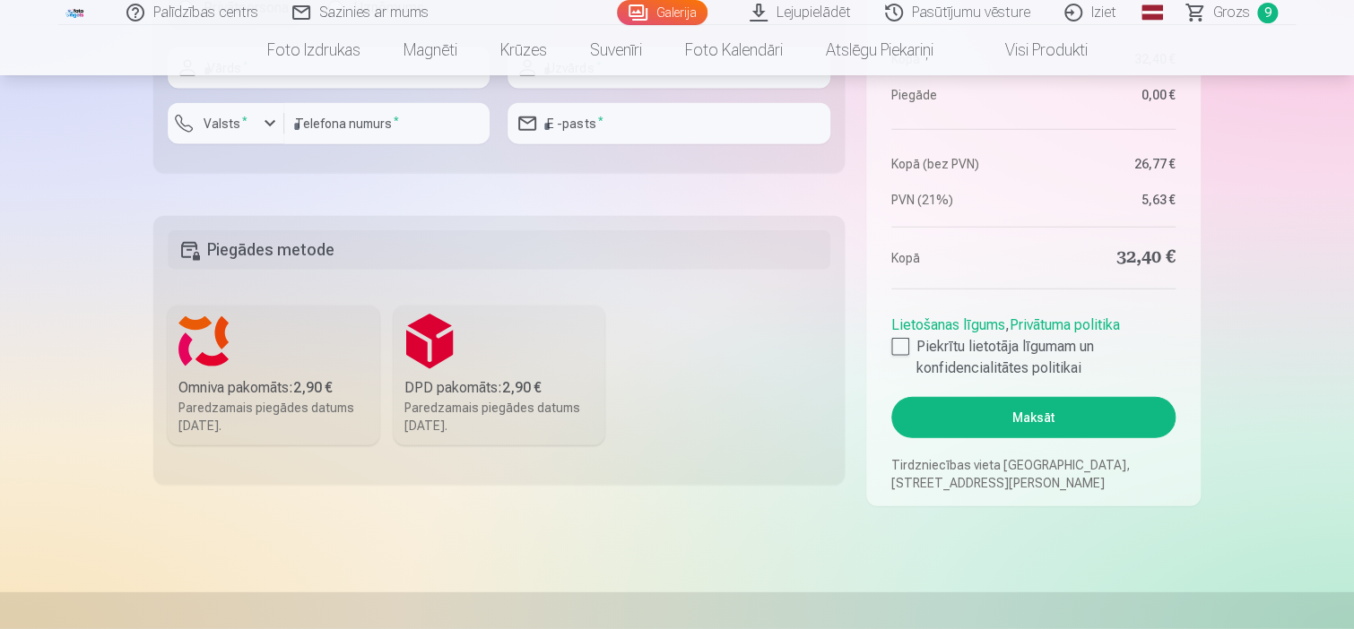
scroll to position [2062, 0]
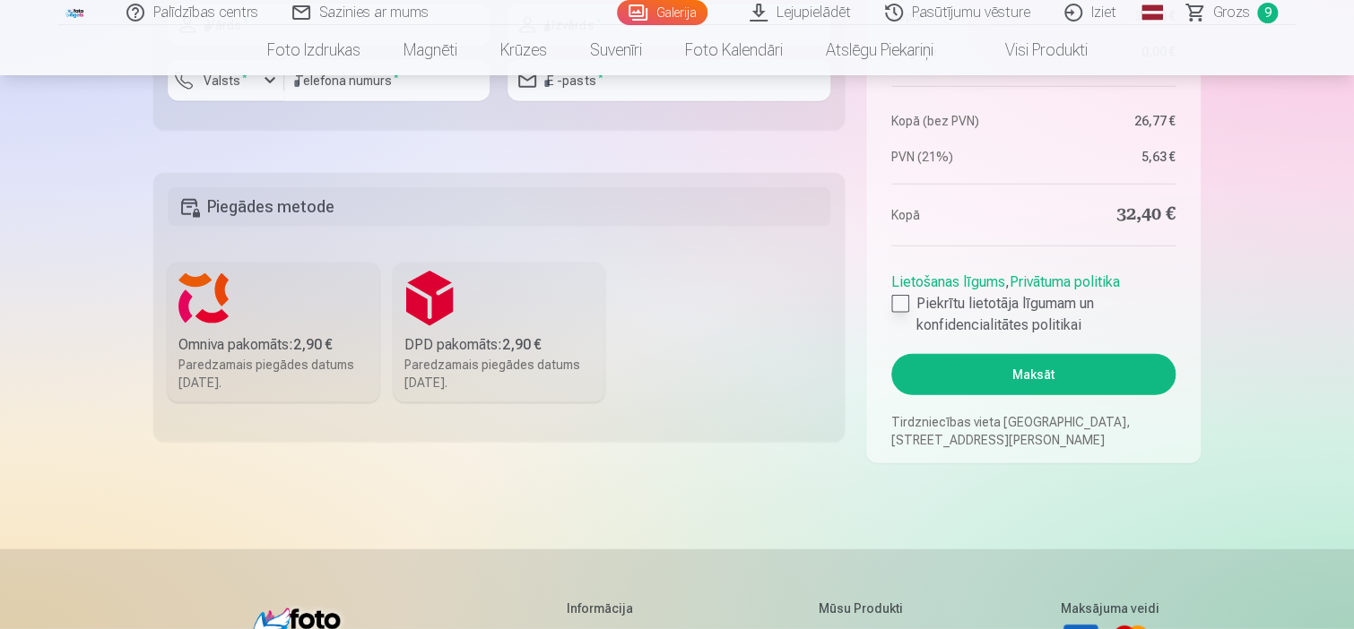
click at [901, 306] on div at bounding box center [900, 304] width 18 height 18
click at [273, 329] on label "Omniva pakomāts : 2,90 € Paredzamais piegādes datums 6.09.2025." at bounding box center [274, 333] width 212 height 140
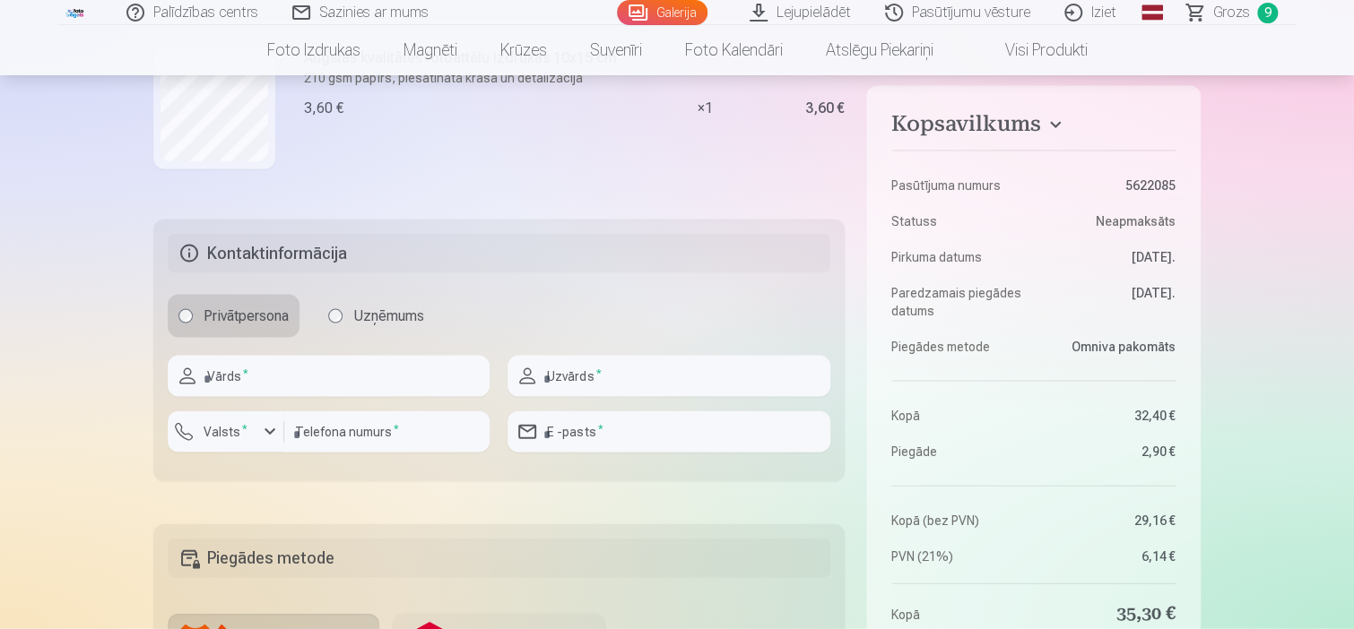
scroll to position [1703, 0]
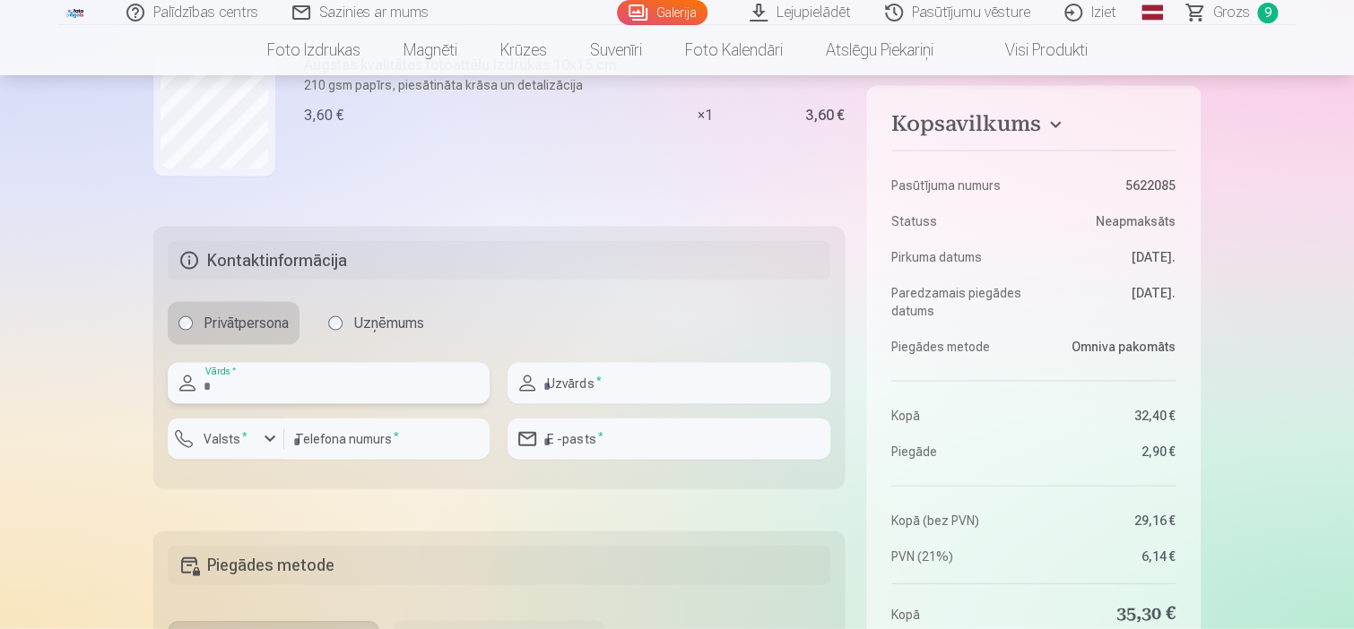
click at [351, 373] on input "text" at bounding box center [329, 383] width 322 height 41
type input "**********"
click at [613, 385] on input "text" at bounding box center [668, 383] width 322 height 41
type input "*********"
click at [458, 424] on input "number" at bounding box center [386, 439] width 205 height 41
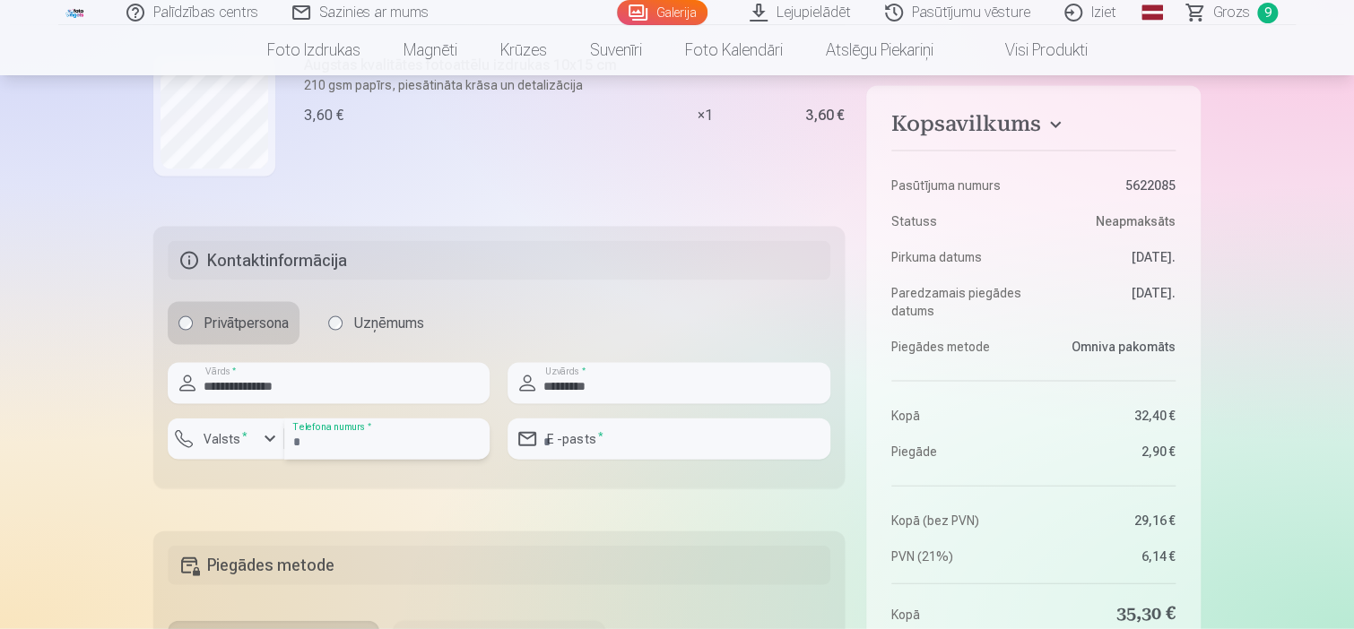
type input "********"
type input "**********"
click at [269, 438] on div "button" at bounding box center [270, 440] width 22 height 22
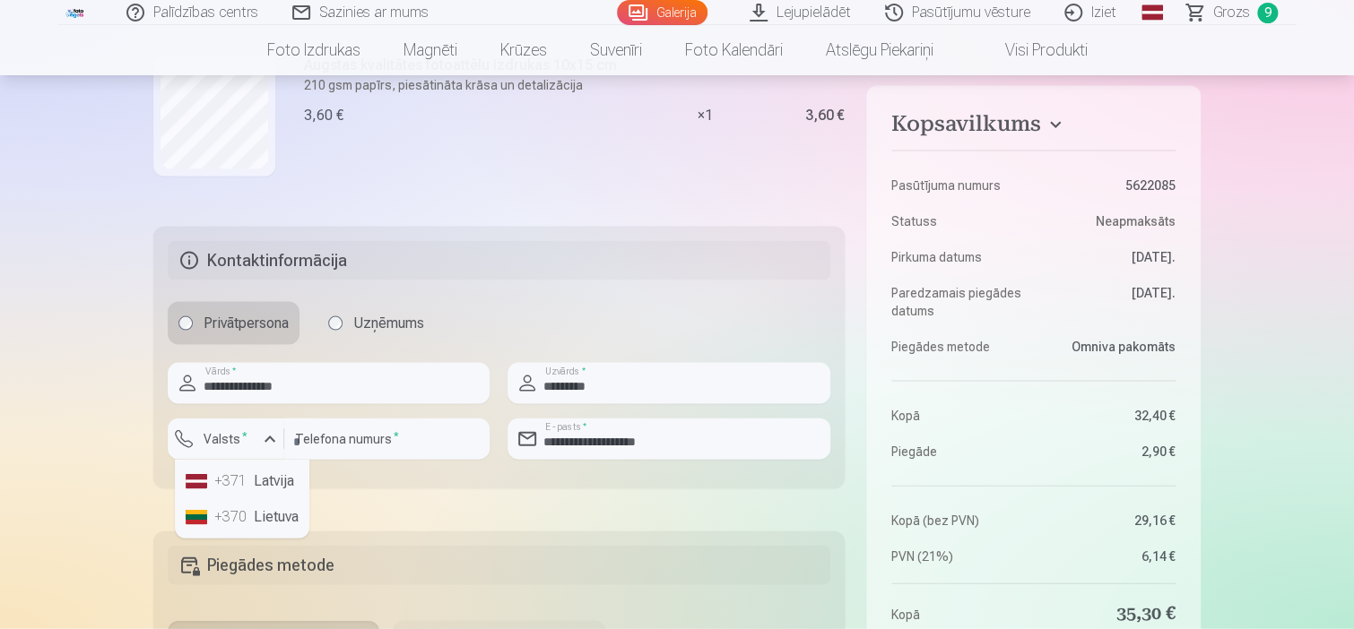
click at [262, 484] on li "+371 Latvija" at bounding box center [241, 481] width 127 height 36
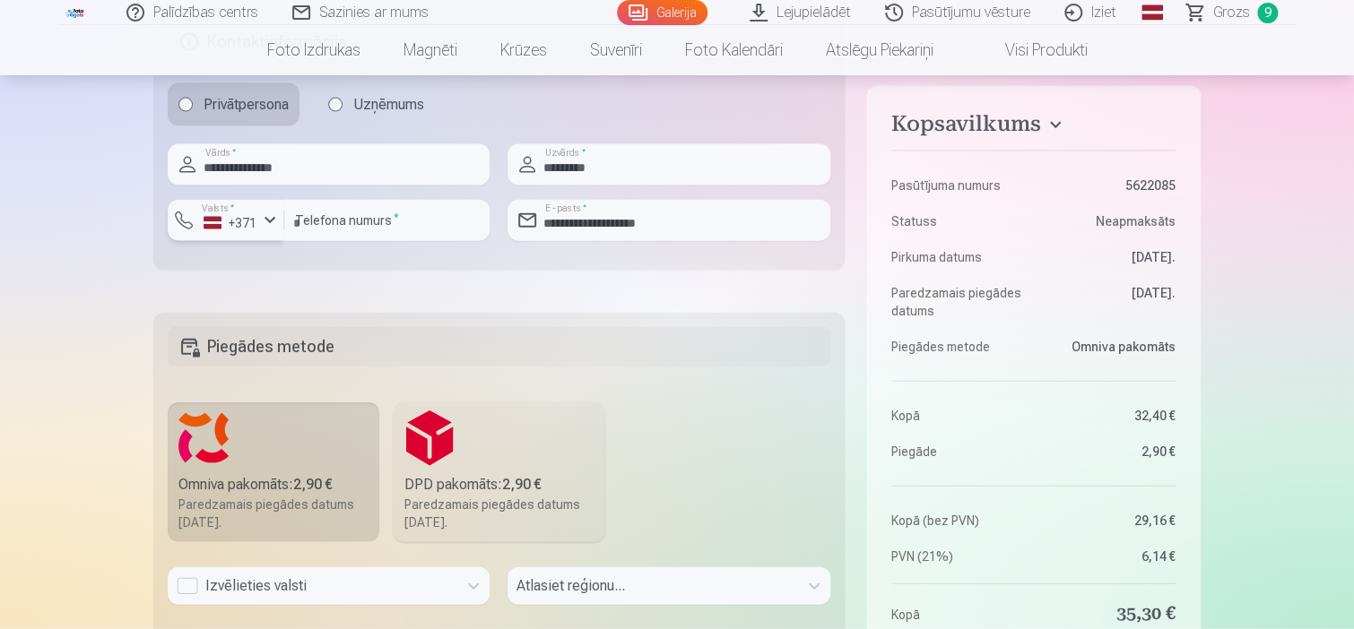
scroll to position [1972, 0]
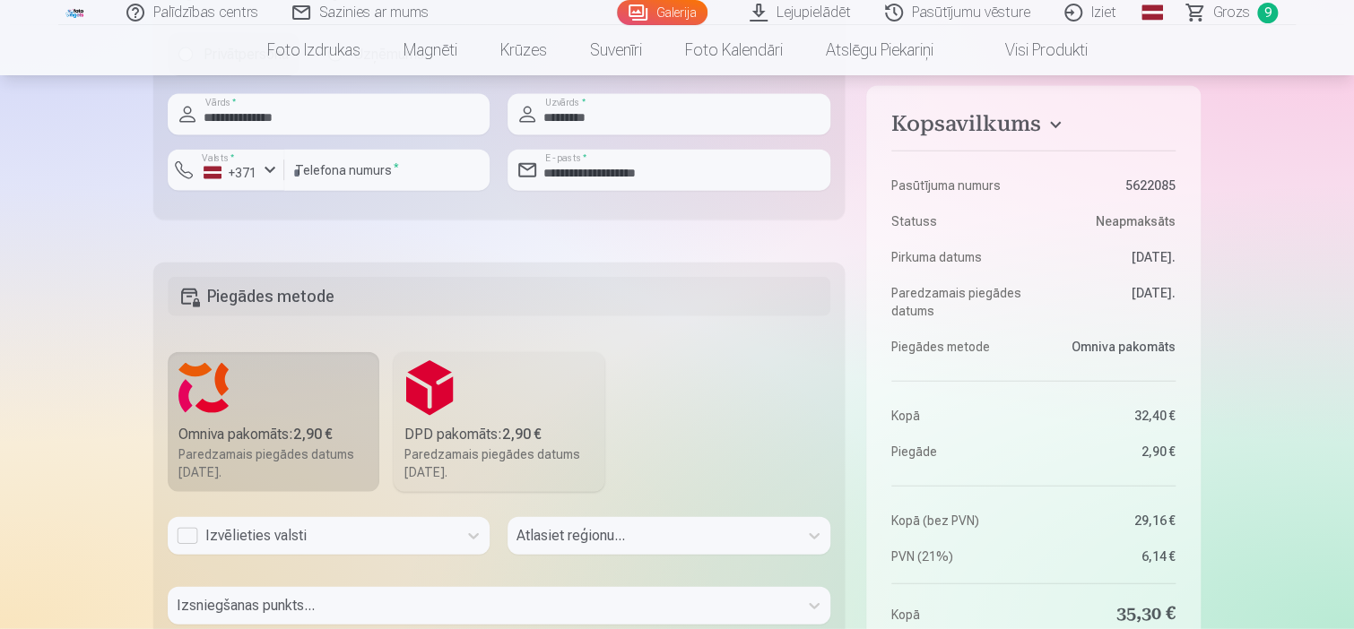
click at [305, 441] on b "2,90 €" at bounding box center [312, 434] width 39 height 17
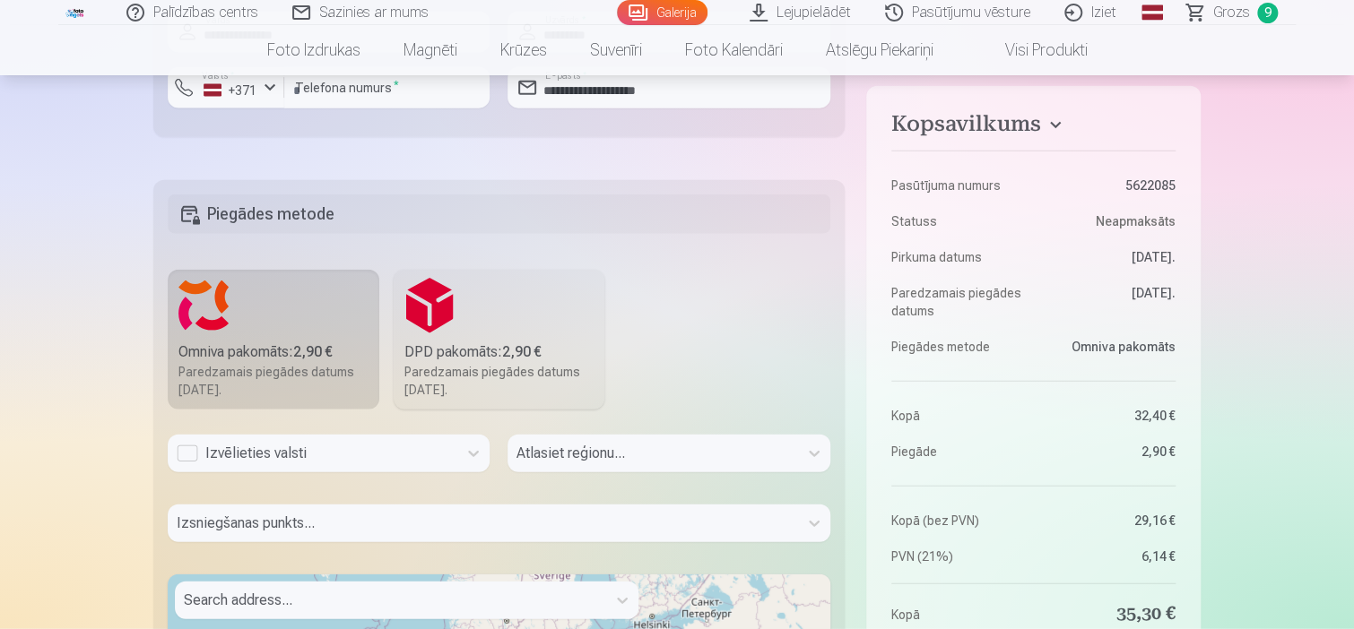
scroll to position [2062, 0]
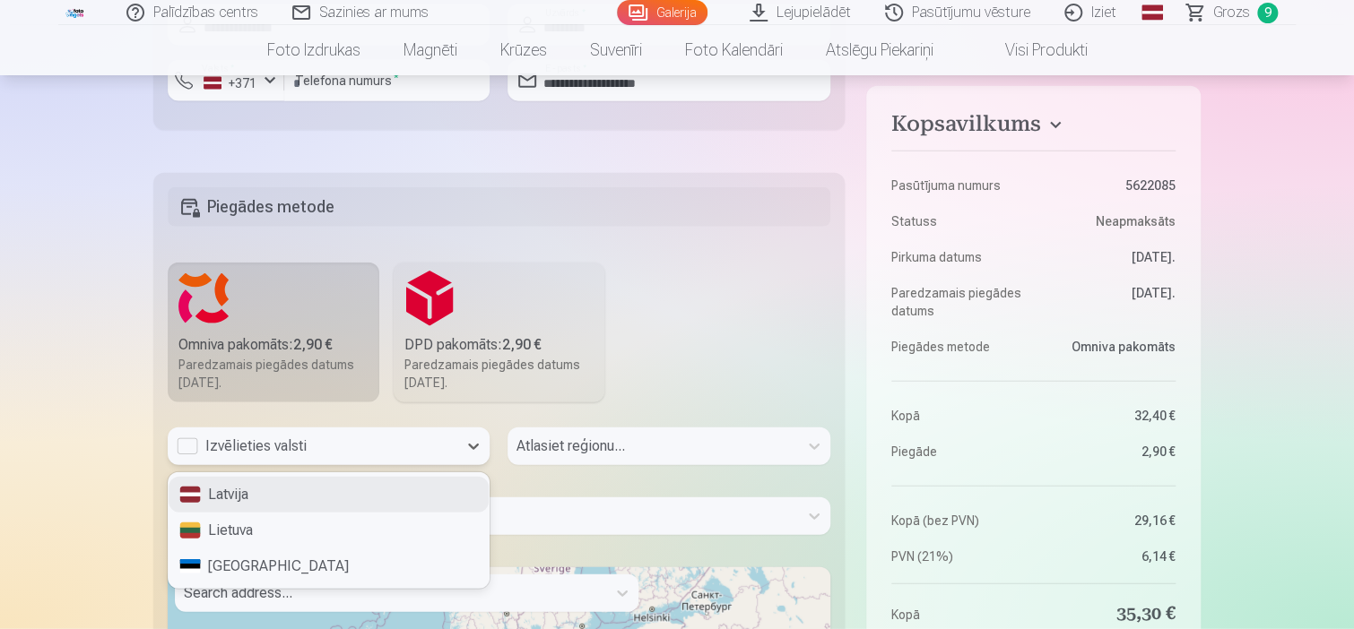
click at [283, 441] on div "Izvēlieties valsti" at bounding box center [313, 447] width 272 height 22
click at [246, 489] on div "Latvija" at bounding box center [329, 495] width 320 height 36
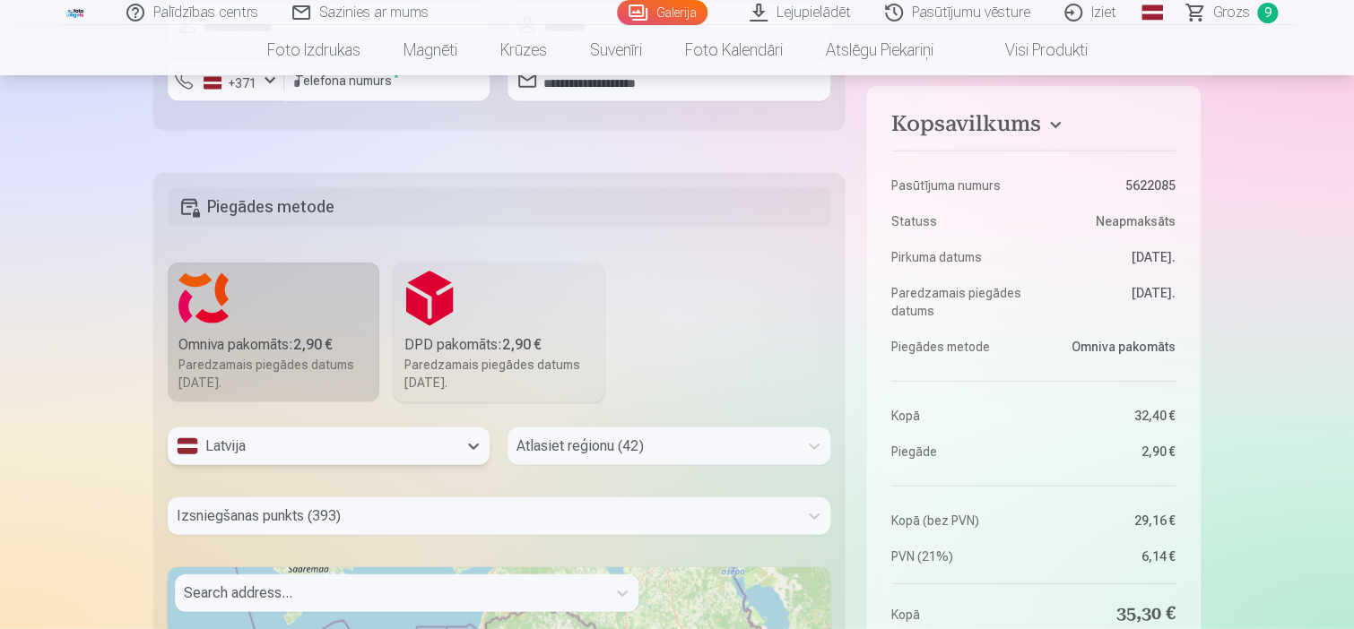
scroll to position [2180, 0]
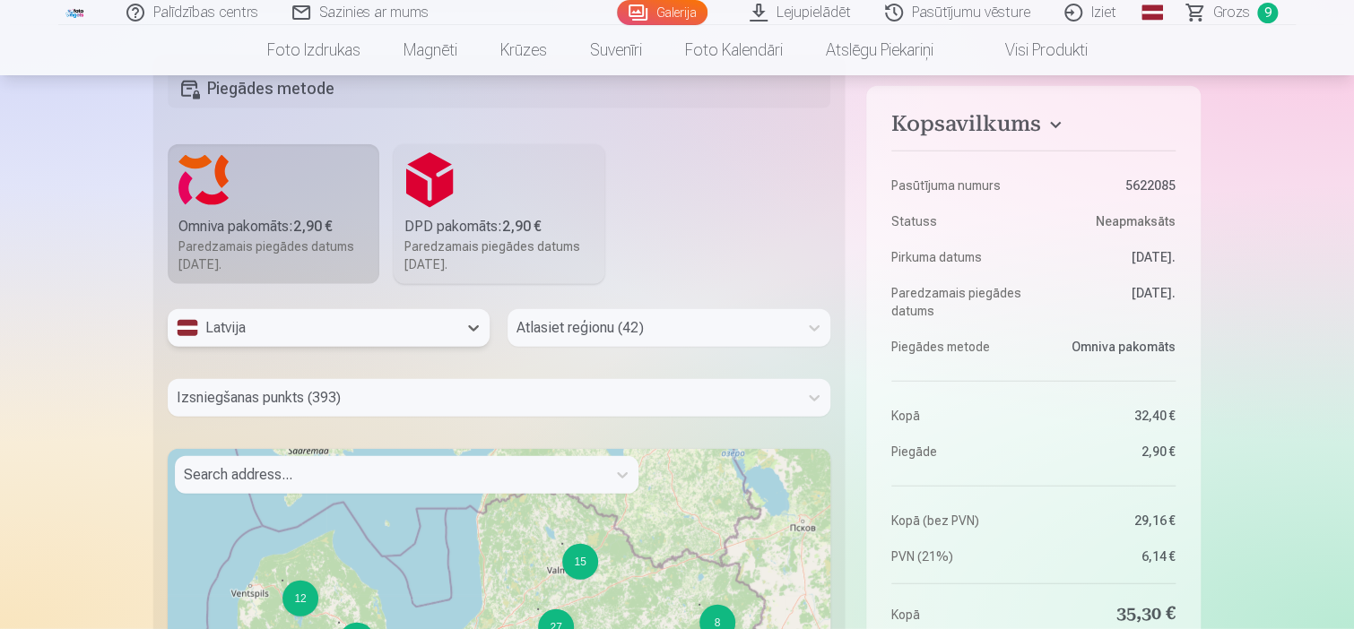
click at [739, 347] on div "Atlasiet reģionu (42)" at bounding box center [668, 328] width 322 height 38
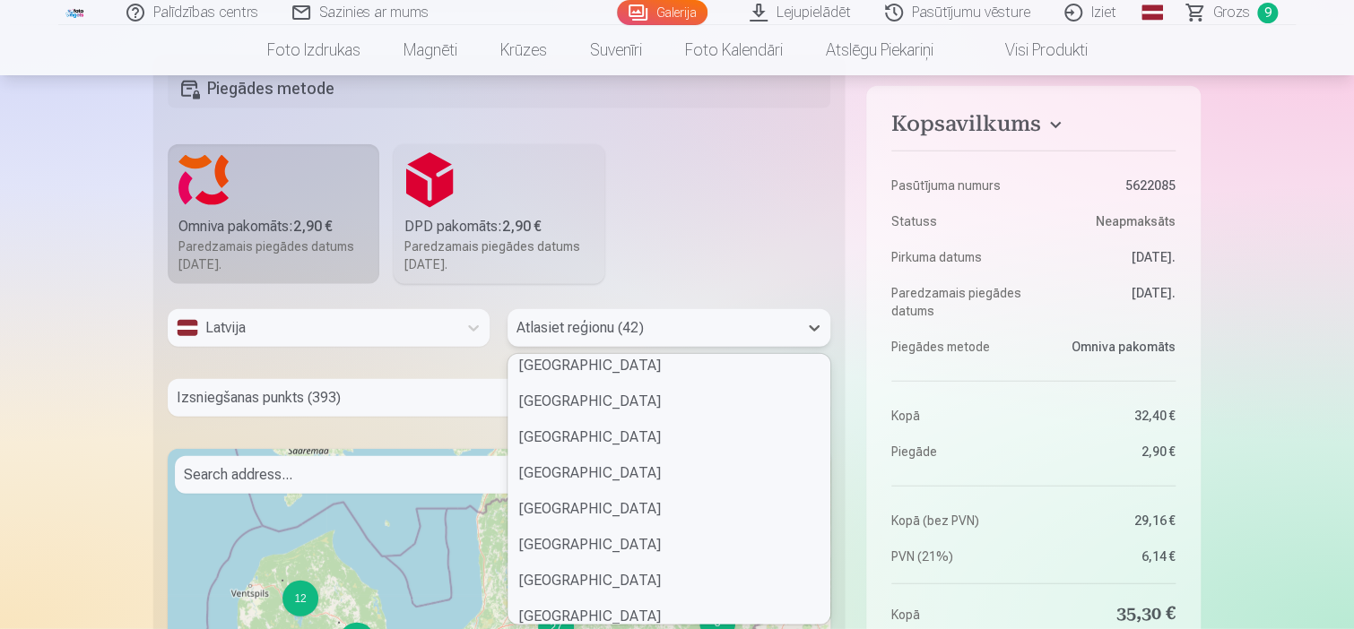
scroll to position [975, 0]
click at [596, 482] on div "Valmieras novads" at bounding box center [668, 477] width 320 height 36
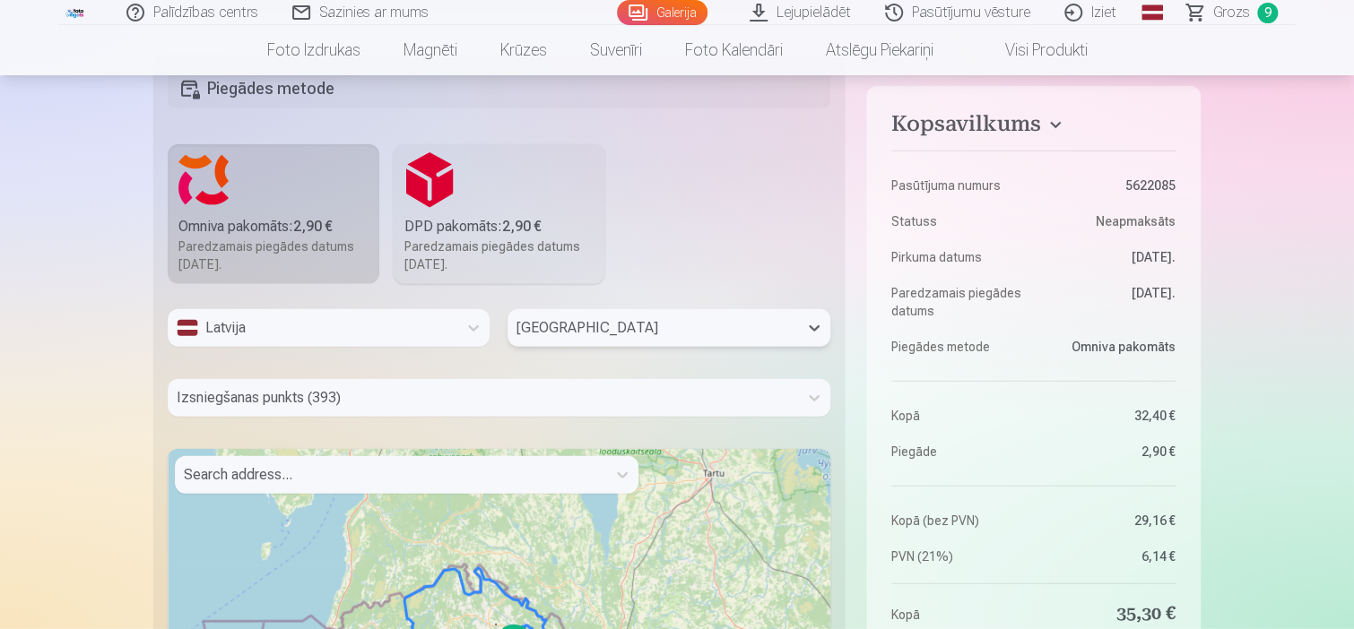
click at [543, 399] on div "Izsniegšanas punkts (393)" at bounding box center [499, 398] width 662 height 38
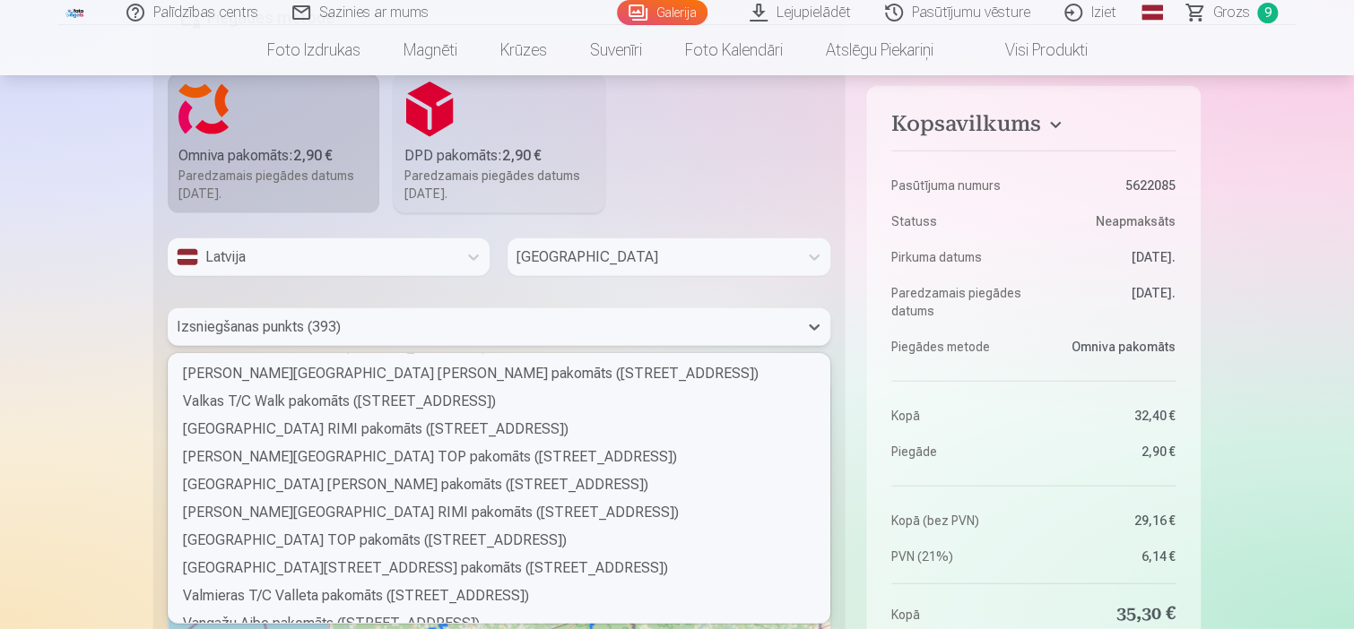
scroll to position [9951, 0]
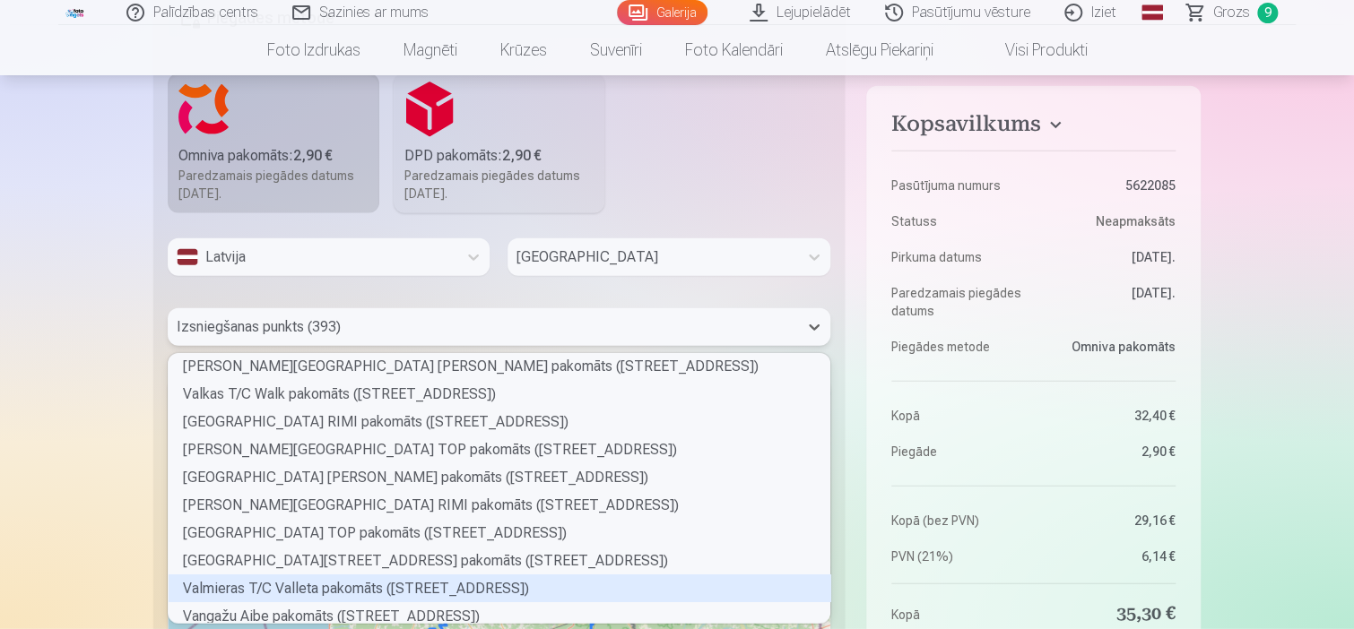
click at [340, 585] on div "Valmieras T/C Valleta pakomāts (Rīgas iela 4)" at bounding box center [500, 589] width 662 height 28
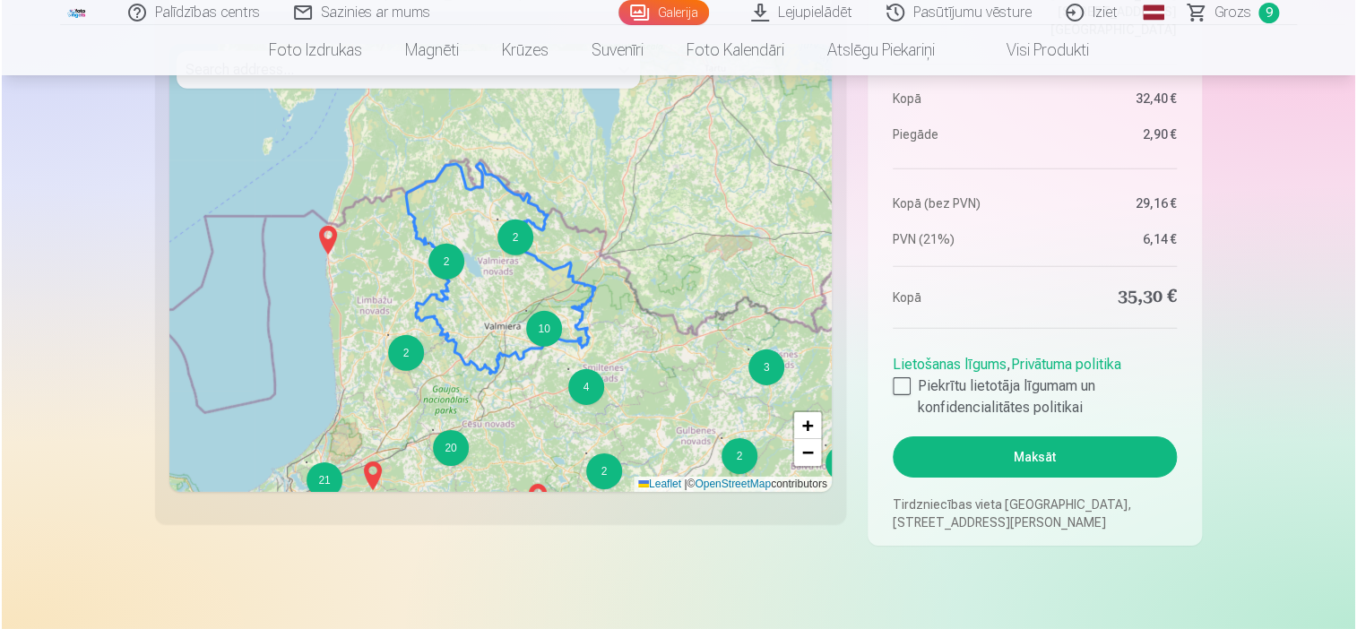
scroll to position [2610, 0]
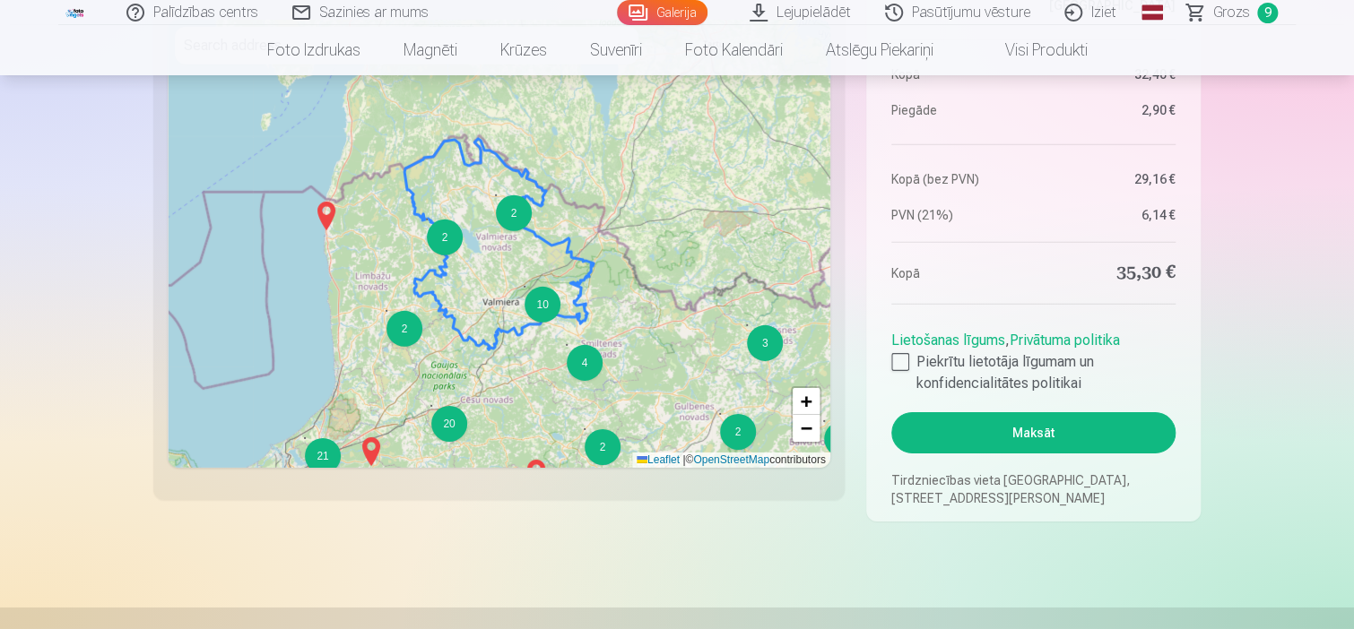
click at [1073, 437] on button "Maksāt" at bounding box center [1033, 432] width 284 height 41
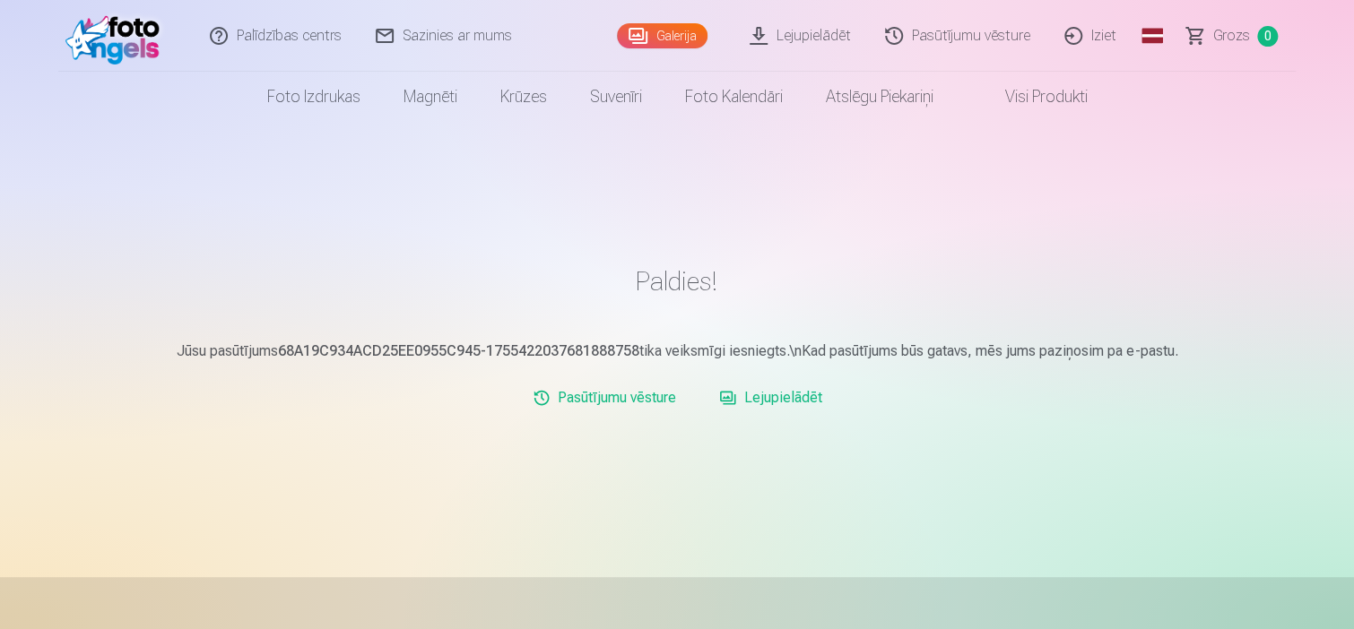
click at [785, 399] on link "Lejupielādēt" at bounding box center [770, 398] width 117 height 36
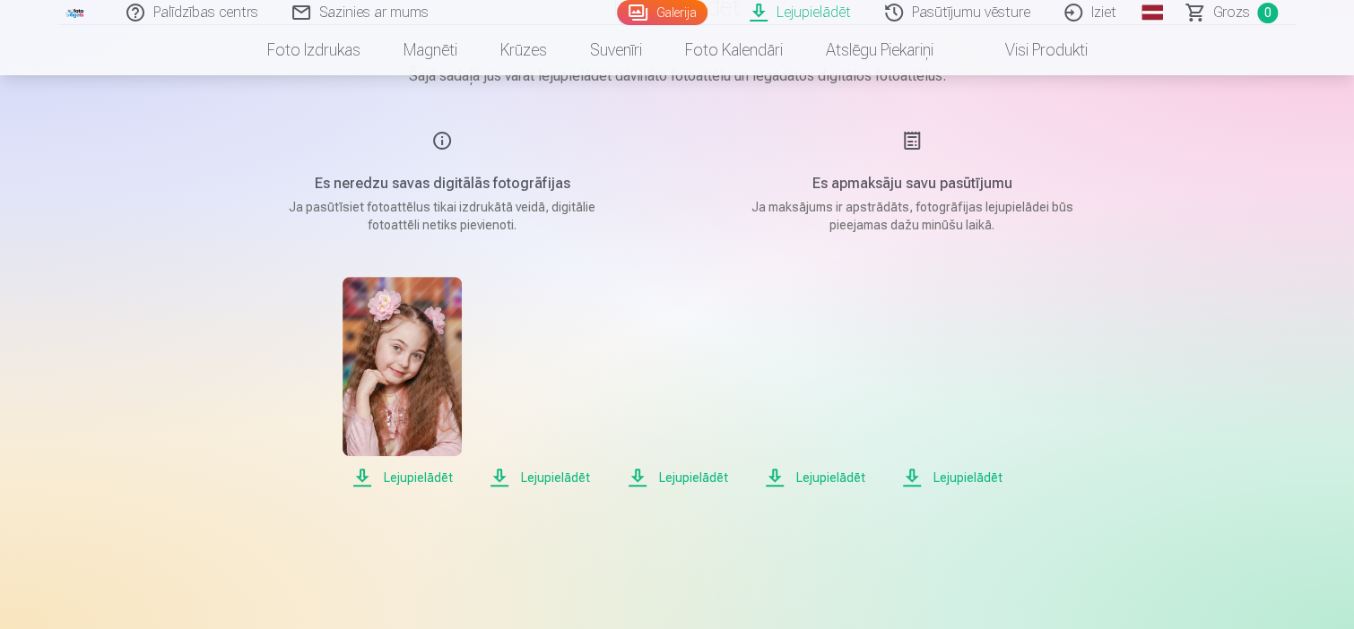
scroll to position [179, 0]
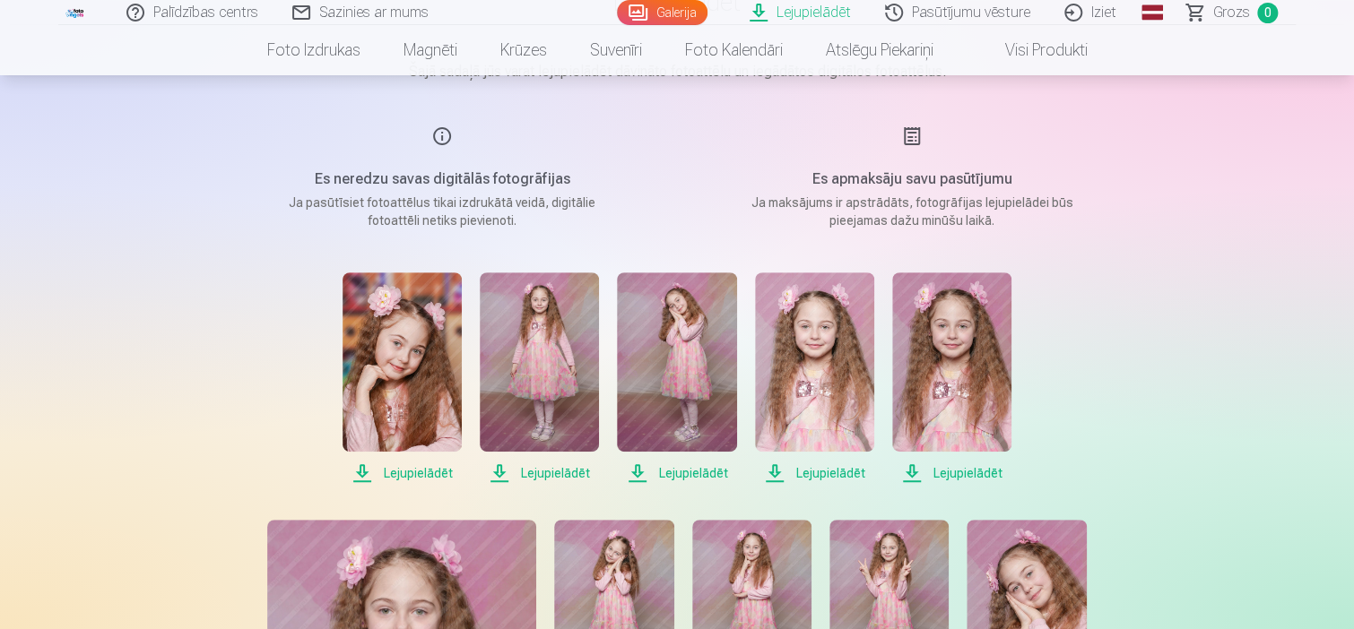
click at [404, 473] on span "Lejupielādēt" at bounding box center [401, 474] width 119 height 22
click at [503, 477] on span "Lejupielādēt" at bounding box center [539, 474] width 119 height 22
click at [700, 475] on span "Lejupielādēt" at bounding box center [676, 474] width 119 height 22
click at [774, 478] on span "Lejupielādēt" at bounding box center [814, 474] width 119 height 22
click at [911, 474] on span "Lejupielādēt" at bounding box center [951, 474] width 119 height 22
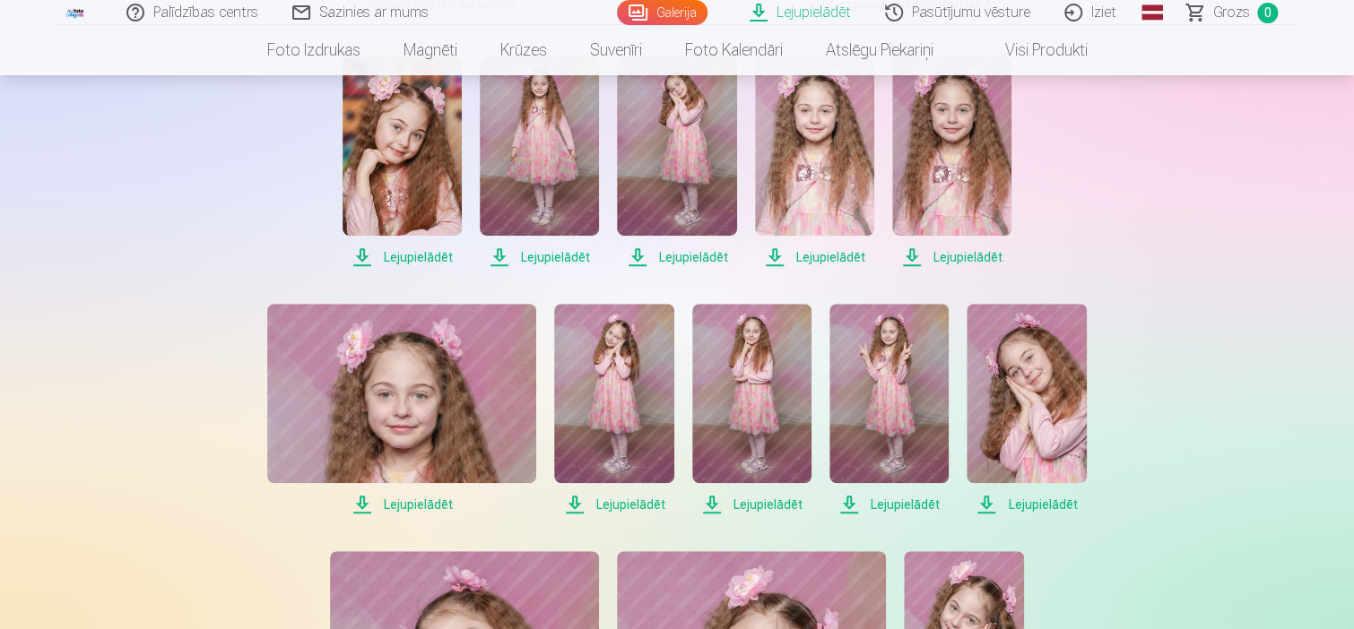
scroll to position [448, 0]
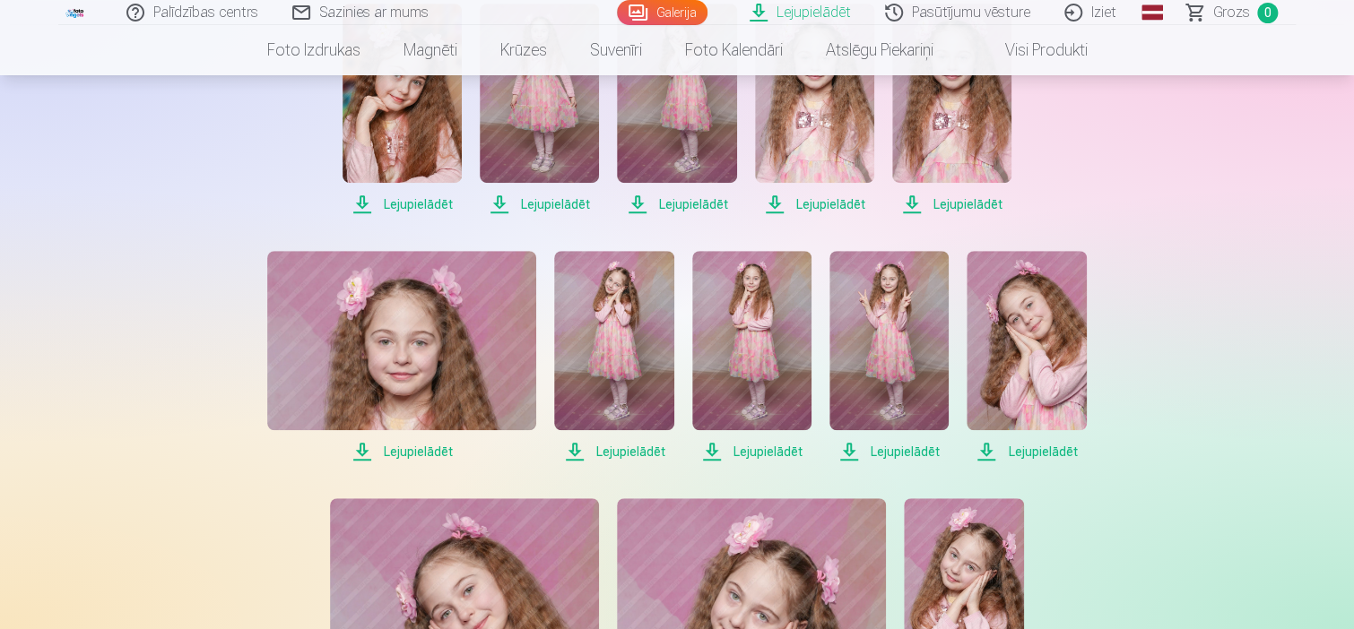
click at [382, 451] on span "Lejupielādēt" at bounding box center [401, 452] width 269 height 22
click at [608, 449] on span "Lejupielādēt" at bounding box center [613, 452] width 119 height 22
click at [737, 452] on span "Lejupielādēt" at bounding box center [751, 452] width 119 height 22
click at [917, 445] on span "Lejupielādēt" at bounding box center [888, 452] width 119 height 22
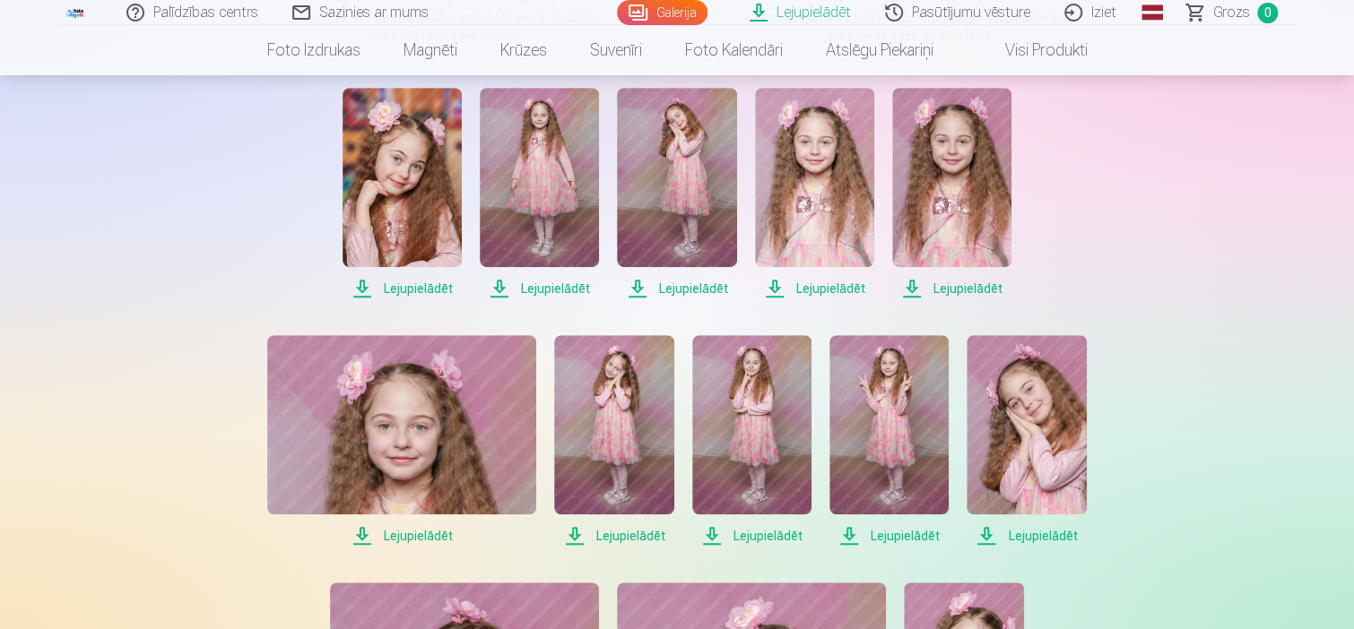
scroll to position [359, 0]
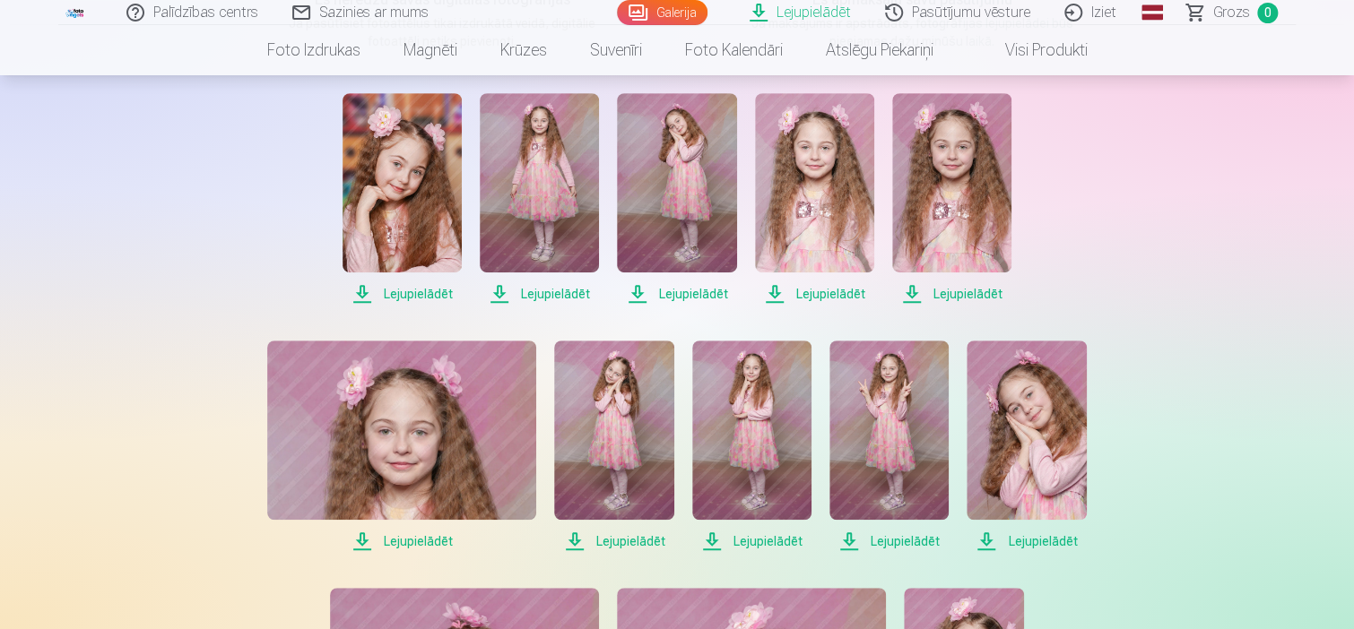
click at [1043, 541] on span "Lejupielādēt" at bounding box center [1025, 542] width 119 height 22
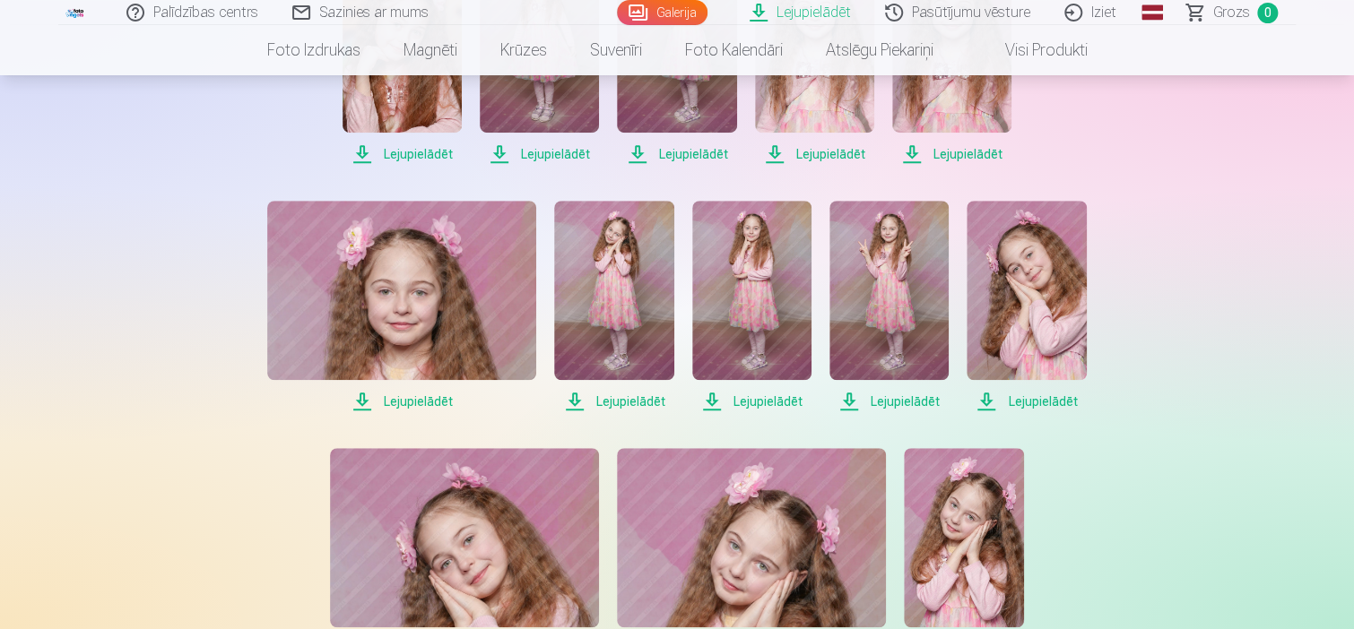
scroll to position [538, 0]
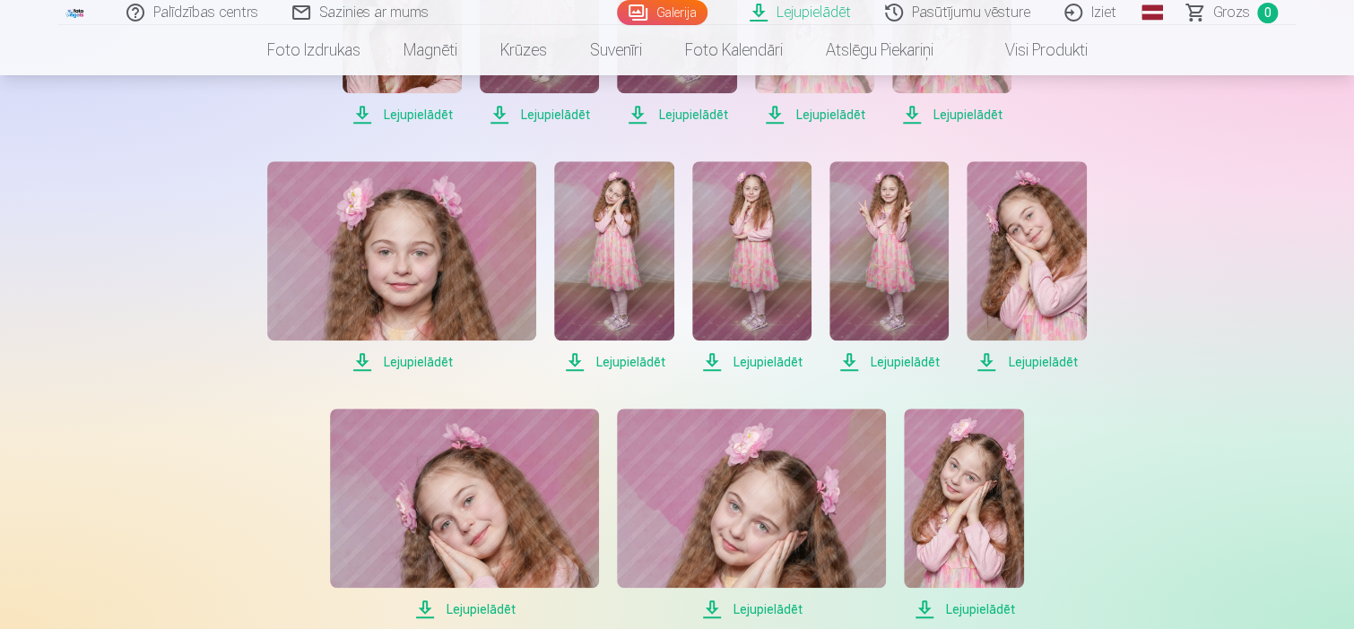
click at [956, 607] on span "Lejupielādēt" at bounding box center [963, 610] width 119 height 22
click at [789, 611] on span "Lejupielādēt" at bounding box center [751, 610] width 269 height 22
click at [476, 607] on span "Lejupielādēt" at bounding box center [464, 610] width 269 height 22
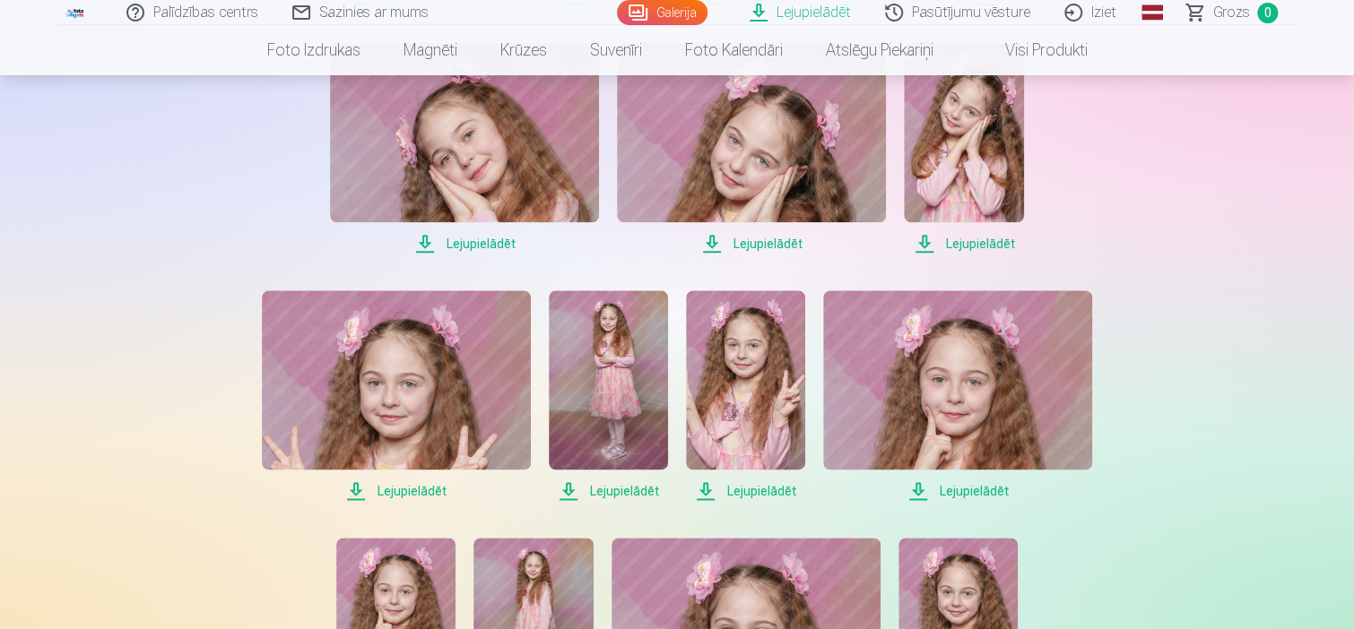
scroll to position [986, 0]
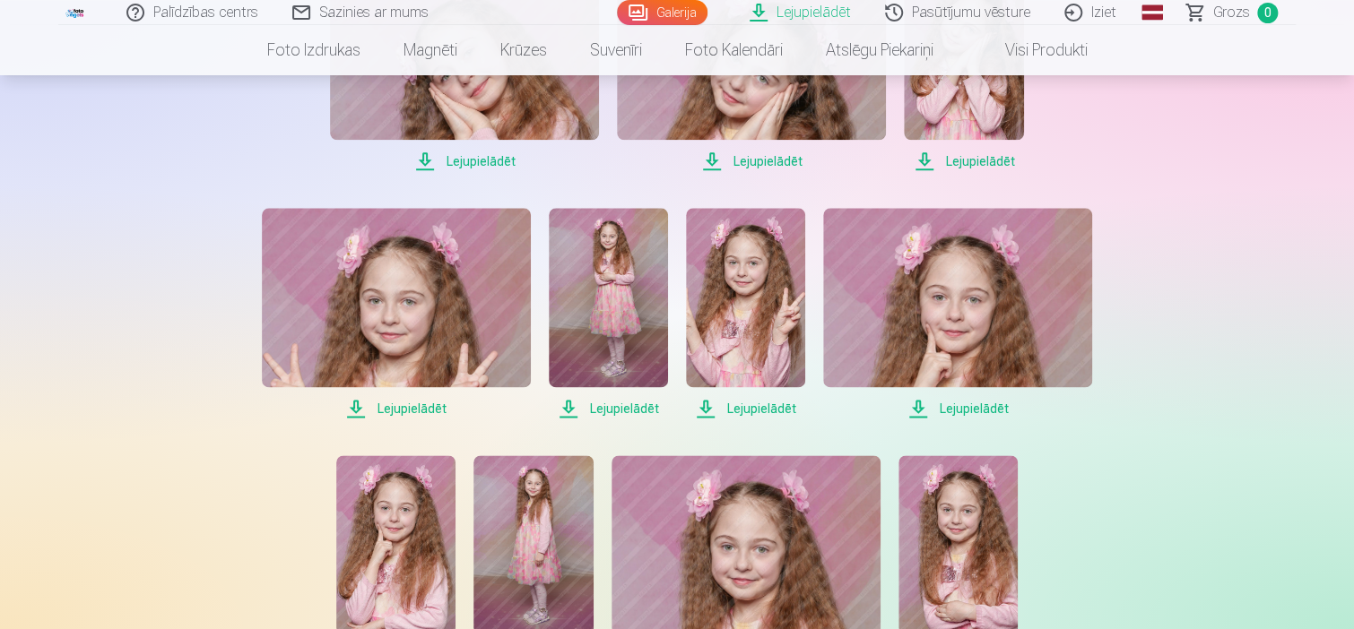
click at [438, 408] on span "Lejupielādēt" at bounding box center [396, 409] width 269 height 22
click at [651, 410] on span "Lejupielādēt" at bounding box center [608, 409] width 119 height 22
click at [776, 410] on span "Lejupielādēt" at bounding box center [745, 409] width 119 height 22
click at [913, 408] on span "Lejupielādēt" at bounding box center [957, 409] width 269 height 22
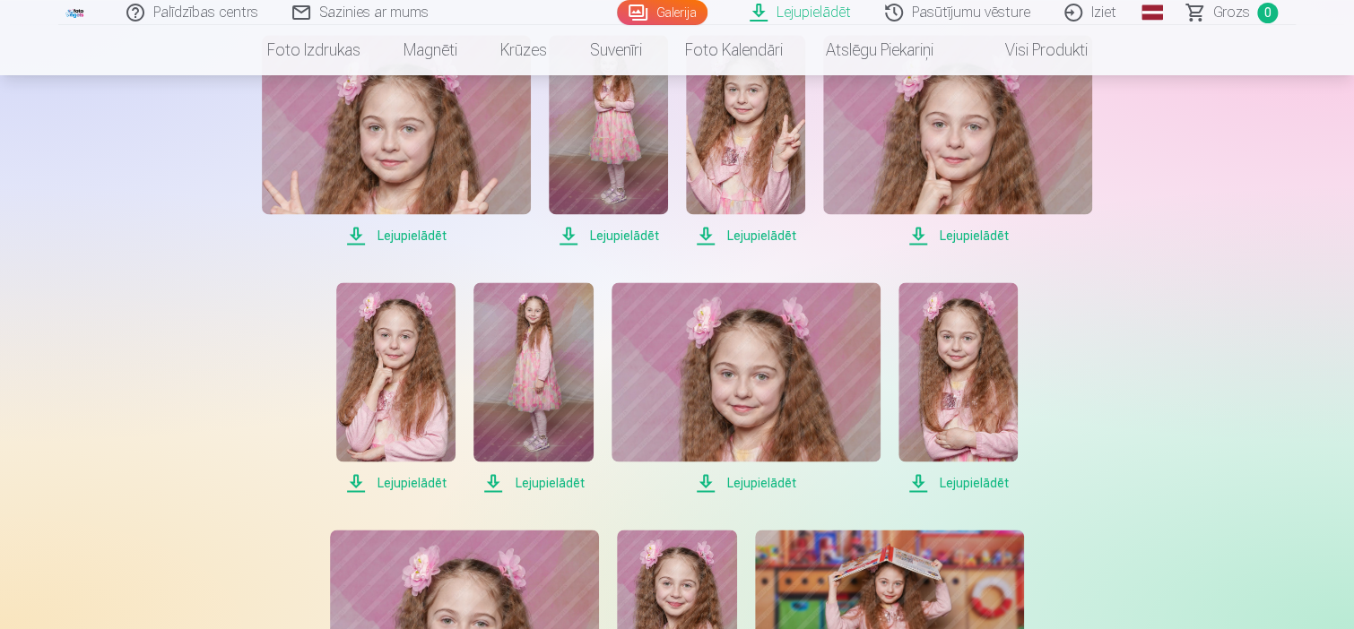
scroll to position [1165, 0]
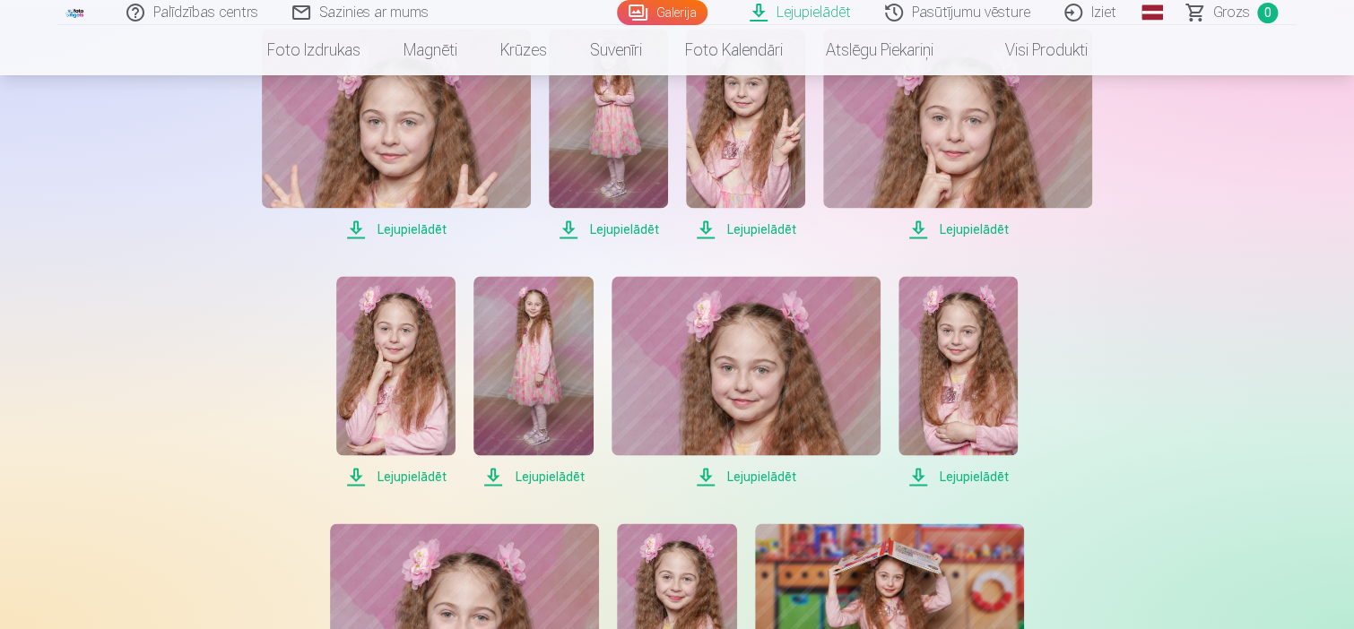
click at [420, 473] on span "Lejupielādēt" at bounding box center [395, 477] width 119 height 22
click at [565, 479] on span "Lejupielādēt" at bounding box center [532, 477] width 119 height 22
click at [706, 476] on span "Lejupielādēt" at bounding box center [745, 477] width 269 height 22
click at [914, 481] on span "Lejupielādēt" at bounding box center [957, 477] width 119 height 22
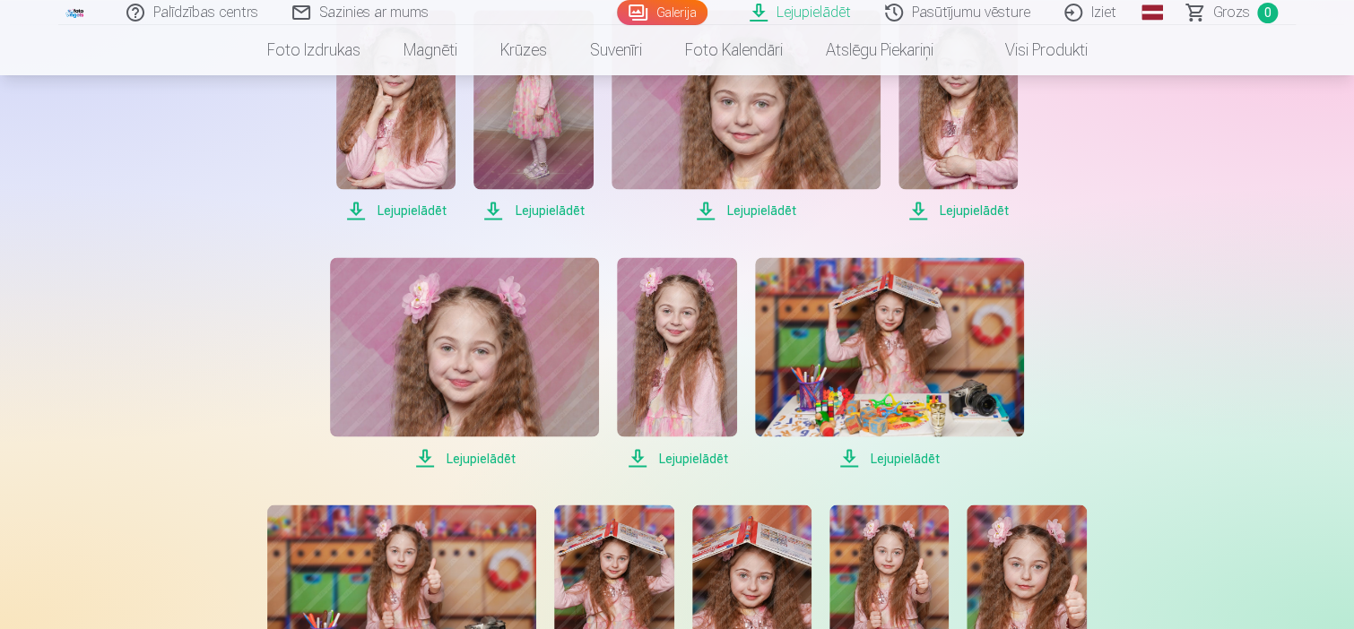
scroll to position [1434, 0]
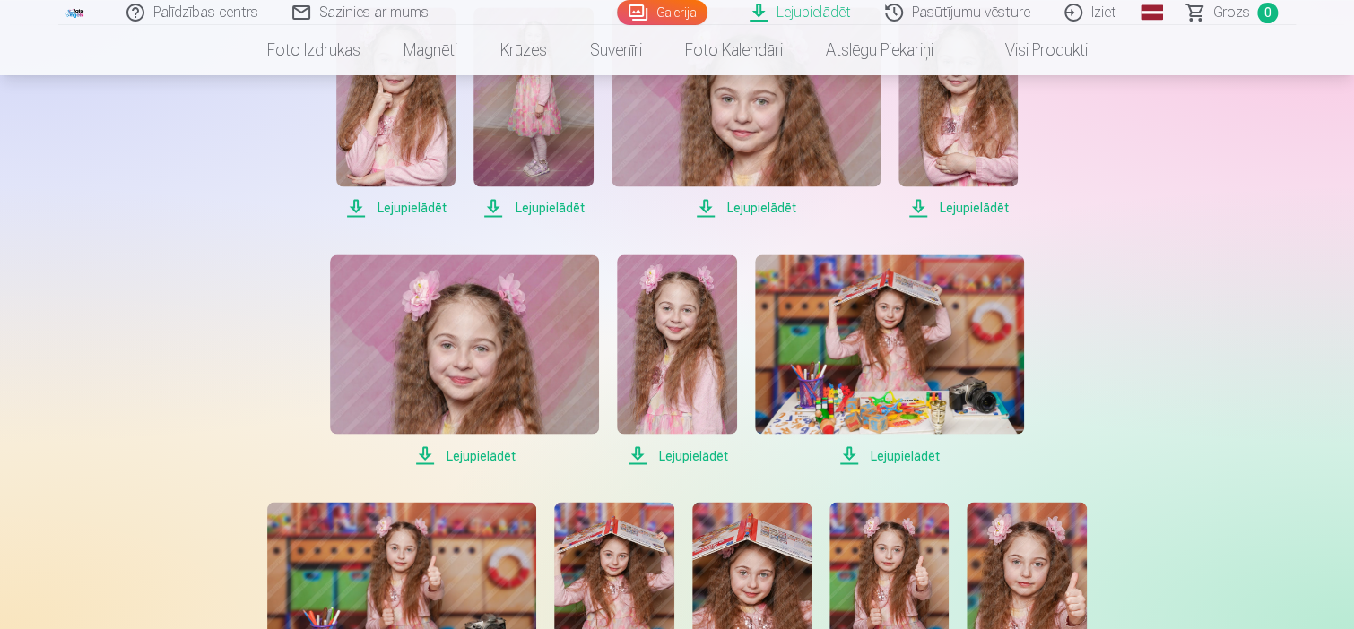
click at [424, 456] on span "Lejupielādēt" at bounding box center [464, 456] width 269 height 22
click at [636, 463] on span "Lejupielādēt" at bounding box center [676, 456] width 119 height 22
click at [846, 459] on span "Lejupielādēt" at bounding box center [889, 456] width 269 height 22
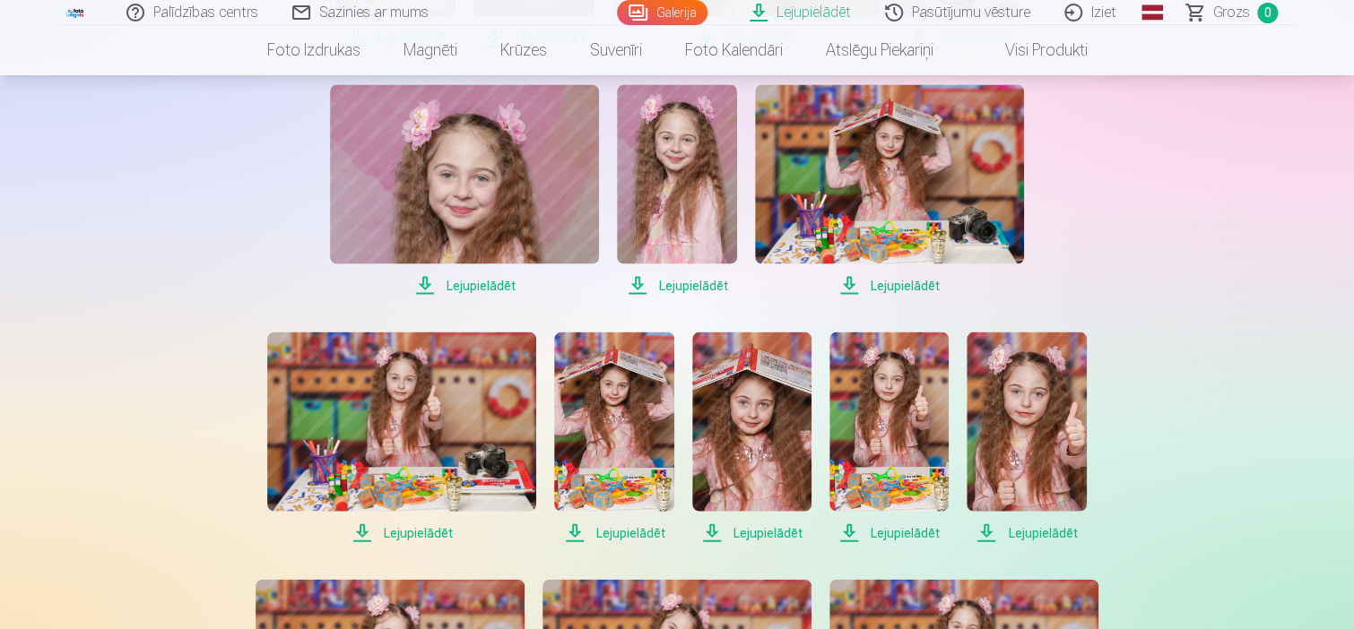
scroll to position [1614, 0]
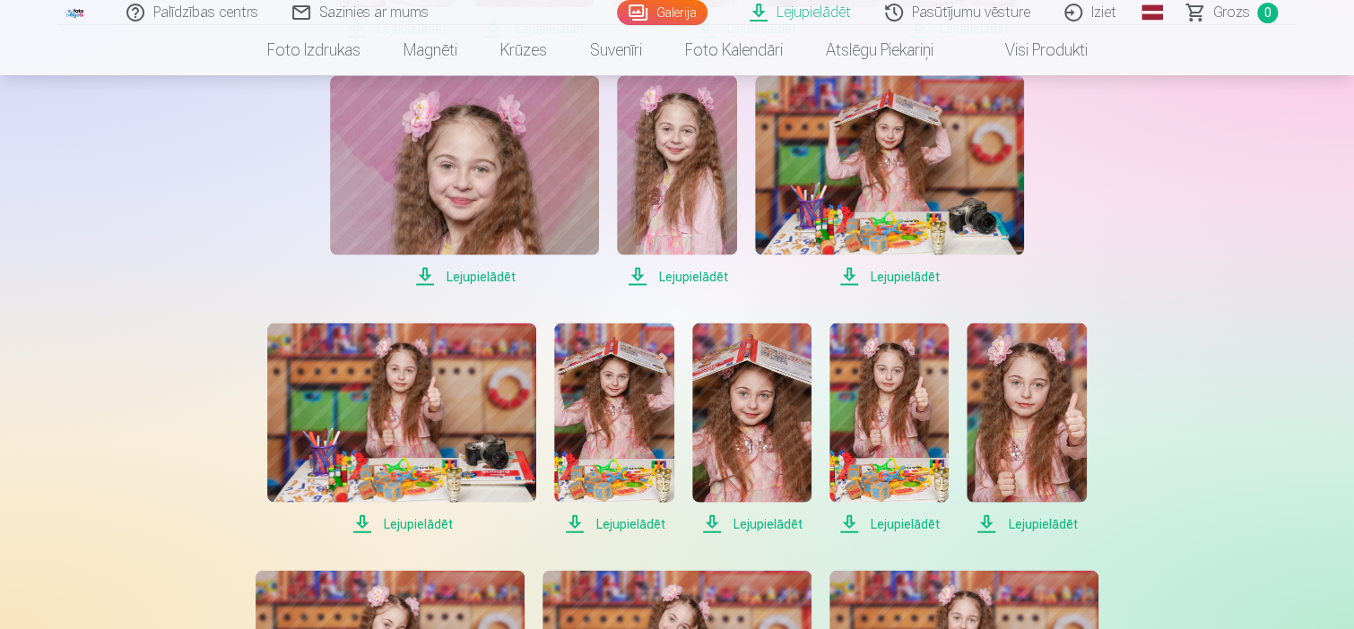
click at [361, 523] on span "Lejupielādēt" at bounding box center [401, 524] width 269 height 22
click at [578, 523] on span "Lejupielādēt" at bounding box center [613, 524] width 119 height 22
click at [703, 527] on span "Lejupielādēt" at bounding box center [751, 524] width 119 height 22
click at [850, 526] on span "Lejupielādēt" at bounding box center [888, 524] width 119 height 22
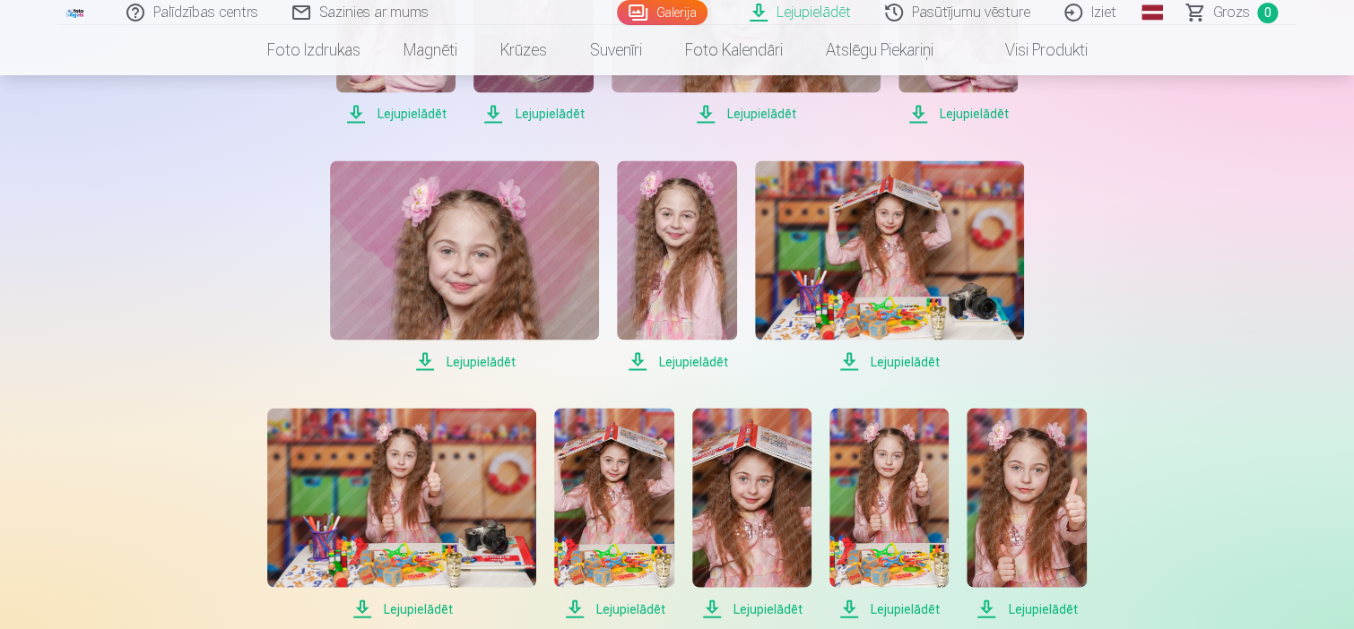
scroll to position [1524, 0]
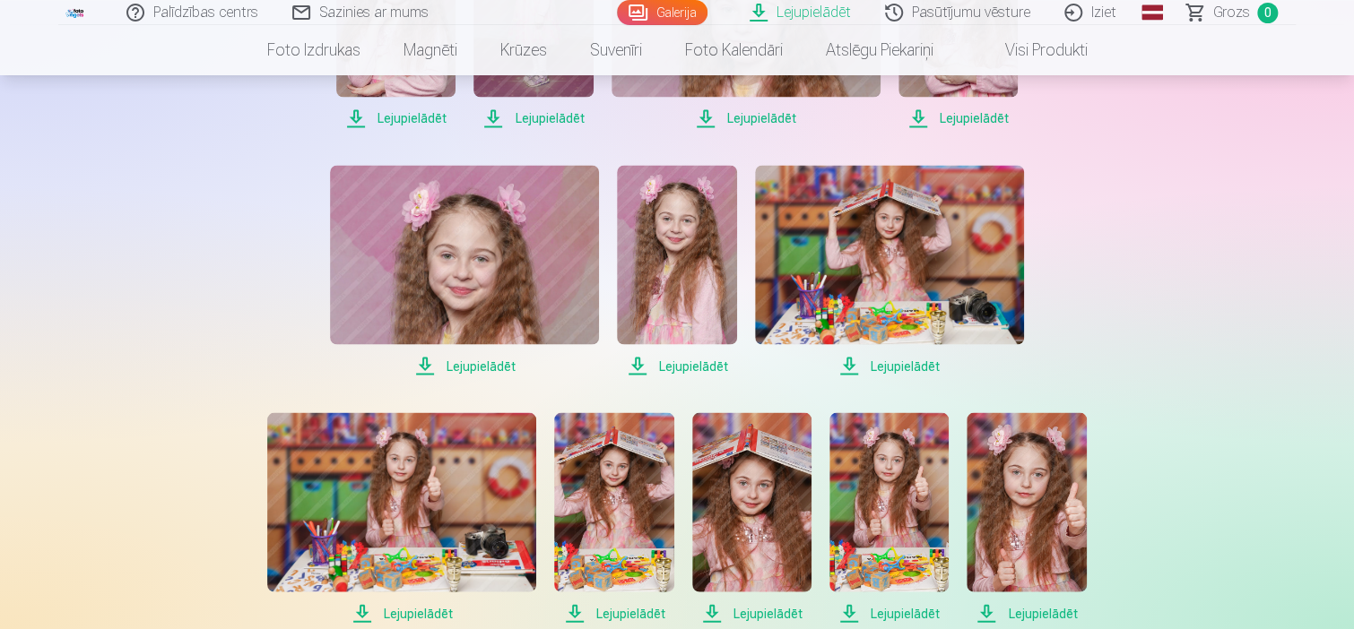
click at [990, 610] on span "Lejupielādēt" at bounding box center [1025, 613] width 119 height 22
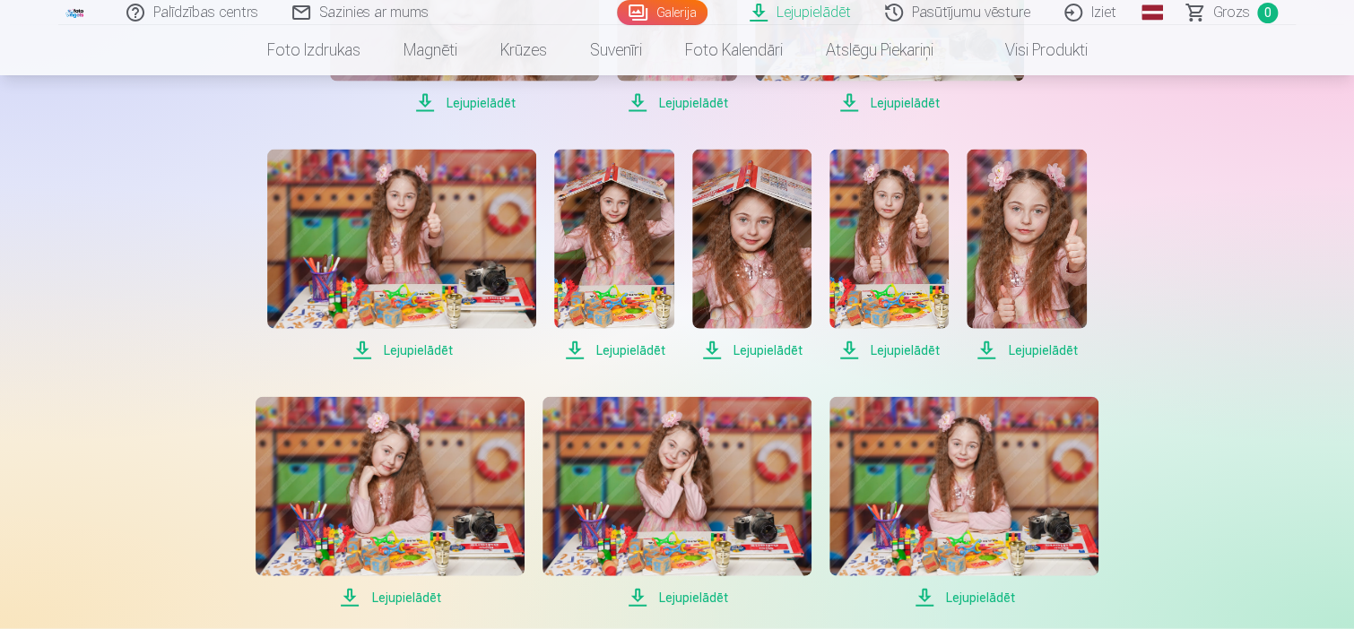
scroll to position [1793, 0]
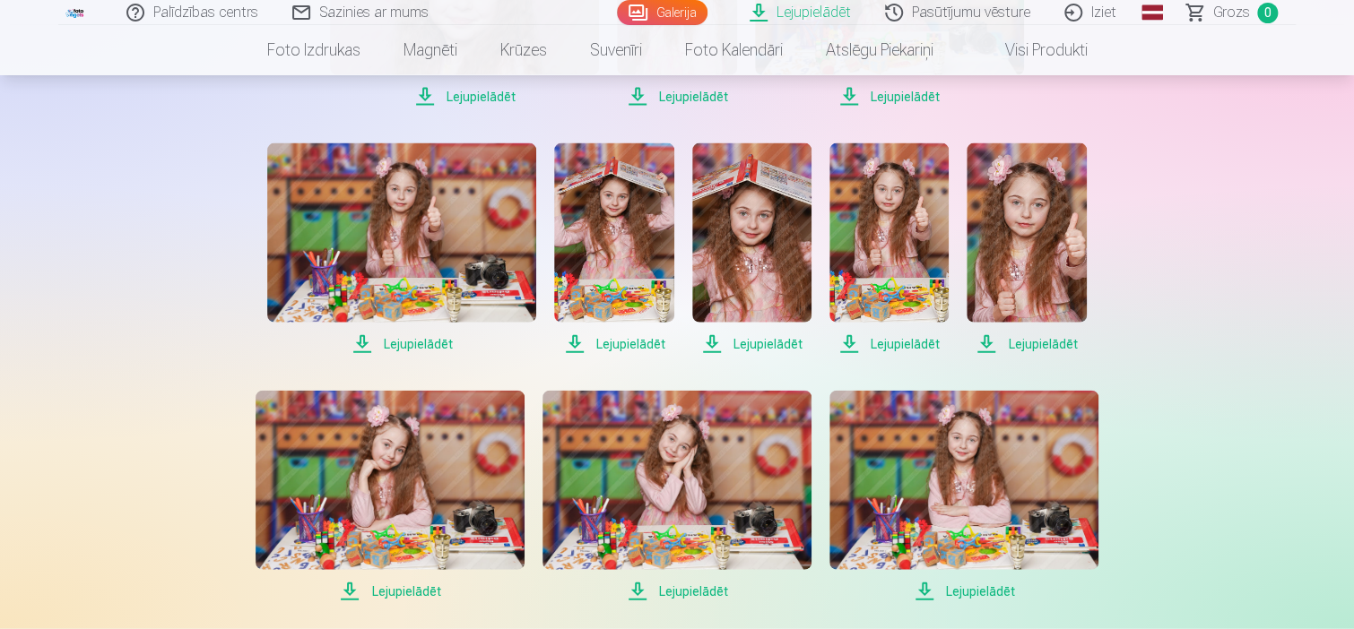
click at [922, 593] on span "Lejupielādēt" at bounding box center [963, 592] width 269 height 22
click at [697, 590] on span "Lejupielādēt" at bounding box center [676, 592] width 269 height 22
click at [384, 589] on span "Lejupielādēt" at bounding box center [389, 592] width 269 height 22
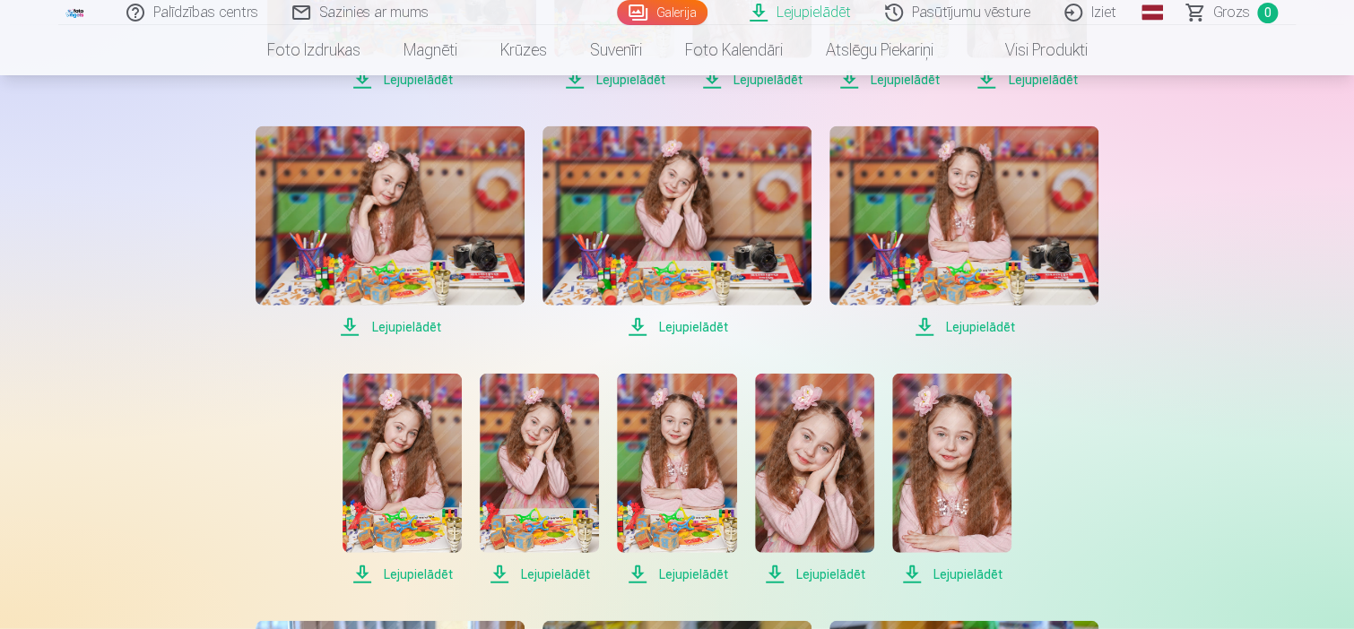
scroll to position [2062, 0]
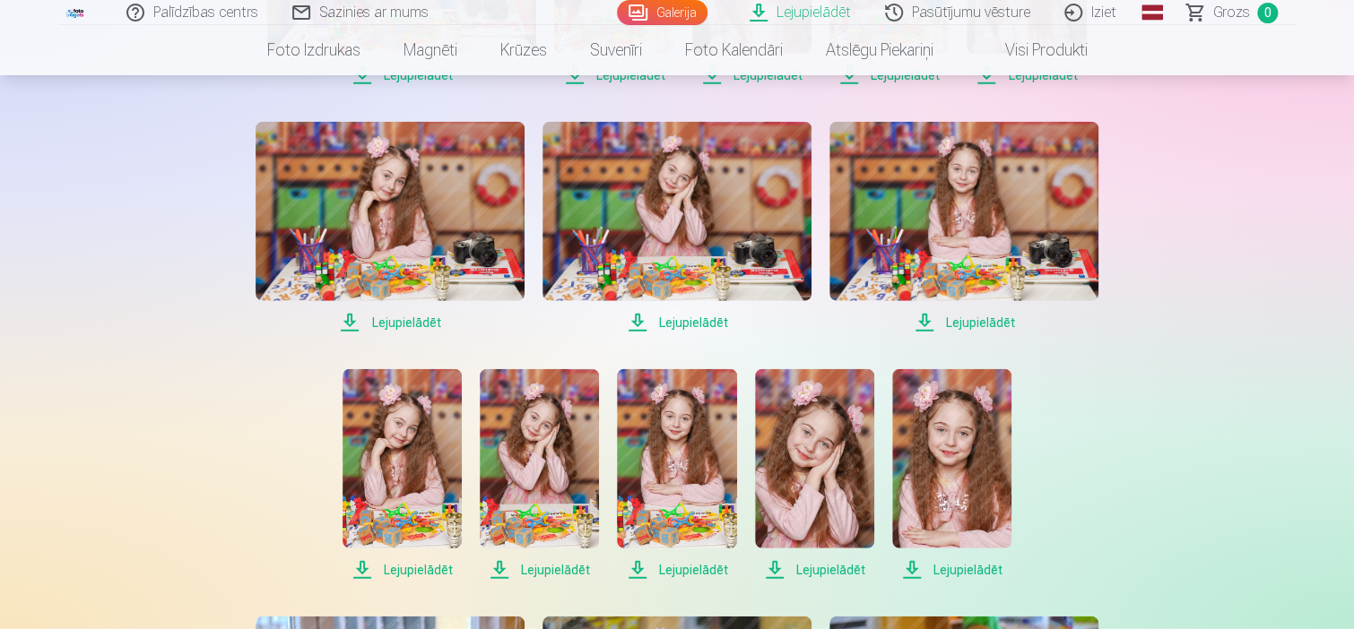
click at [940, 567] on span "Lejupielādēt" at bounding box center [951, 570] width 119 height 22
click at [852, 571] on span "Lejupielādēt" at bounding box center [814, 570] width 119 height 22
click at [689, 565] on span "Lejupielādēt" at bounding box center [676, 570] width 119 height 22
click at [505, 568] on span "Lejupielādēt" at bounding box center [539, 570] width 119 height 22
click at [423, 571] on span "Lejupielādēt" at bounding box center [401, 570] width 119 height 22
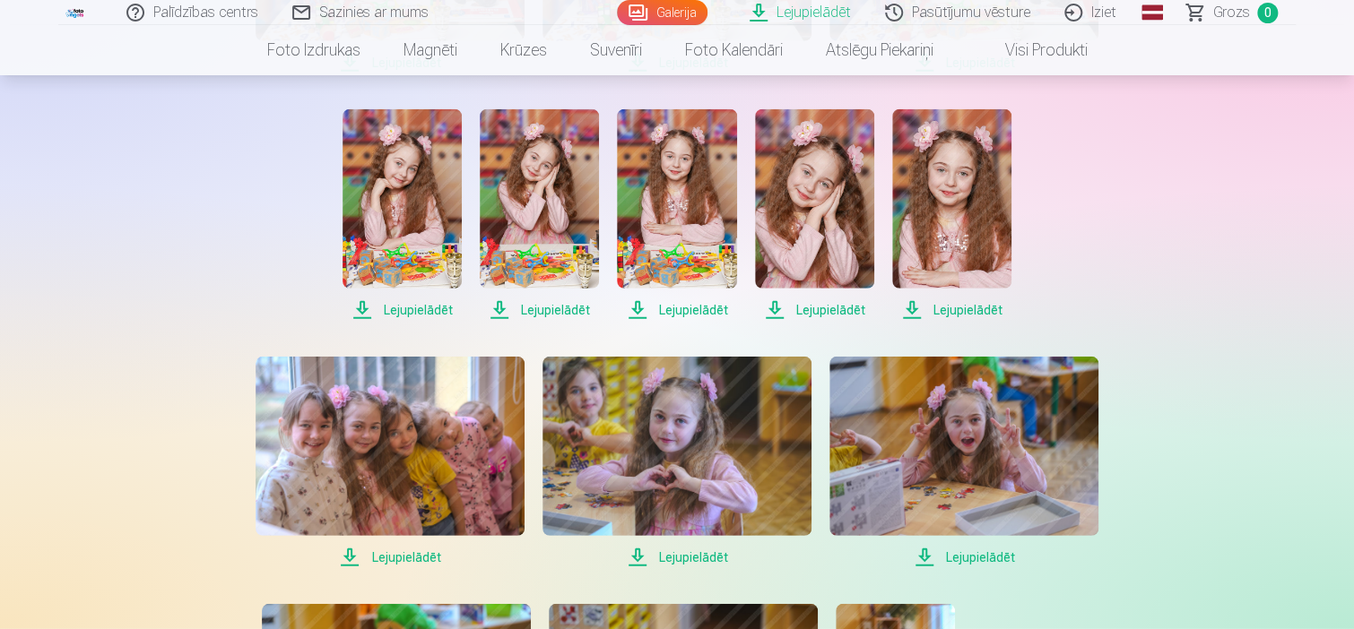
scroll to position [2331, 0]
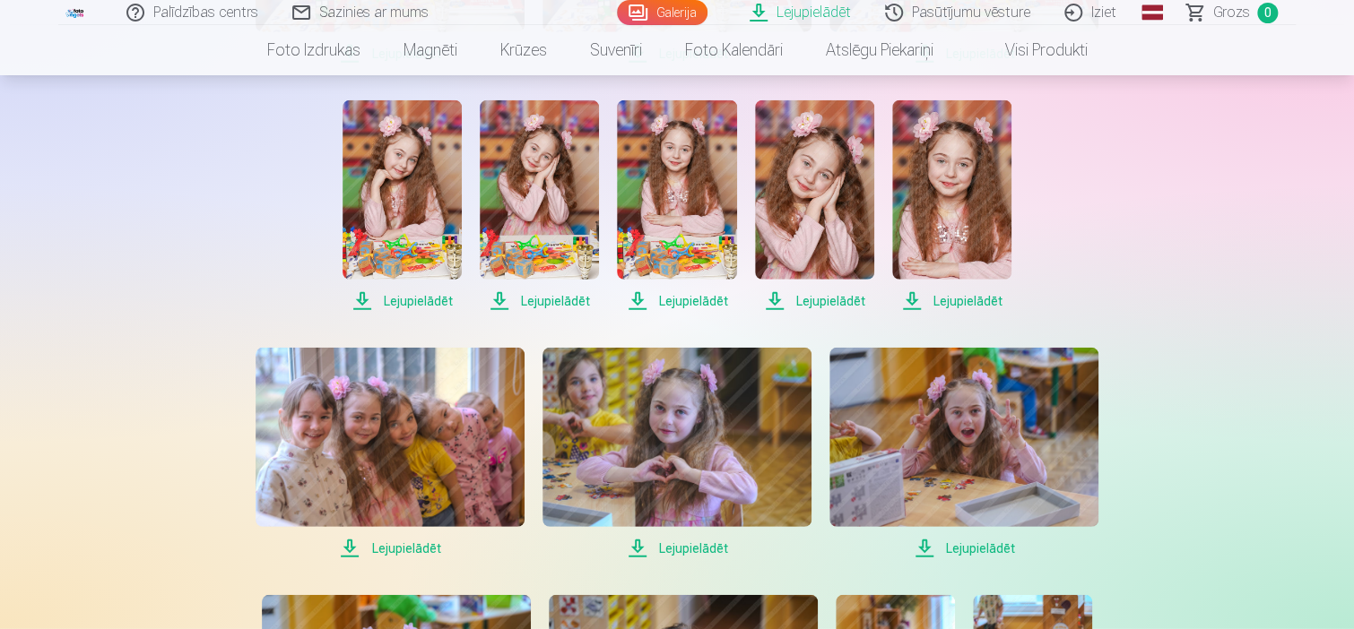
click at [405, 550] on span "Lejupielādēt" at bounding box center [389, 549] width 269 height 22
click at [644, 554] on span "Lejupielādēt" at bounding box center [676, 549] width 269 height 22
click at [919, 557] on span "Lejupielādēt" at bounding box center [963, 549] width 269 height 22
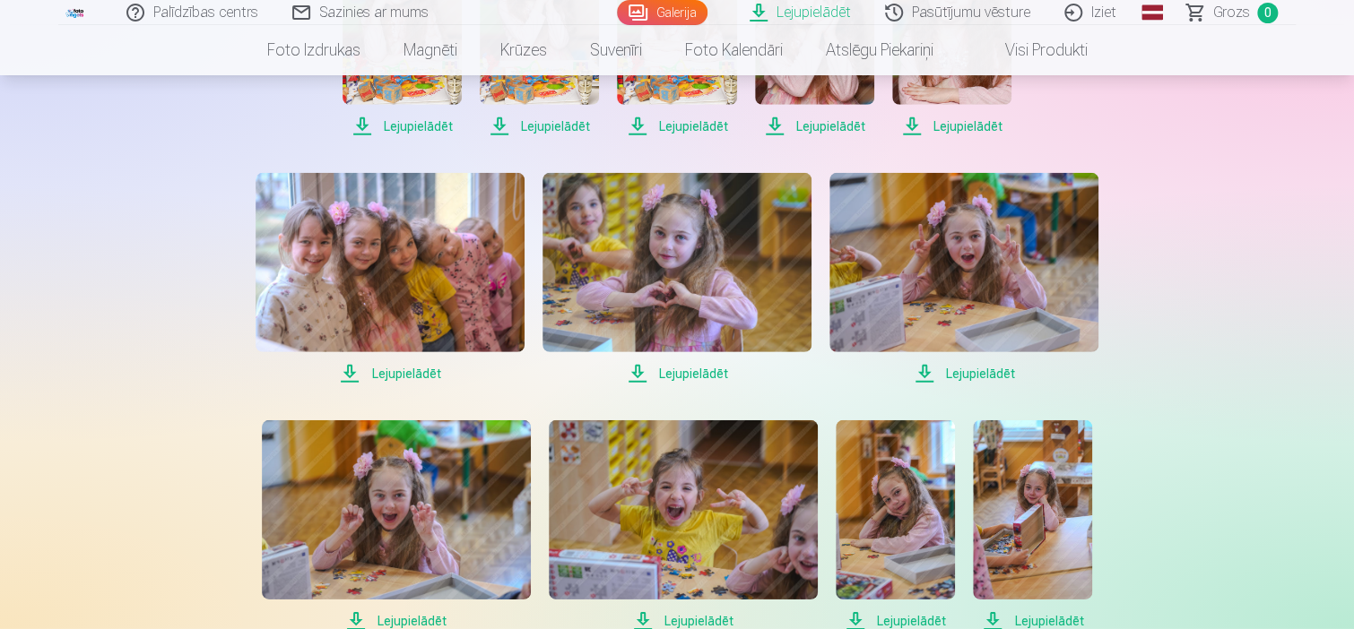
scroll to position [2510, 0]
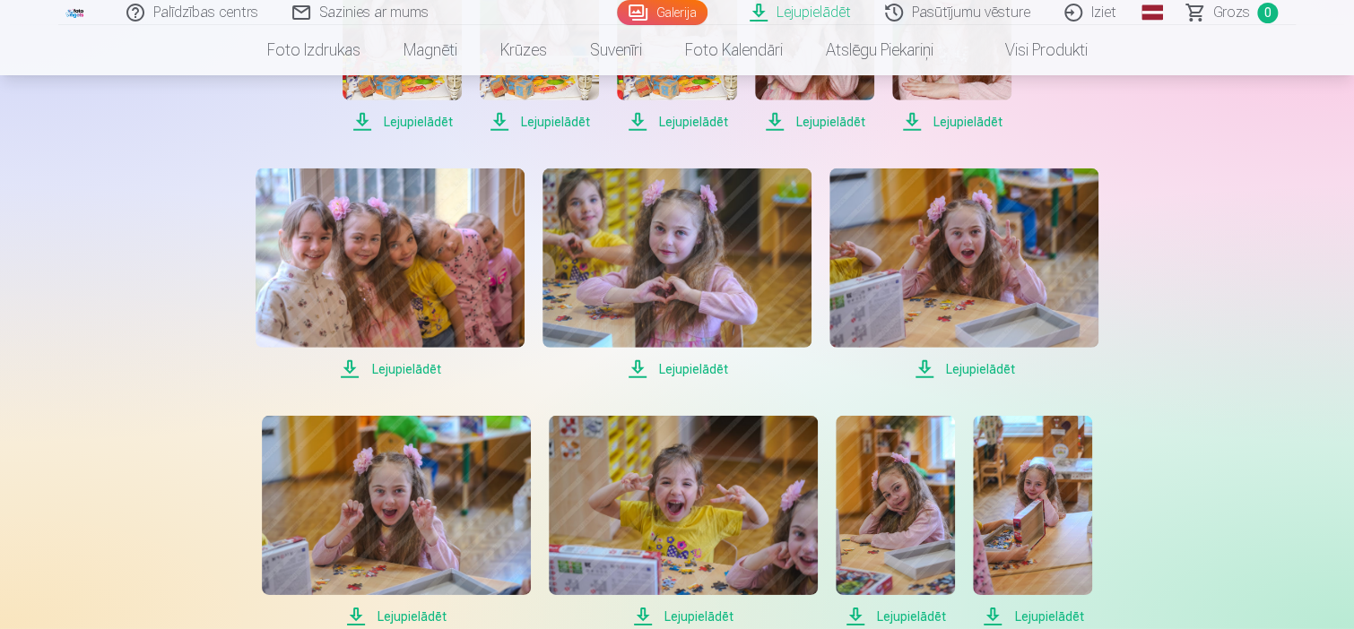
click at [1010, 616] on span "Lejupielādēt" at bounding box center [1032, 617] width 119 height 22
click at [901, 614] on span "Lejupielādēt" at bounding box center [895, 617] width 119 height 22
click at [692, 616] on span "Lejupielādēt" at bounding box center [683, 617] width 269 height 22
click at [408, 618] on span "Lejupielādēt" at bounding box center [396, 617] width 269 height 22
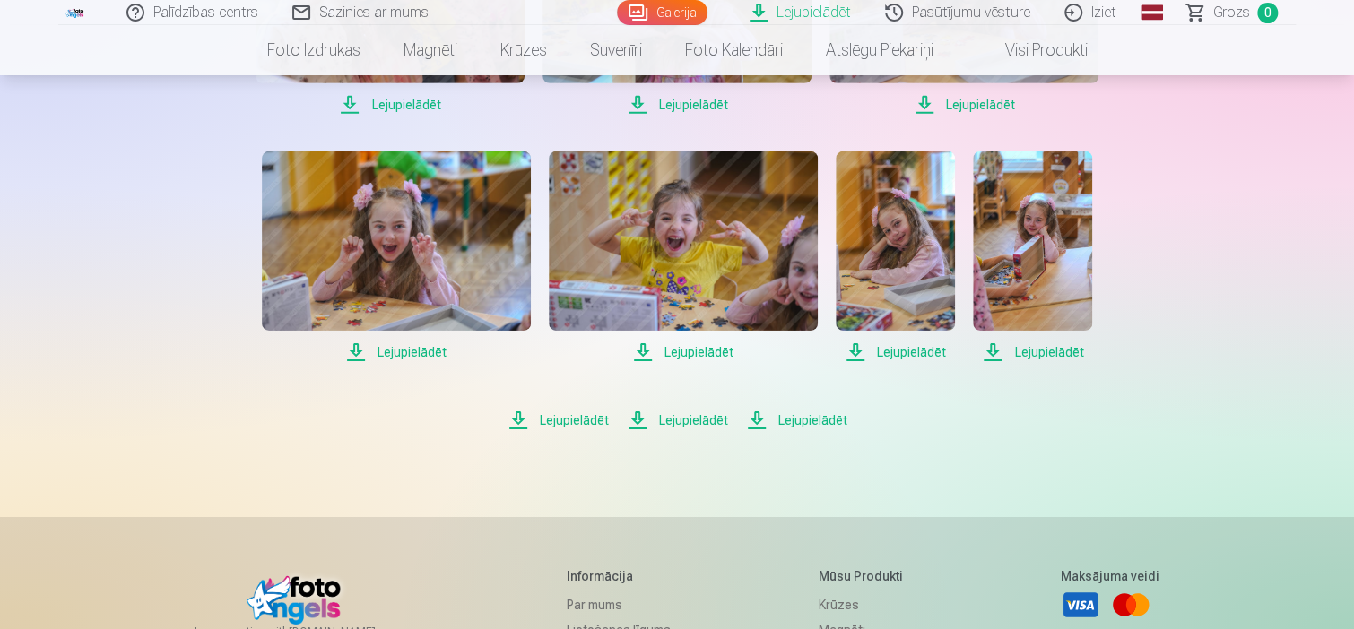
scroll to position [2779, 0]
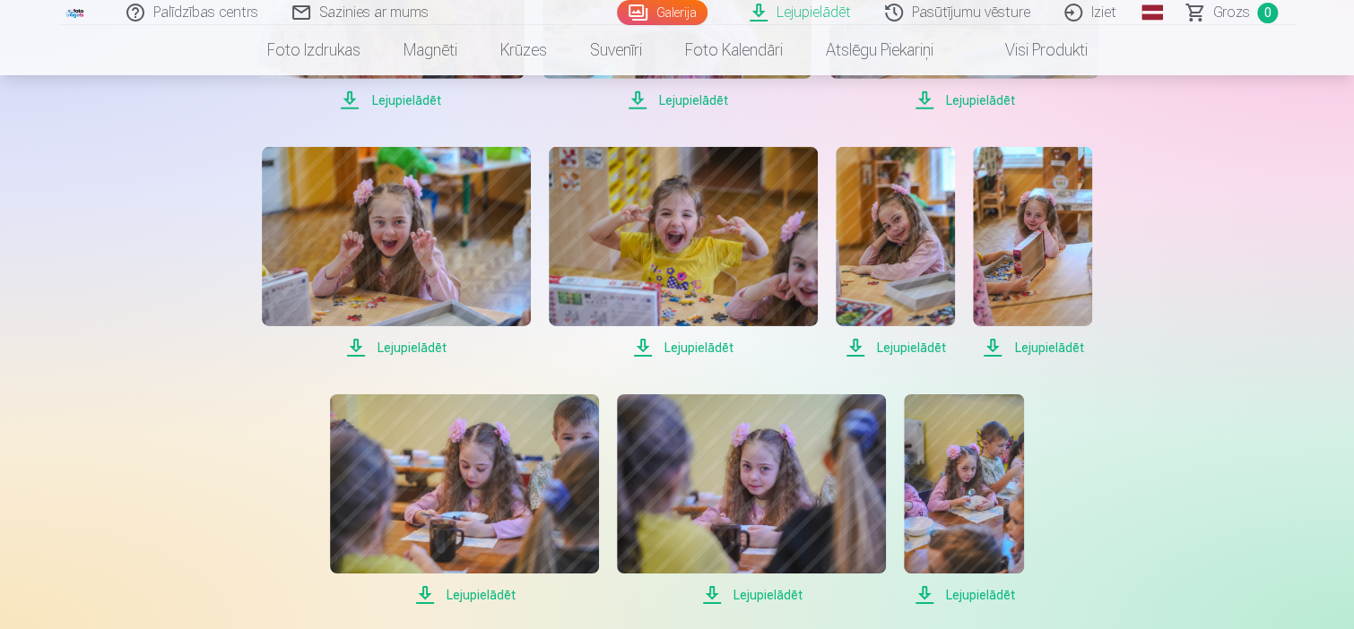
click at [451, 593] on span "Lejupielādēt" at bounding box center [464, 596] width 269 height 22
click at [771, 592] on span "Lejupielādēt" at bounding box center [751, 596] width 269 height 22
click at [965, 599] on span "Lejupielādēt" at bounding box center [963, 596] width 119 height 22
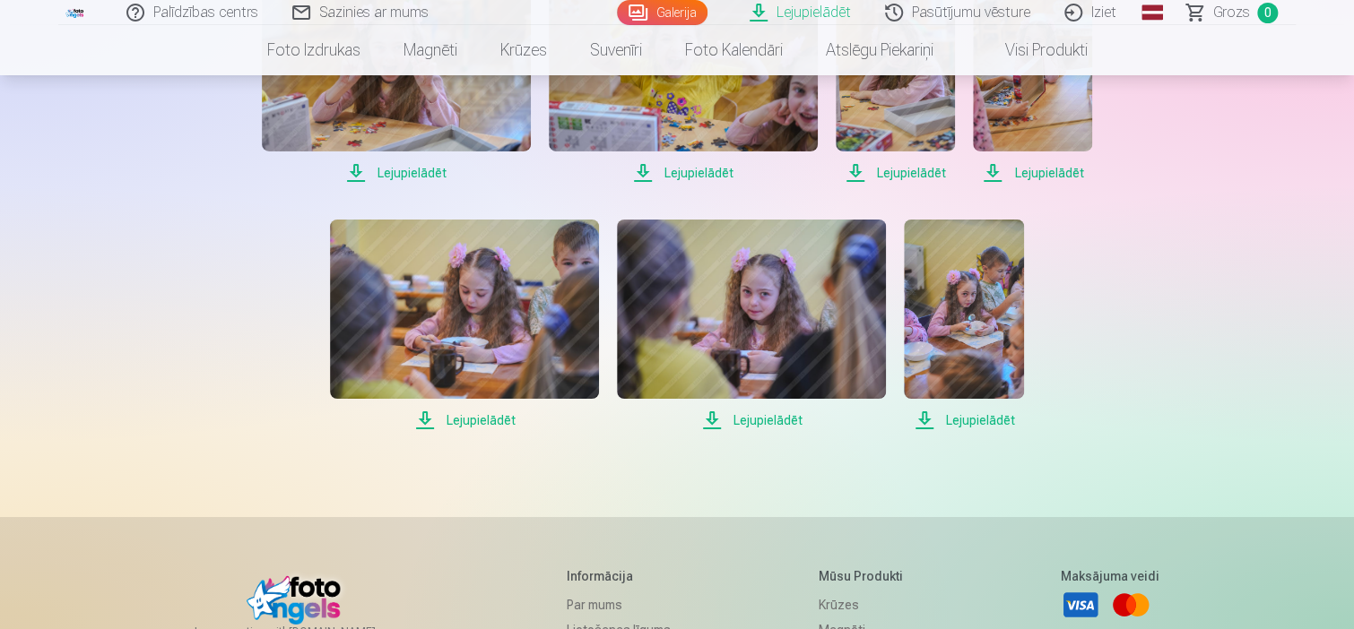
scroll to position [2958, 0]
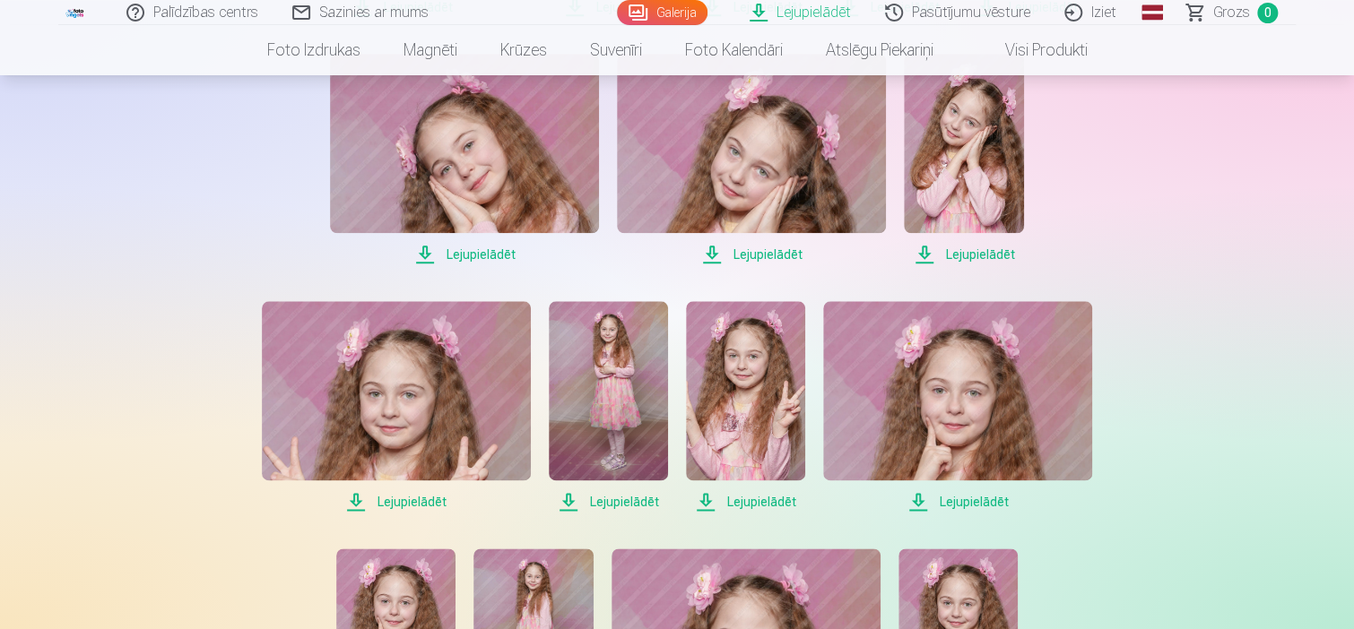
scroll to position [896, 0]
